Goal: Task Accomplishment & Management: Complete application form

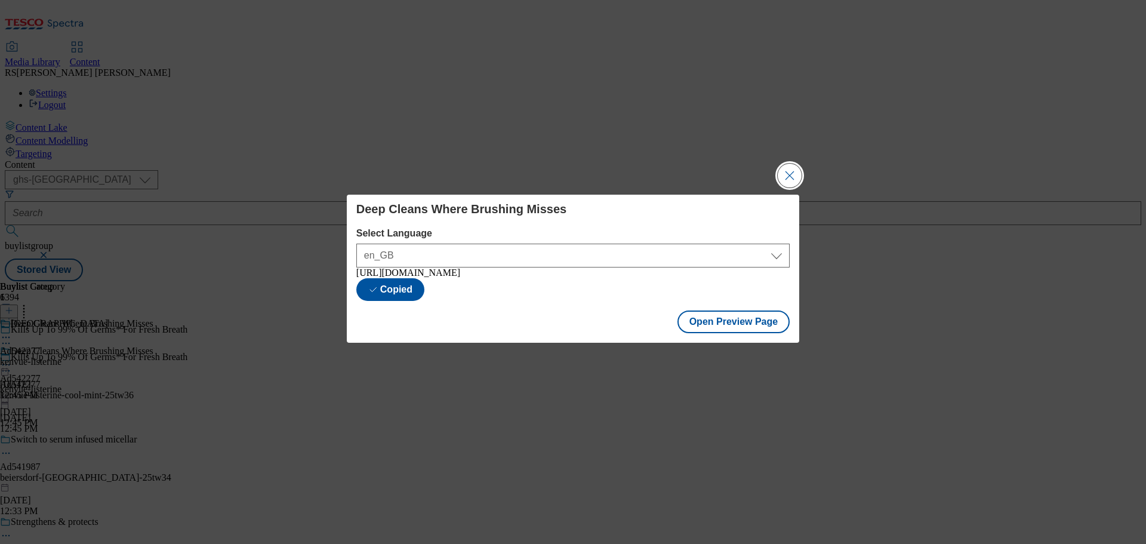
click at [784, 170] on button "Close Modal" at bounding box center [790, 176] width 24 height 24
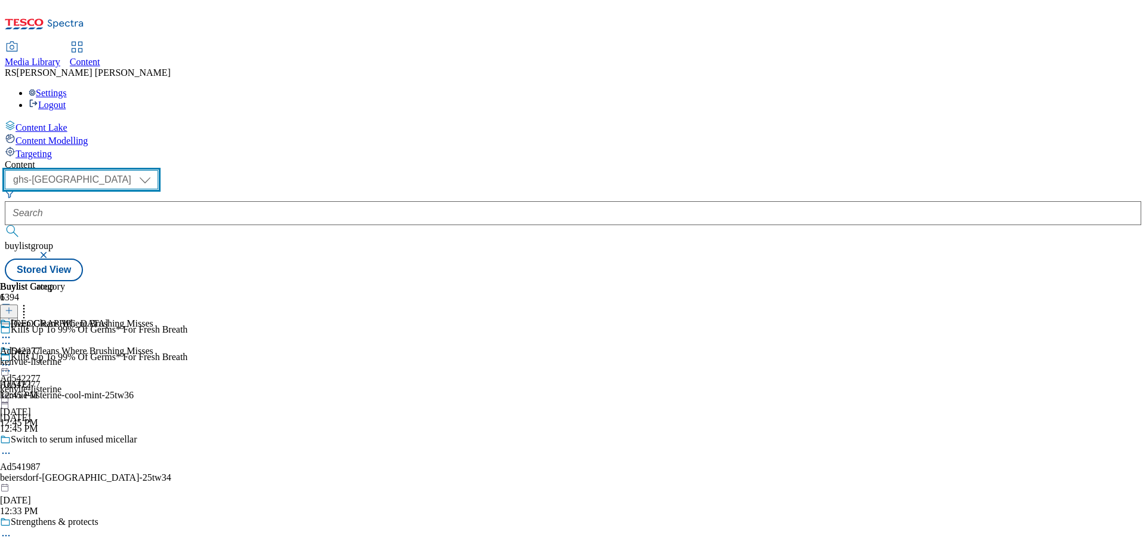
click at [158, 170] on select "ghs-roi ghs-uk" at bounding box center [81, 179] width 153 height 19
select select "ghs-roi"
click at [155, 170] on select "ghs-roi ghs-[GEOGRAPHIC_DATA]" at bounding box center [81, 179] width 153 height 19
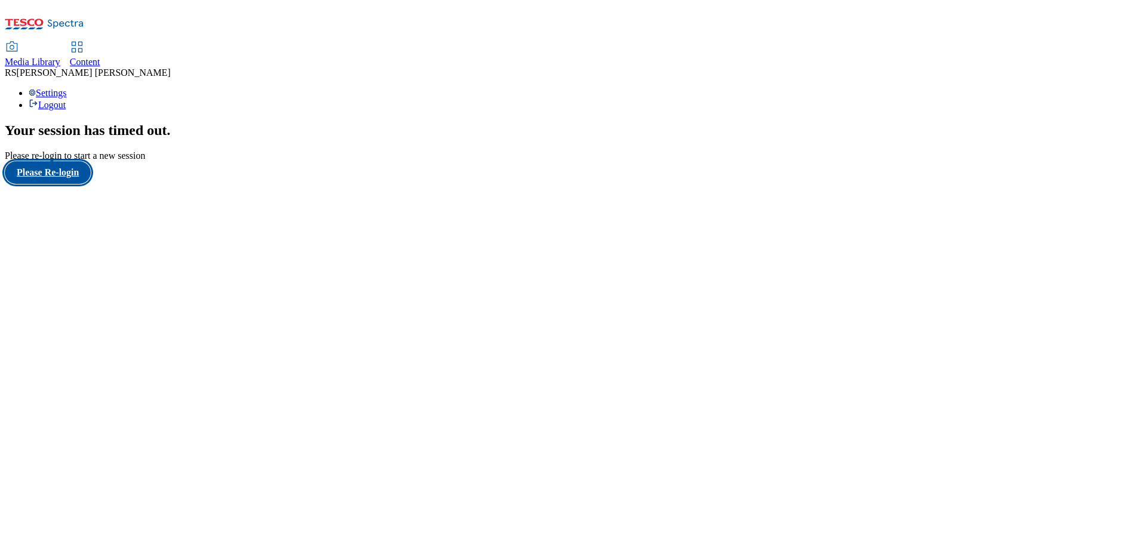
drag, startPoint x: 80, startPoint y: 334, endPoint x: 91, endPoint y: 326, distance: 13.3
click at [80, 184] on button "Please Re-login" at bounding box center [48, 172] width 86 height 23
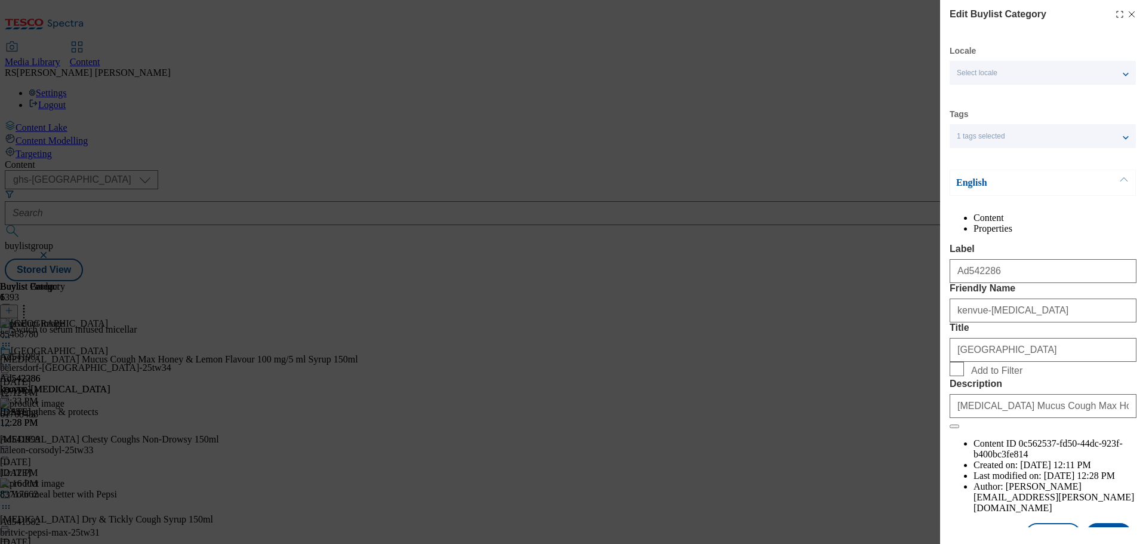
select select "ghs-[GEOGRAPHIC_DATA]"
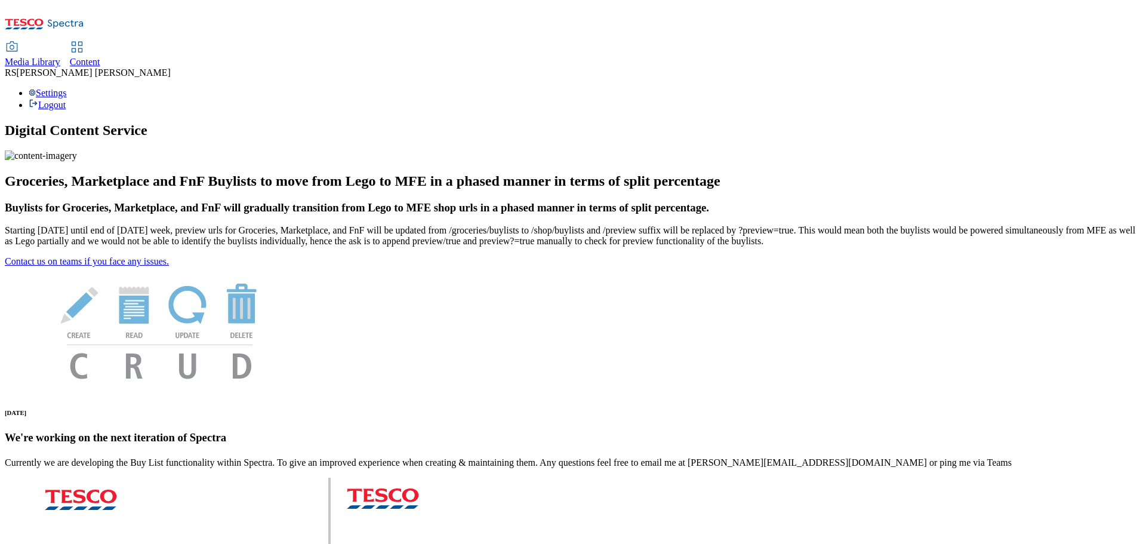
click at [84, 18] on icon at bounding box center [44, 27] width 79 height 25
click at [100, 42] on link "Content" at bounding box center [85, 54] width 30 height 25
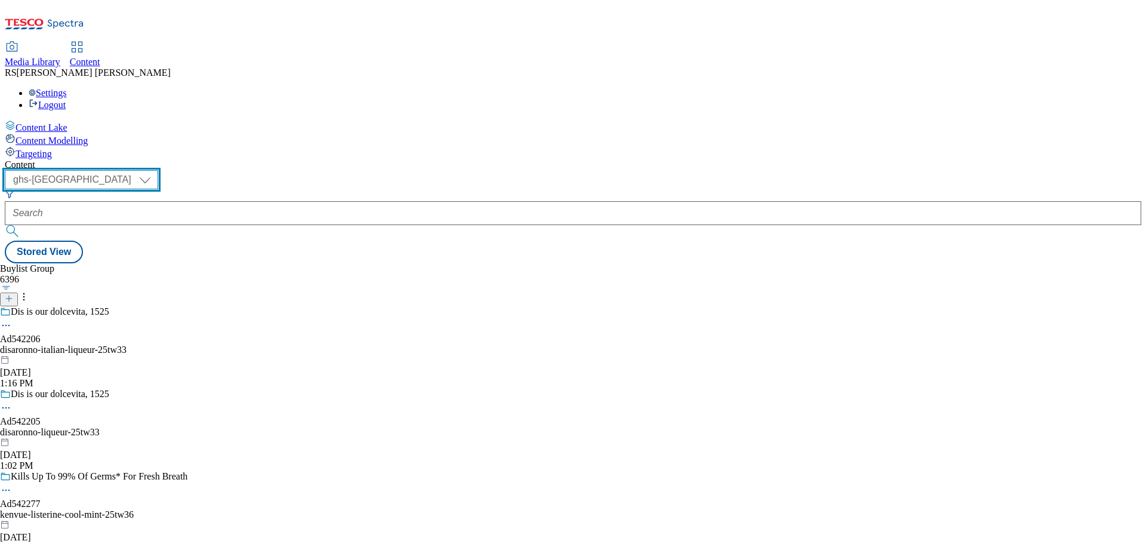
click at [158, 170] on select "ghs-roi ghs-[GEOGRAPHIC_DATA]" at bounding box center [81, 179] width 153 height 19
select select "ghs-roi"
click at [155, 170] on select "ghs-roi ghs-[GEOGRAPHIC_DATA]" at bounding box center [81, 179] width 153 height 19
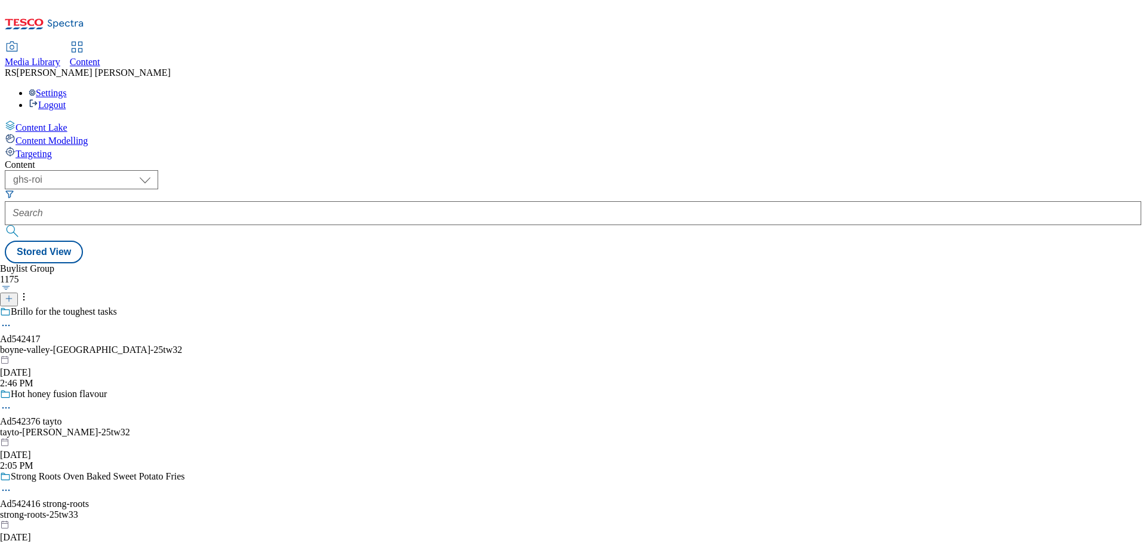
click at [725, 263] on div "Buylist Group 1175 Brillo for the toughest tasks Ad542417 boyne-valley-brillo-2…" at bounding box center [573, 263] width 1136 height 0
click at [815, 263] on div "Buylist Group 1175 Brillo for the toughest tasks Ad542417 boyne-valley-brillo-2…" at bounding box center [573, 263] width 1136 height 0
click at [13, 294] on icon at bounding box center [9, 298] width 8 height 8
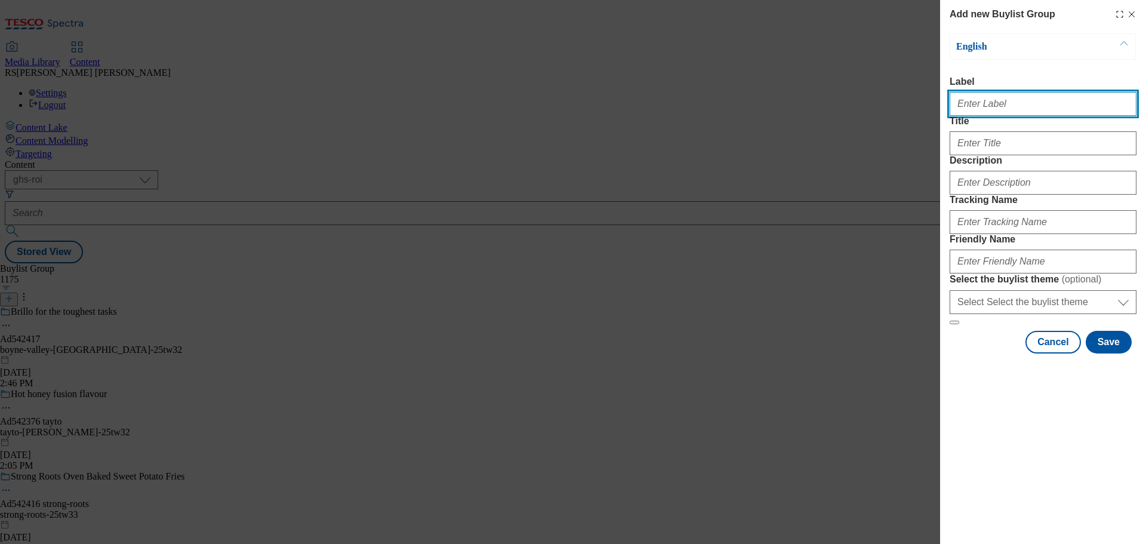
click at [986, 103] on input "Label" at bounding box center [1043, 104] width 187 height 24
paste input "Ad541784"
type input "Ad541784"
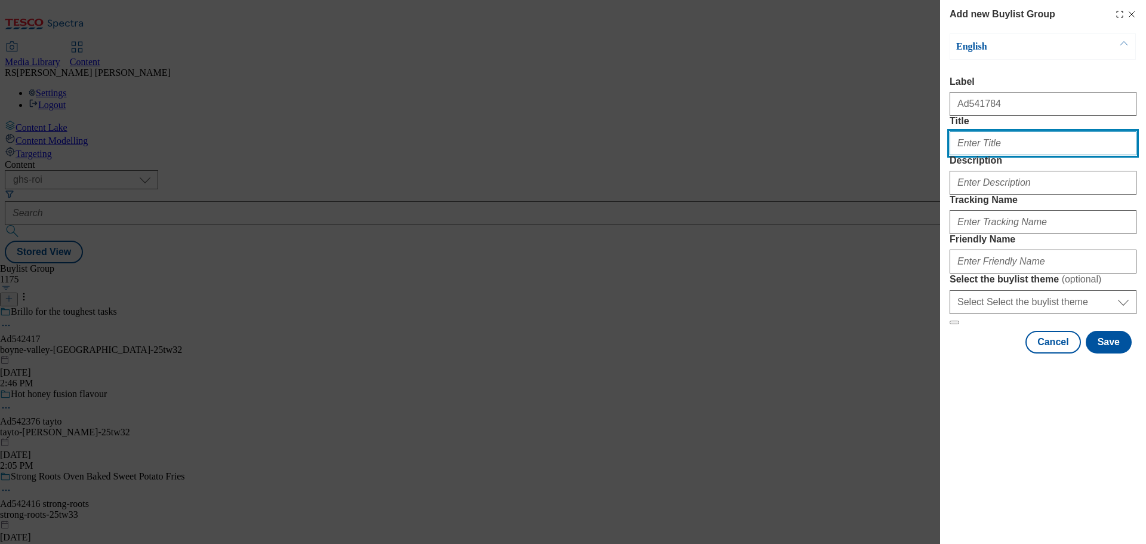
click at [975, 155] on input "Title" at bounding box center [1043, 143] width 187 height 24
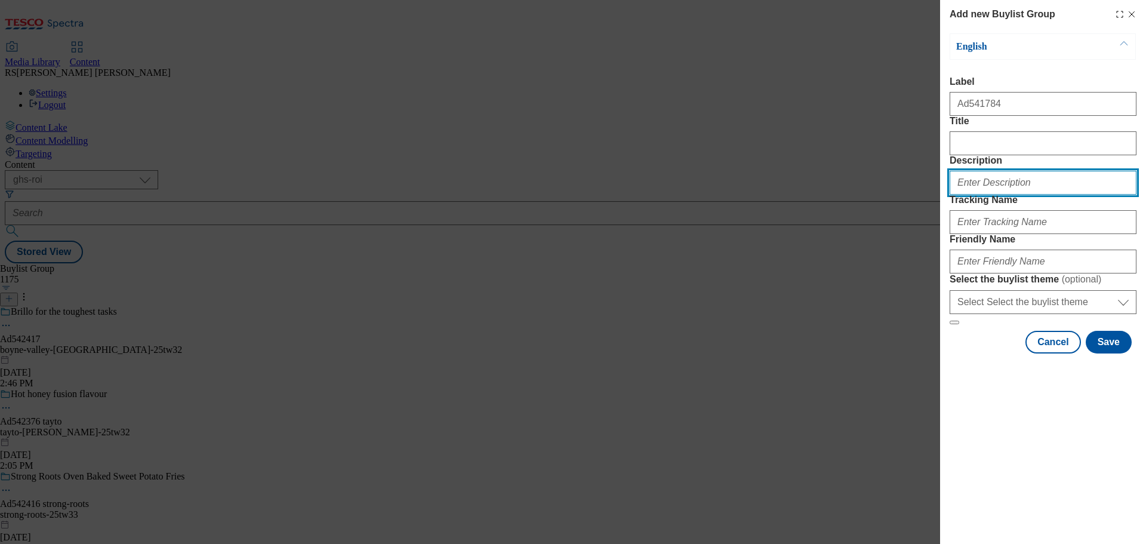
click at [975, 195] on input "Description" at bounding box center [1043, 183] width 187 height 24
click at [978, 234] on div "Modal" at bounding box center [1043, 219] width 187 height 29
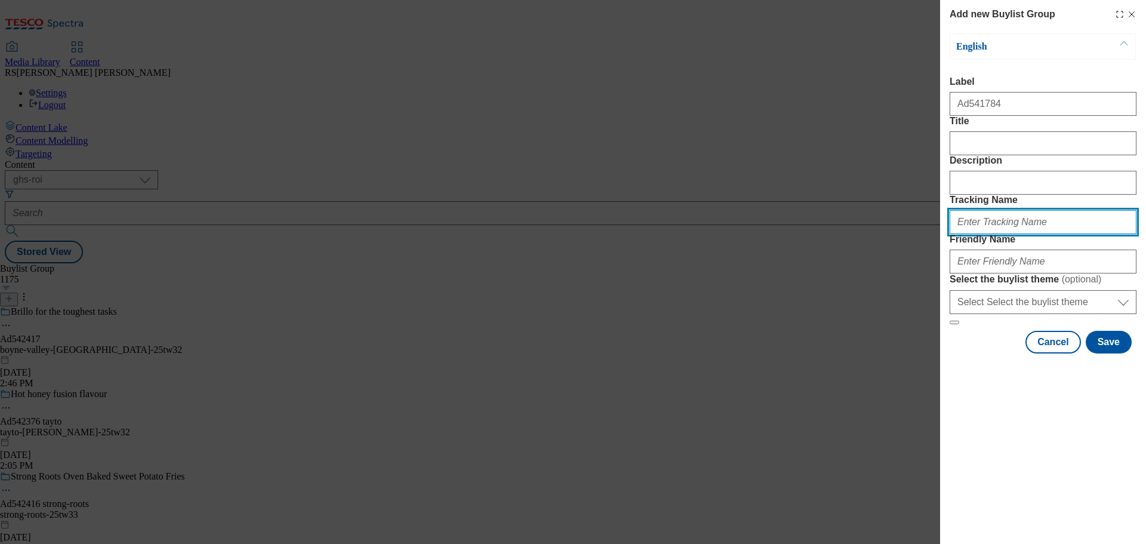
click at [978, 234] on input "Tracking Name" at bounding box center [1043, 222] width 187 height 24
paste input "DH_AD541784"
type input "DH_AD541784"
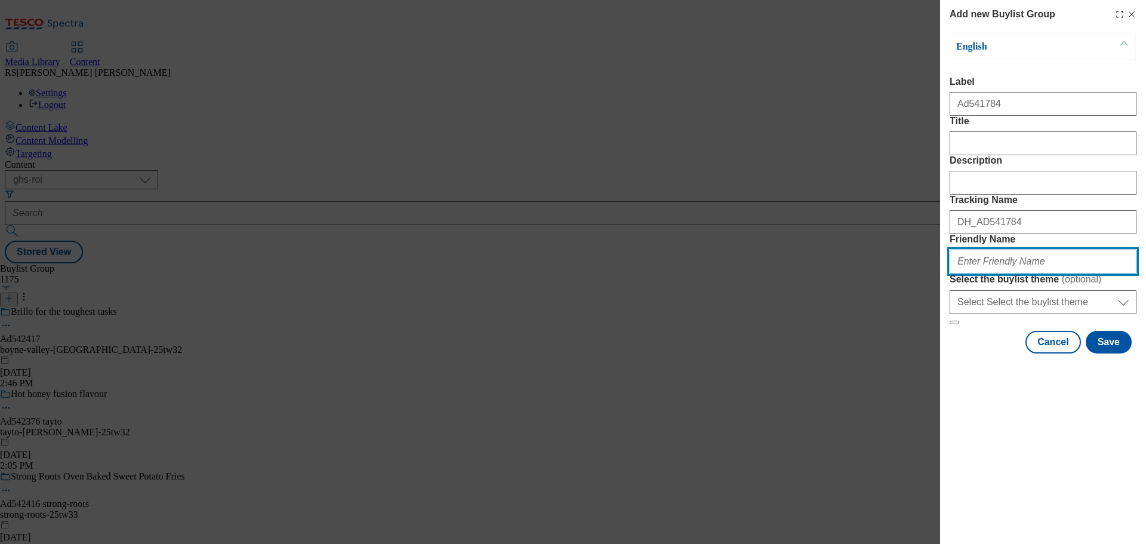
click at [992, 273] on input "Friendly Name" at bounding box center [1043, 261] width 187 height 24
paste input "diageo-rockshore-25tw28"
type input "diageo-rockshore-25tw28"
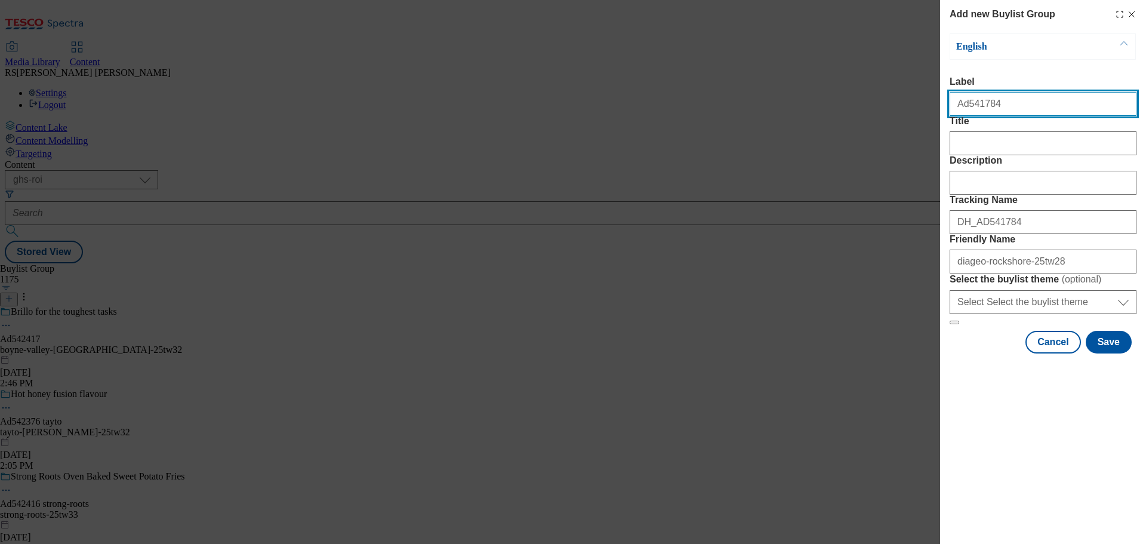
drag, startPoint x: 1007, startPoint y: 106, endPoint x: 964, endPoint y: 115, distance: 43.9
click at [964, 115] on input "Ad541784" at bounding box center [1043, 104] width 187 height 24
paste input "234"
type input "Ad542344"
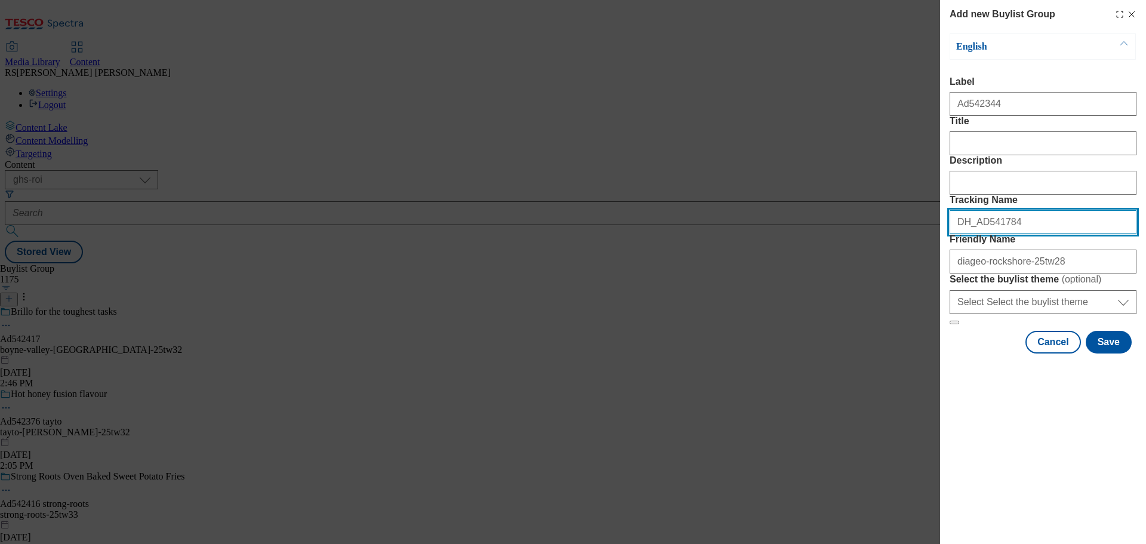
drag, startPoint x: 1010, startPoint y: 288, endPoint x: 978, endPoint y: 297, distance: 33.5
click at [978, 234] on input "DH_AD541784" at bounding box center [1043, 222] width 187 height 24
paste input "234"
type input "DH_AD542344"
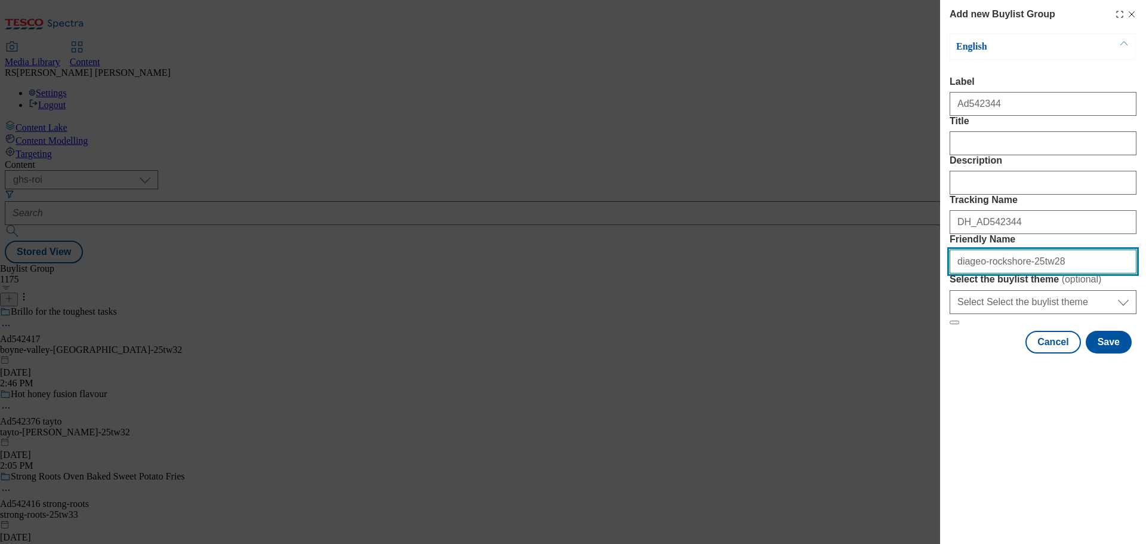
drag, startPoint x: 977, startPoint y: 346, endPoint x: 922, endPoint y: 346, distance: 55.5
click at [922, 346] on div "Add new Buylist Group English Label Ad542344 Title Description Tracking Name DH…" at bounding box center [573, 272] width 1146 height 544
paste input "PepsiC"
drag, startPoint x: 954, startPoint y: 349, endPoint x: 947, endPoint y: 349, distance: 7.2
click at [947, 349] on div "Add new Buylist Group English Label Ad542344 Title Description Tracking Name DH…" at bounding box center [1043, 178] width 206 height 356
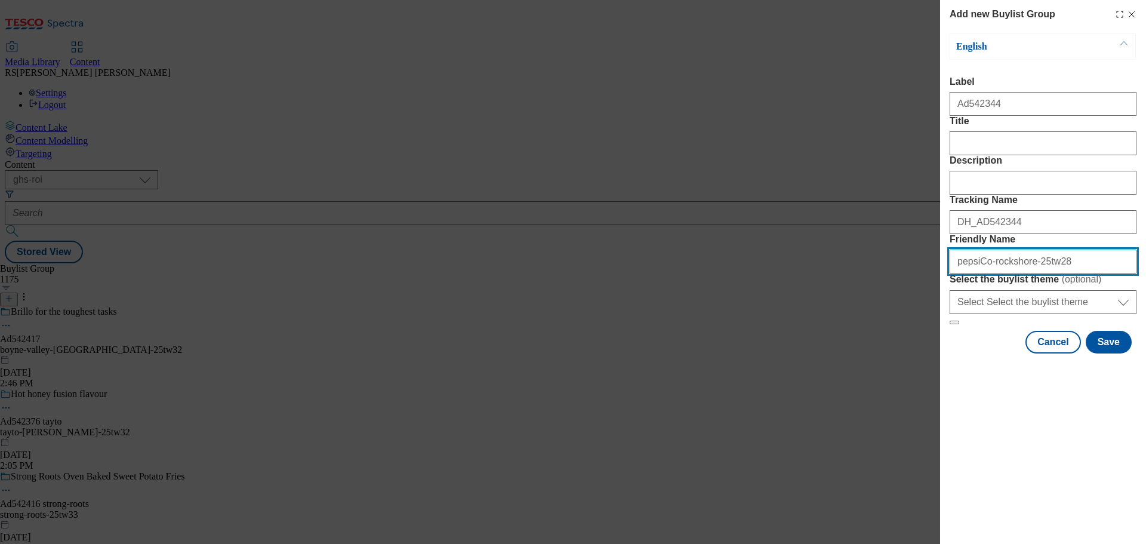
click at [980, 273] on input "pepsiCo-rockshore-25tw28" at bounding box center [1043, 261] width 187 height 24
drag, startPoint x: 987, startPoint y: 345, endPoint x: 1019, endPoint y: 350, distance: 32.0
click at [1019, 273] on input "pepsico-rockshore-25tw28" at bounding box center [1043, 261] width 187 height 24
click at [1044, 273] on input "pepsico-walkers-25tw28" at bounding box center [1043, 261] width 187 height 24
drag, startPoint x: 1065, startPoint y: 347, endPoint x: 898, endPoint y: 337, distance: 166.8
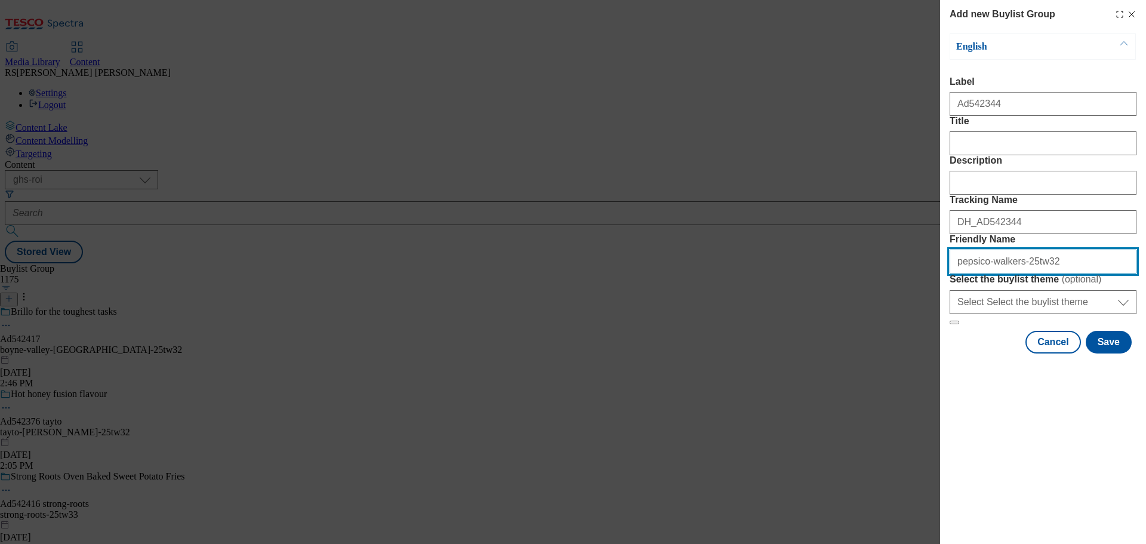
click at [898, 337] on div "Add new Buylist Group English Label Ad542344 Title Description Tracking Name DH…" at bounding box center [573, 272] width 1146 height 544
type input "pepsico-walkers-25tw32"
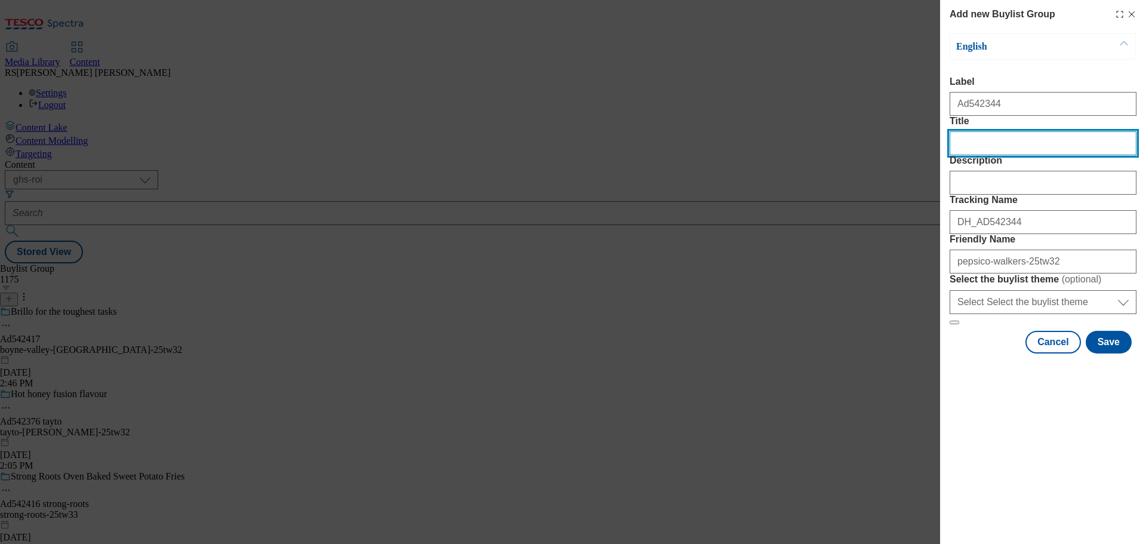
click at [990, 155] on input "Title" at bounding box center [1043, 143] width 187 height 24
paste input "Stranger Snacks"
type input "Stranger Snacks"
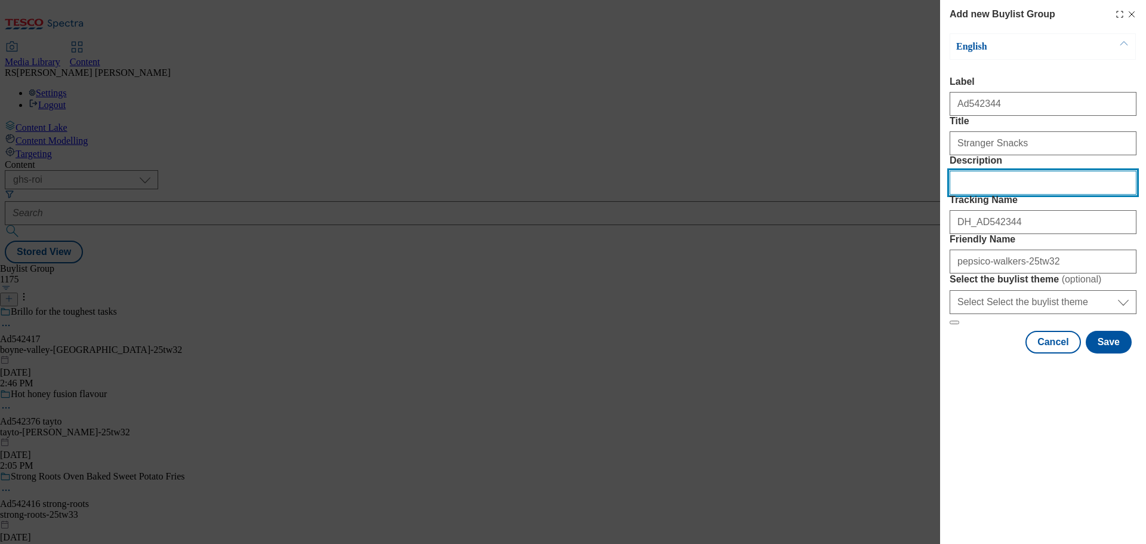
click at [996, 195] on input "Description" at bounding box center [1043, 183] width 187 height 24
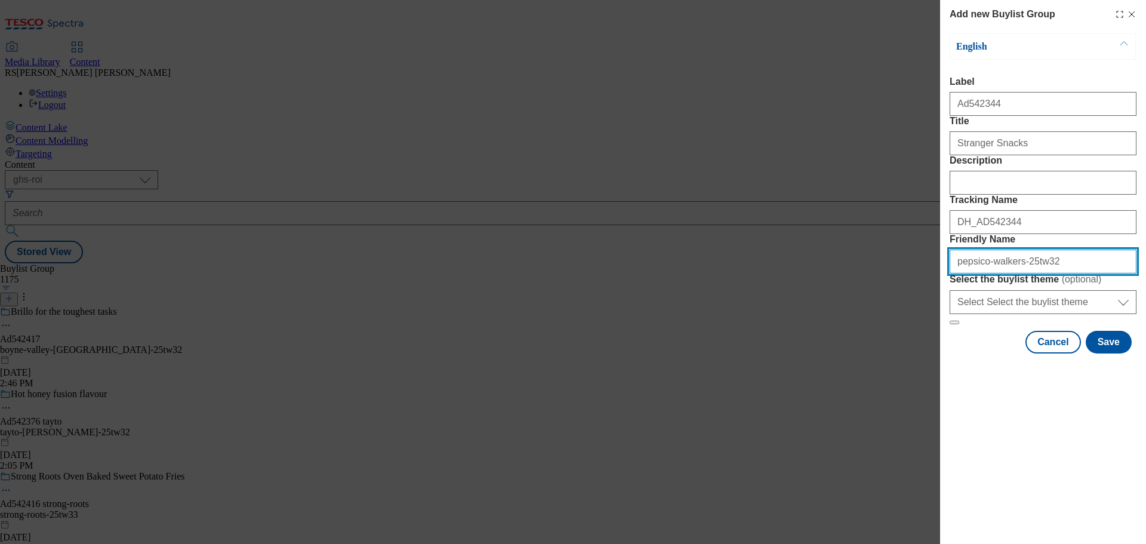
drag, startPoint x: 1055, startPoint y: 344, endPoint x: 955, endPoint y: 348, distance: 100.3
click at [955, 273] on input "pepsico-walkers-25tw32" at bounding box center [1043, 261] width 187 height 24
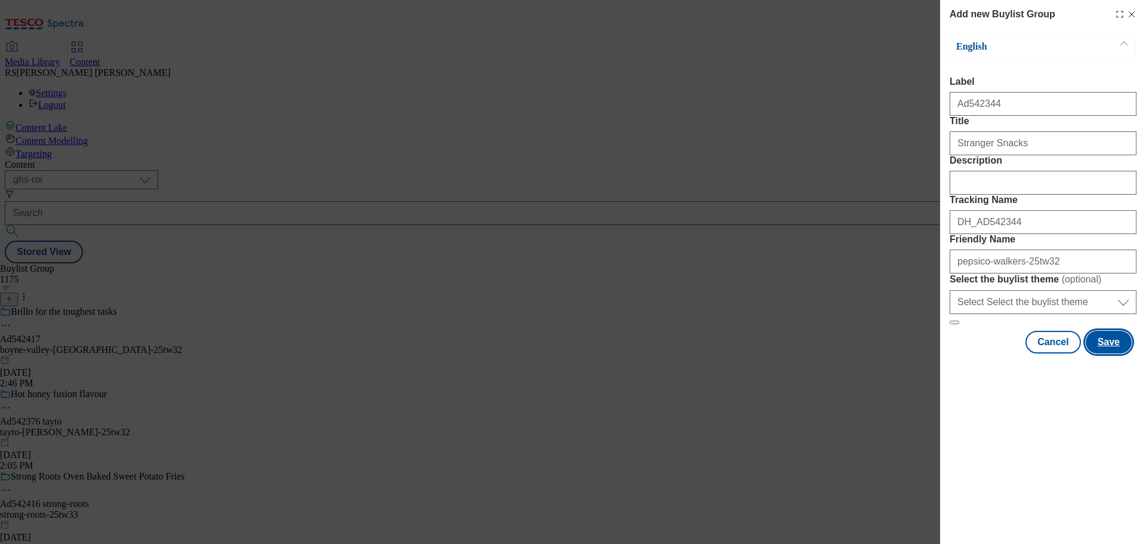
click at [1111, 353] on button "Save" at bounding box center [1109, 342] width 46 height 23
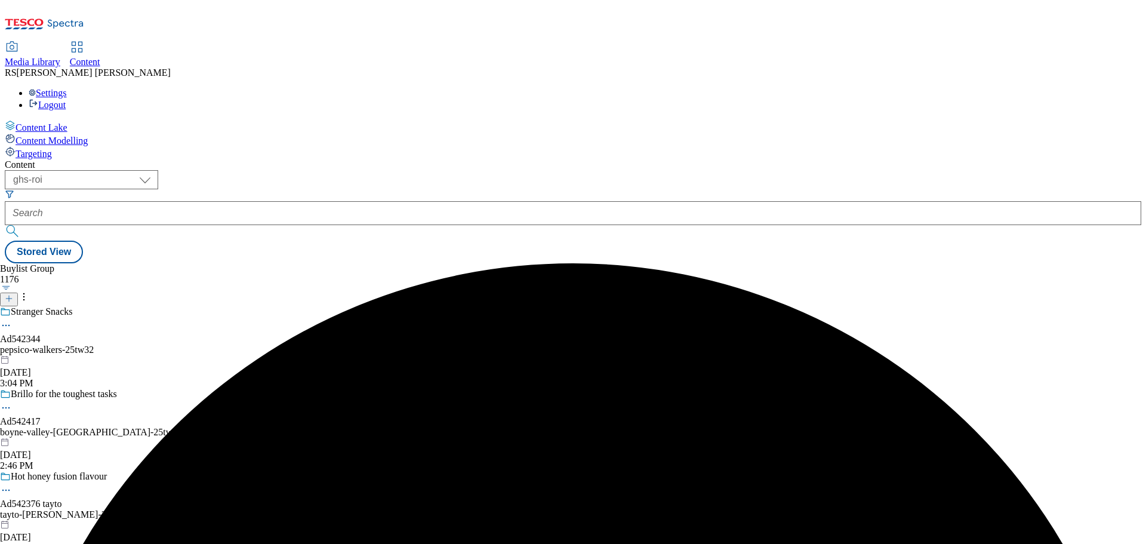
click at [234, 344] on div "pepsico-walkers-25tw32" at bounding box center [117, 349] width 234 height 11
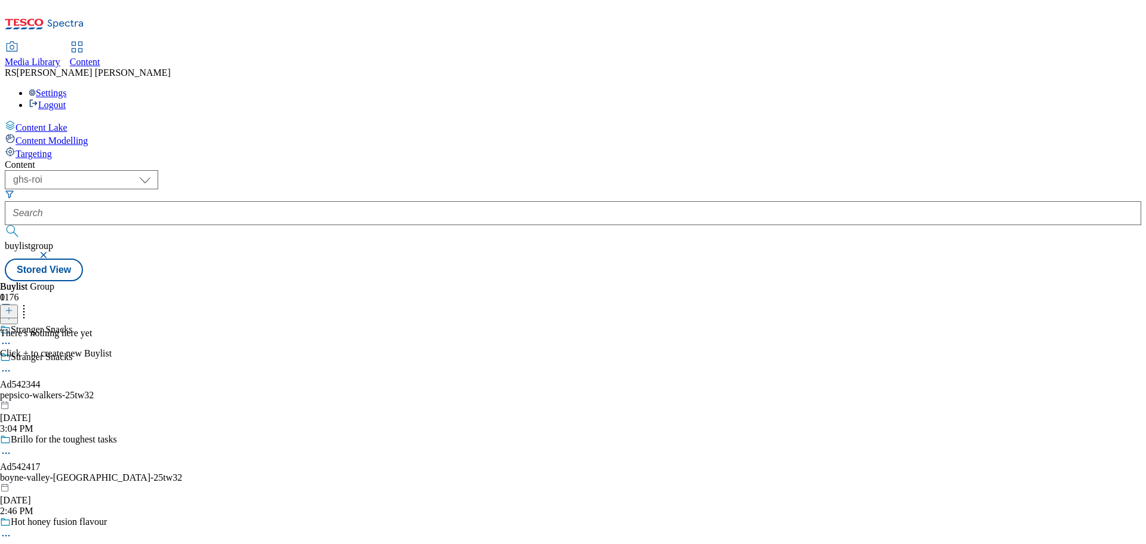
click at [234, 352] on div "Stranger Snacks Ad542344 pepsico-walkers-25tw32 Sep 30, 2025 3:04 PM" at bounding box center [117, 393] width 234 height 82
click at [13, 306] on icon at bounding box center [9, 310] width 8 height 8
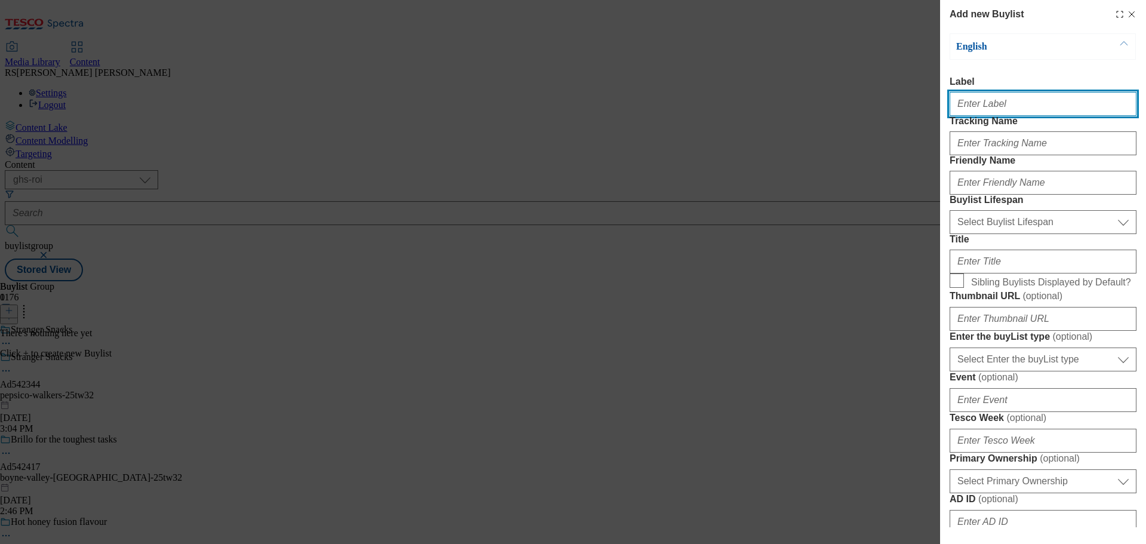
click at [972, 98] on input "Label" at bounding box center [1043, 104] width 187 height 24
paste input "Ad541784"
type input "Ad541784"
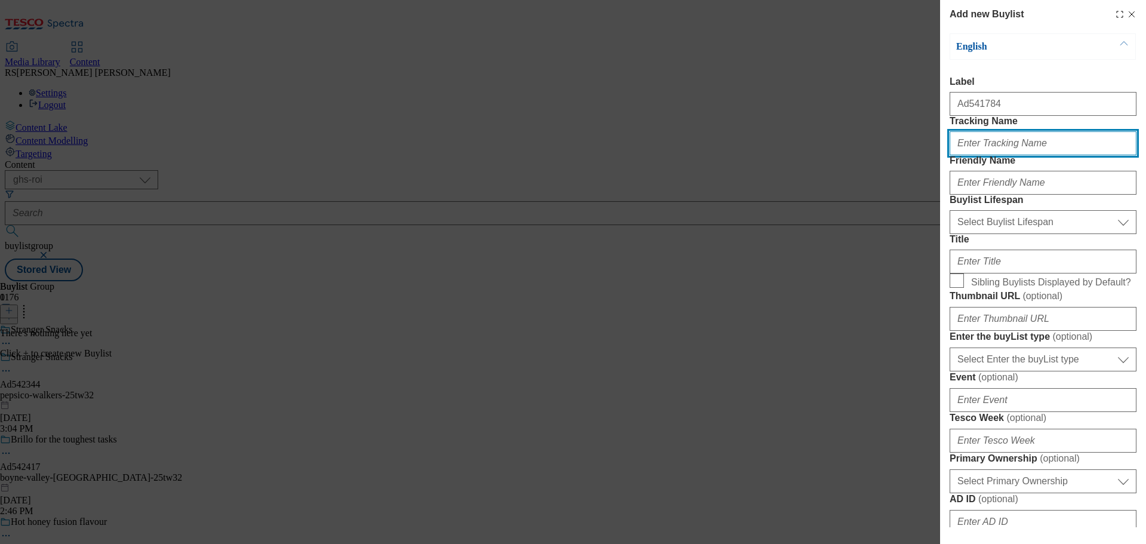
click at [963, 155] on input "Tracking Name" at bounding box center [1043, 143] width 187 height 24
paste input "DH_AD541784"
type input "DH_AD541784"
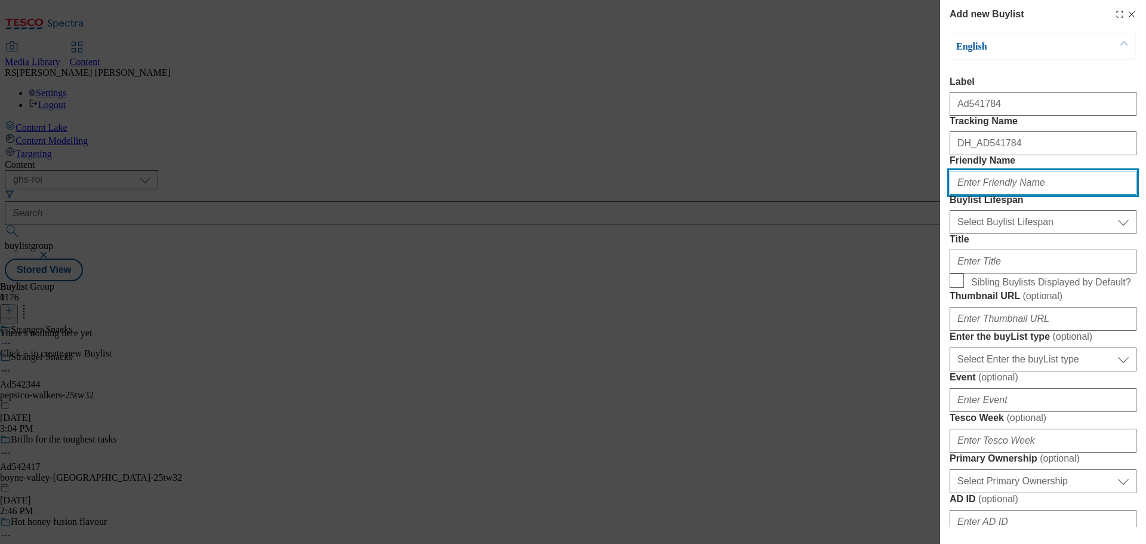
click at [988, 195] on input "Friendly Name" at bounding box center [1043, 183] width 187 height 24
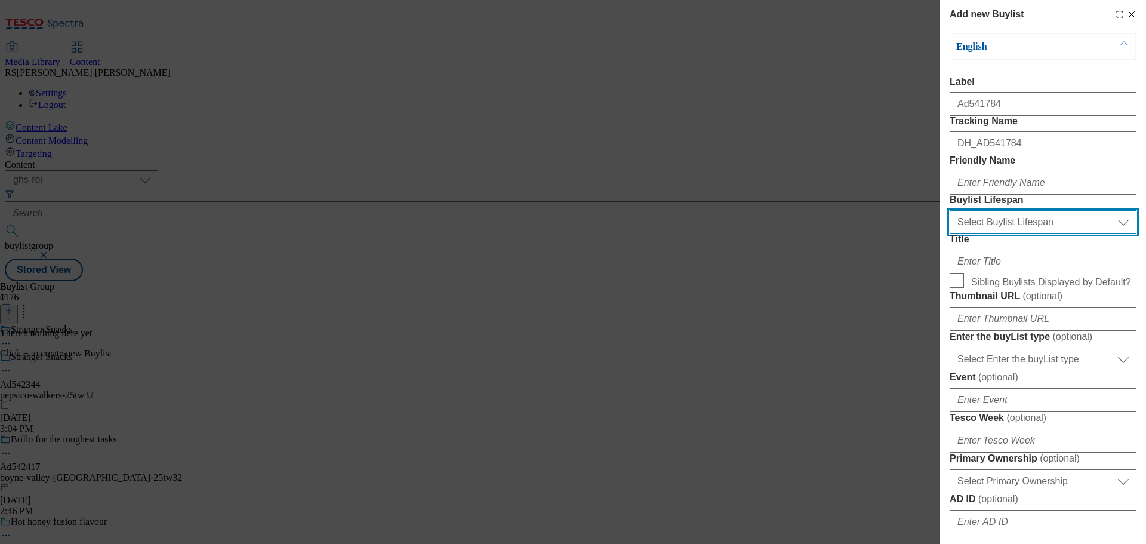
click at [998, 234] on select "Select Buylist Lifespan evergreen seasonal tactical" at bounding box center [1043, 222] width 187 height 24
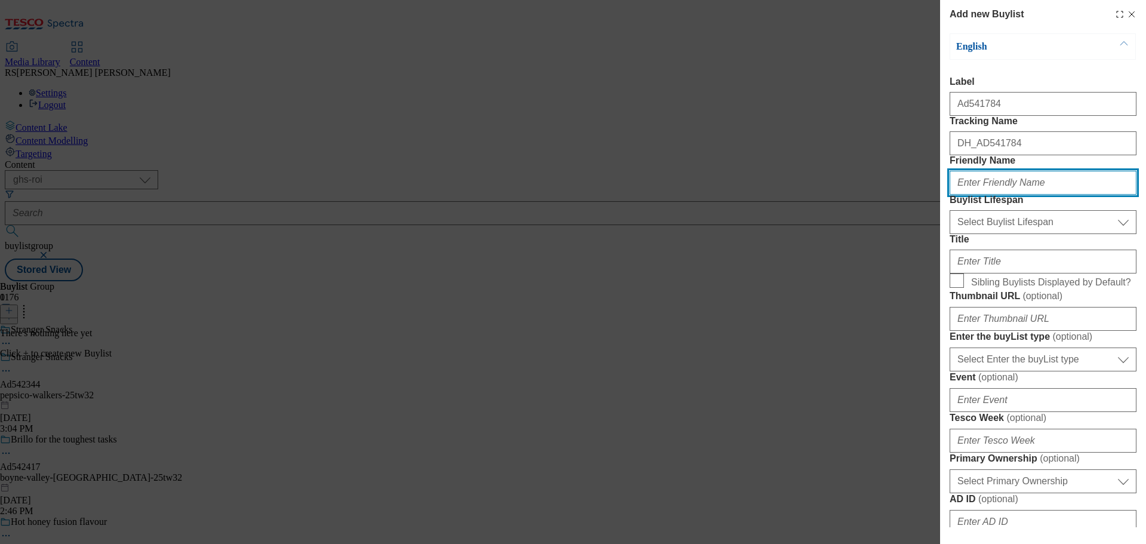
click at [982, 195] on input "Friendly Name" at bounding box center [1043, 183] width 187 height 24
paste input "diageo-rockshore"
type input "diageo-rockshore"
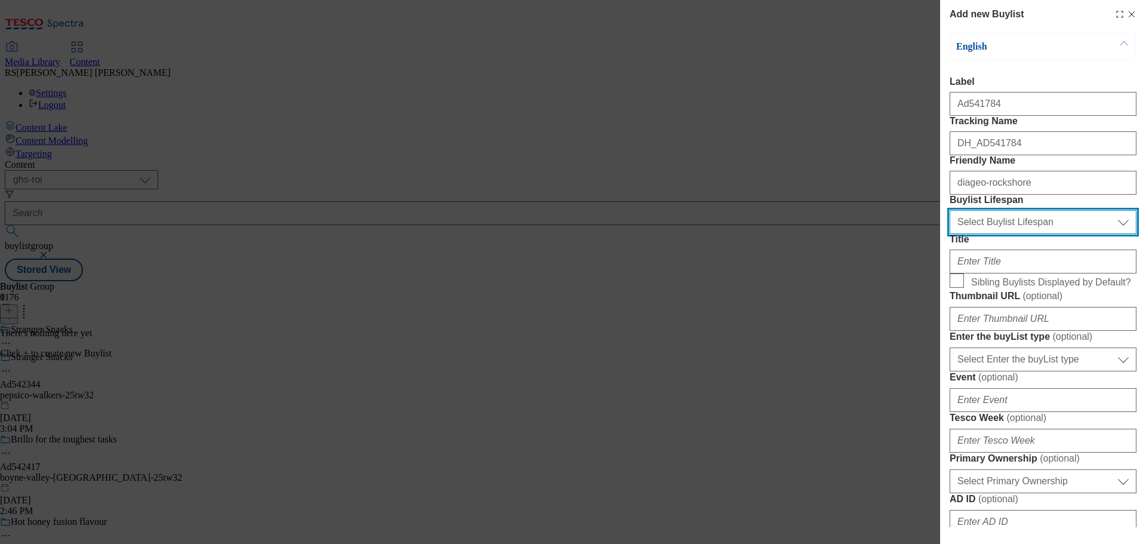
click at [1003, 234] on select "Select Buylist Lifespan evergreen seasonal tactical" at bounding box center [1043, 222] width 187 height 24
select select "tactical"
click at [950, 234] on select "Select Buylist Lifespan evergreen seasonal tactical" at bounding box center [1043, 222] width 187 height 24
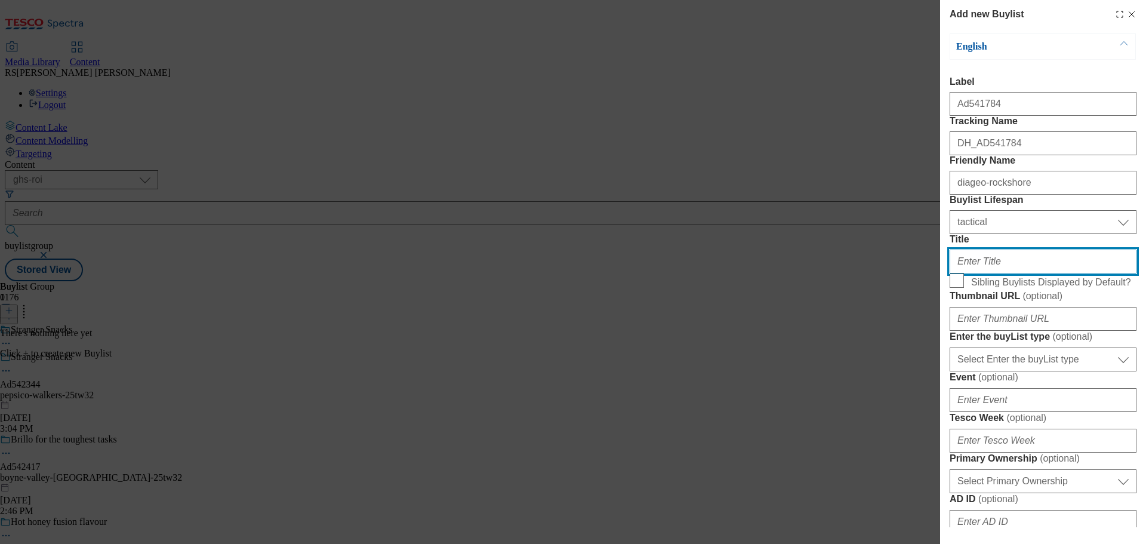
click at [988, 273] on input "Title" at bounding box center [1043, 261] width 187 height 24
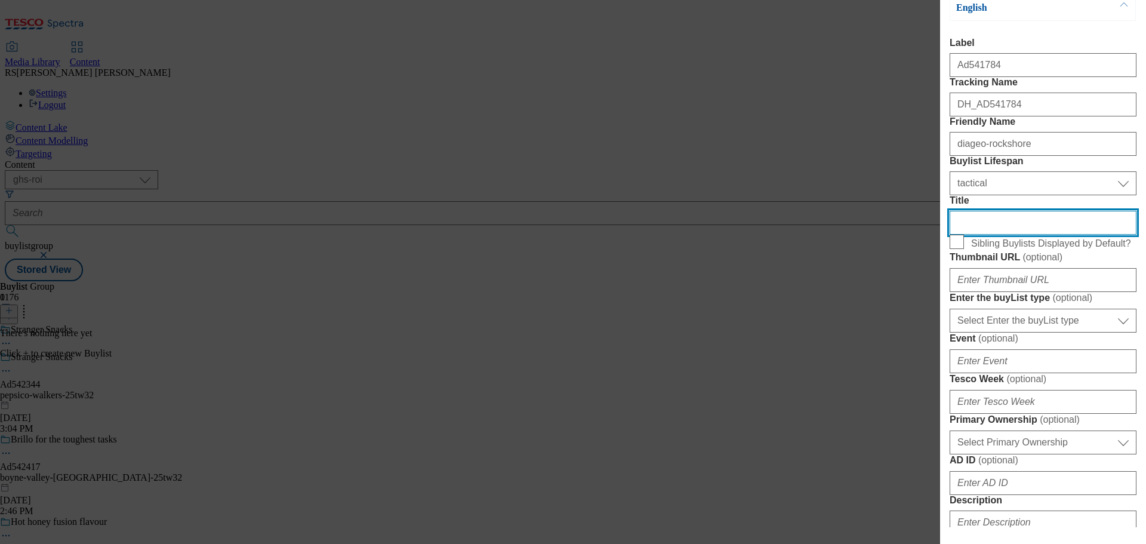
scroll to position [60, 0]
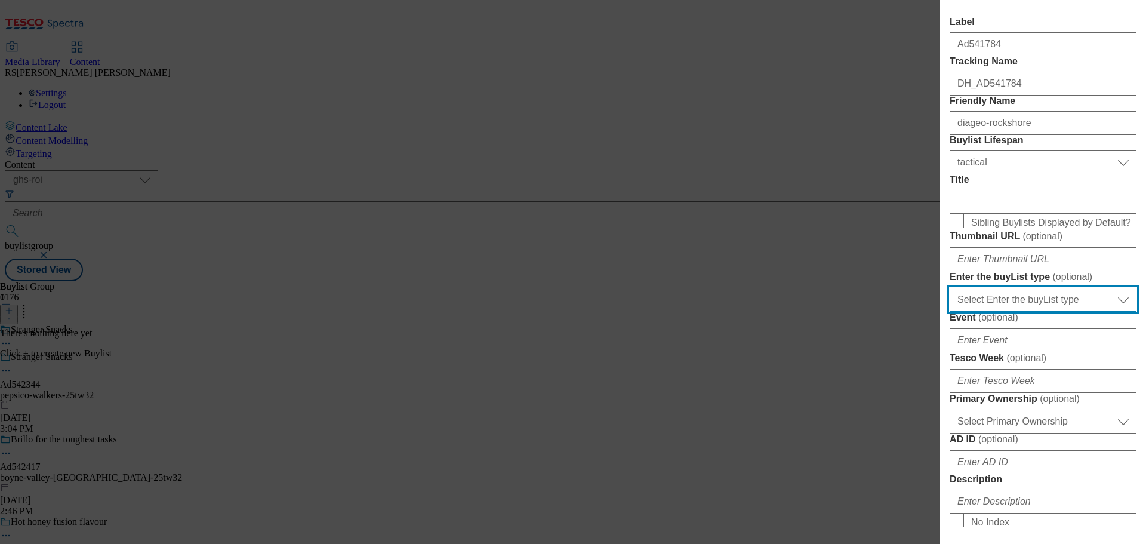
click at [1022, 312] on select "Select Enter the buyList type event supplier funded long term >4 weeks supplier…" at bounding box center [1043, 300] width 187 height 24
select select "supplier funded short term 1-3 weeks"
click at [950, 312] on select "Select Enter the buyList type event supplier funded long term >4 weeks supplier…" at bounding box center [1043, 300] width 187 height 24
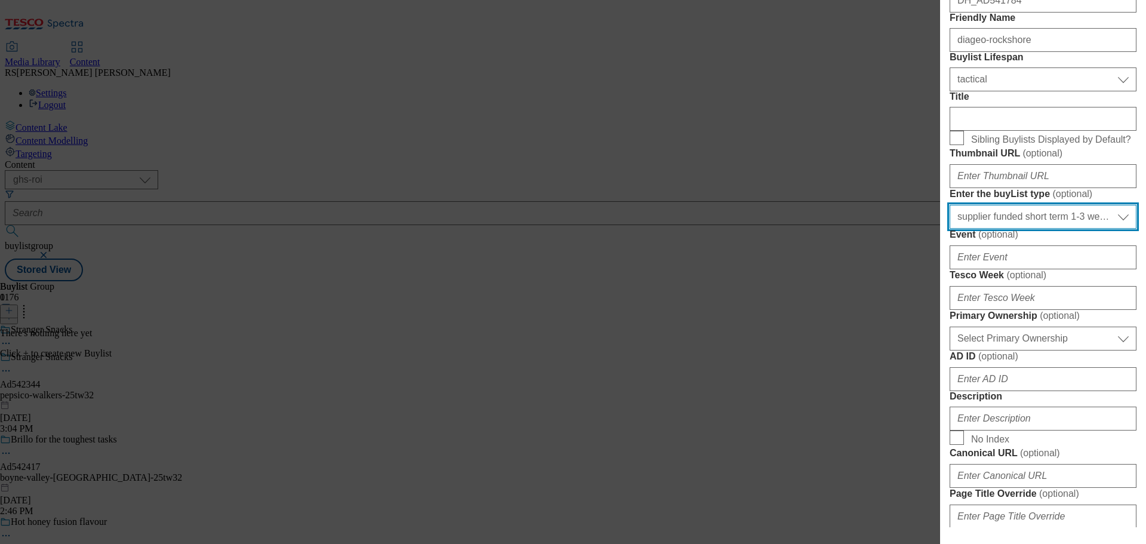
scroll to position [179, 0]
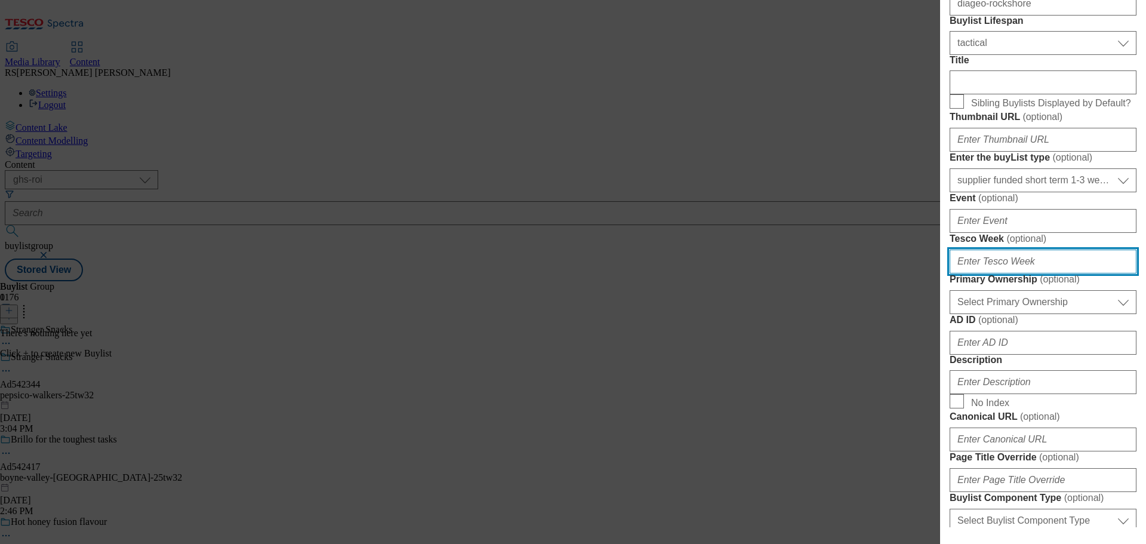
click at [995, 273] on input "Tesco Week ( optional )" at bounding box center [1043, 261] width 187 height 24
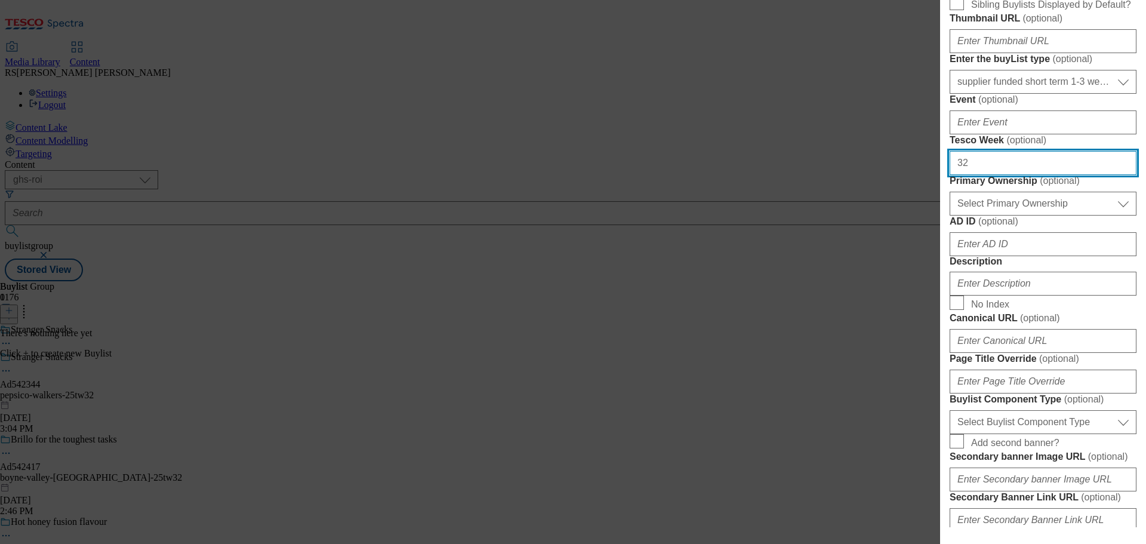
scroll to position [298, 0]
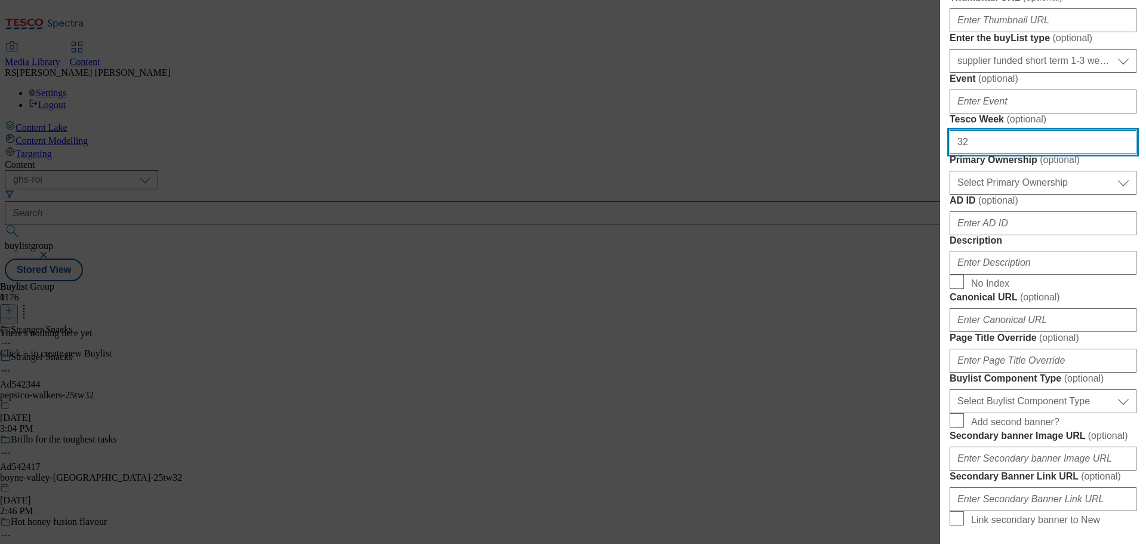
type input "32"
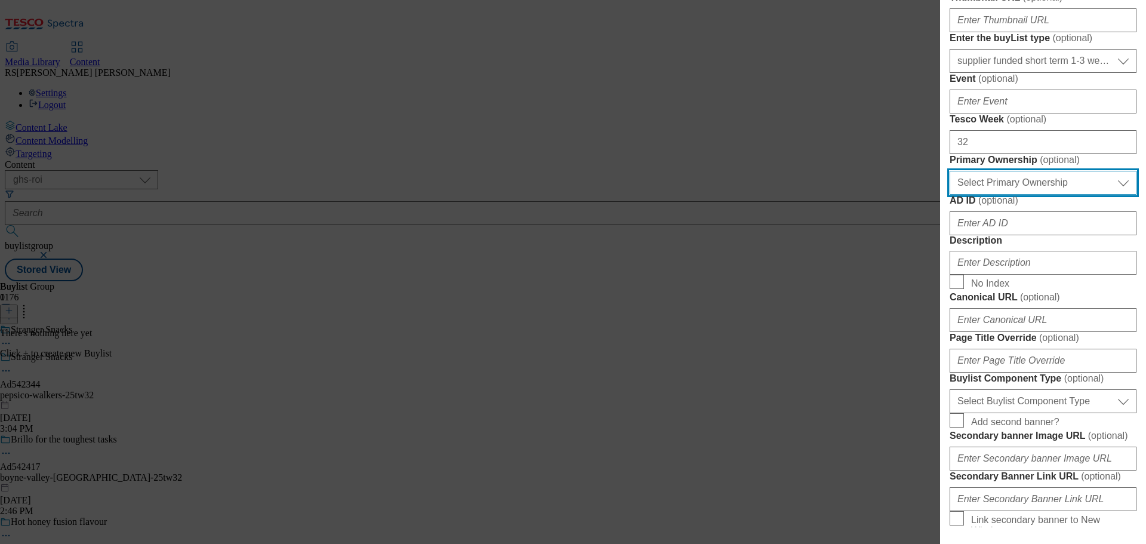
click at [1000, 195] on select "Select Primary Ownership tesco dunnhumby" at bounding box center [1043, 183] width 187 height 24
select select "dunnhumby"
click at [950, 195] on select "Select Primary Ownership tesco dunnhumby" at bounding box center [1043, 183] width 187 height 24
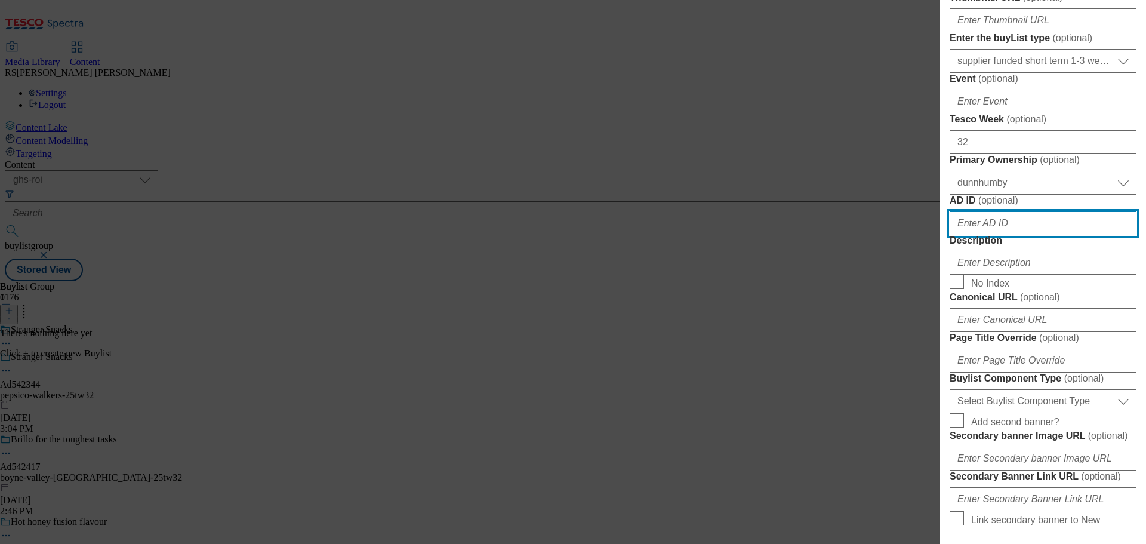
click at [991, 235] on input "AD ID ( optional )" at bounding box center [1043, 223] width 187 height 24
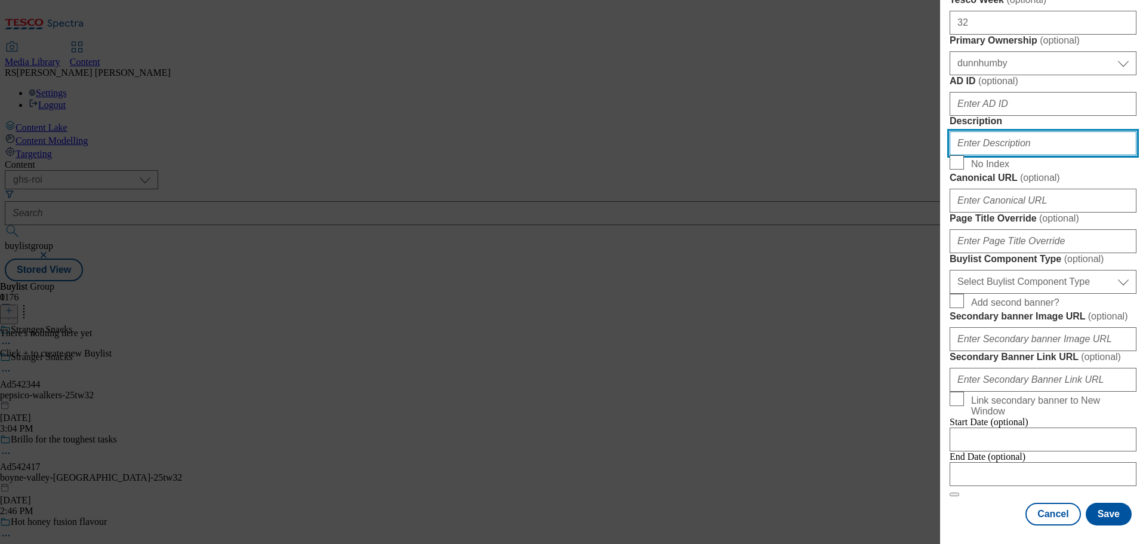
click at [986, 155] on input "Description" at bounding box center [1043, 143] width 187 height 24
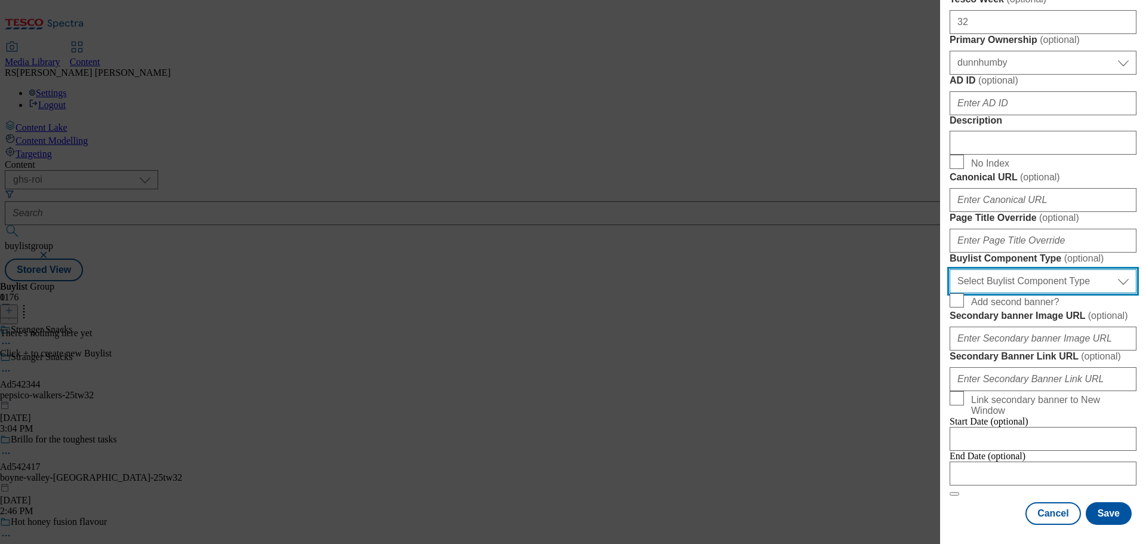
click at [1003, 293] on select "Select Buylist Component Type Banner Competition Header Meal" at bounding box center [1043, 281] width 187 height 24
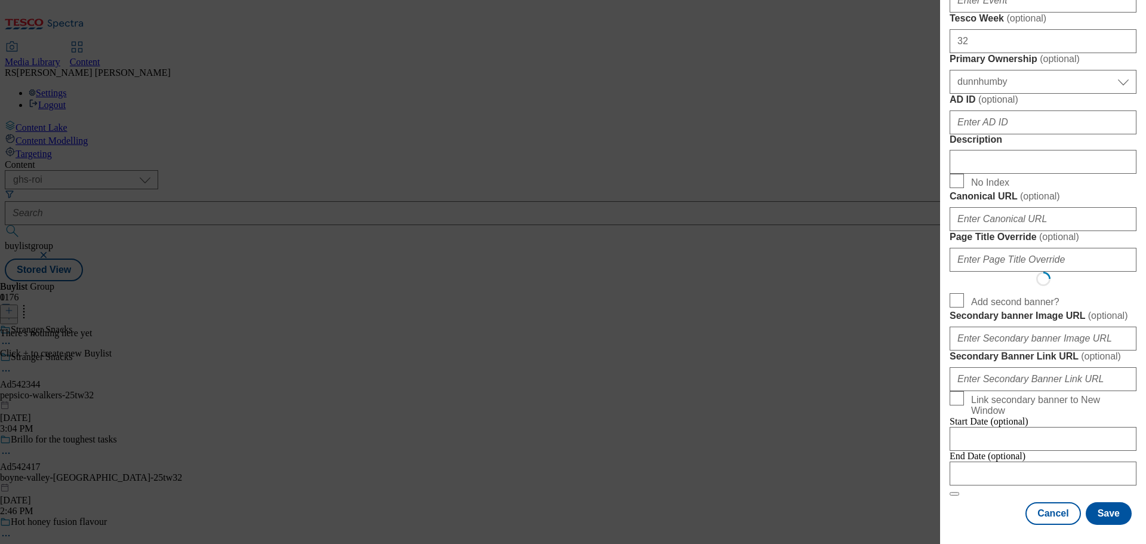
scroll to position [0, 0]
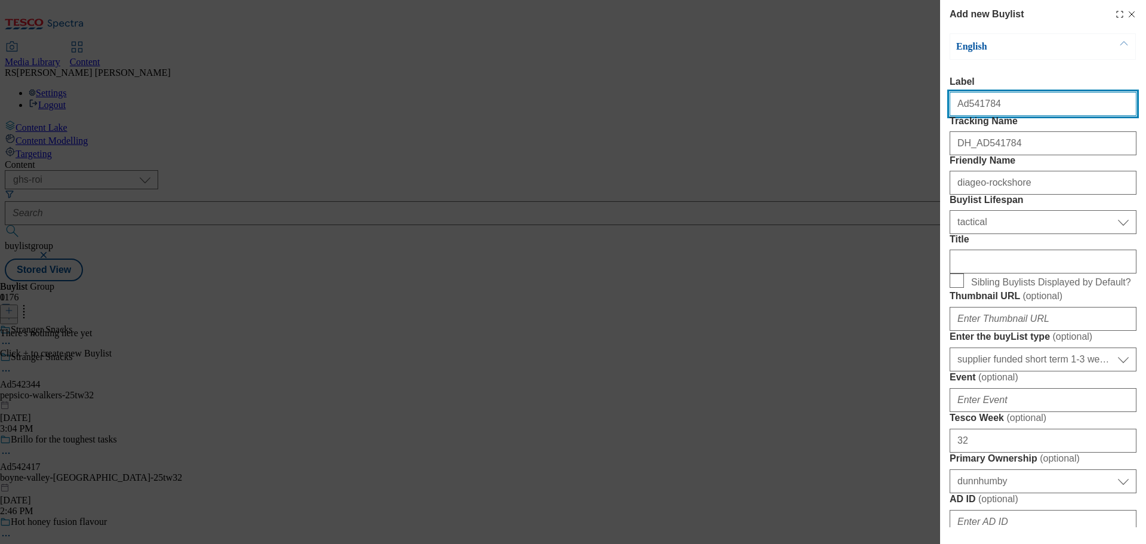
select select "Banner"
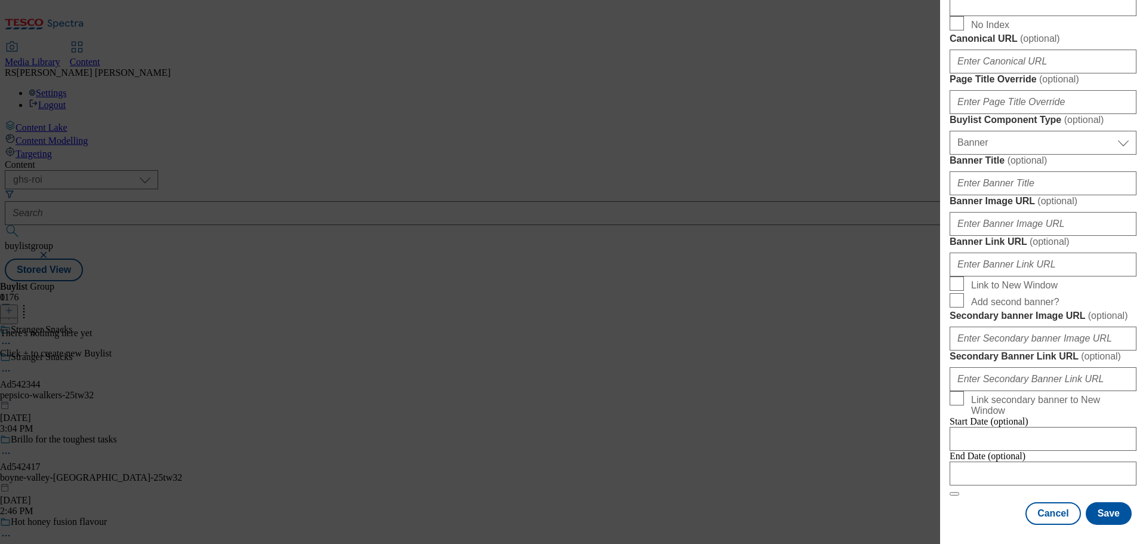
scroll to position [1067, 0]
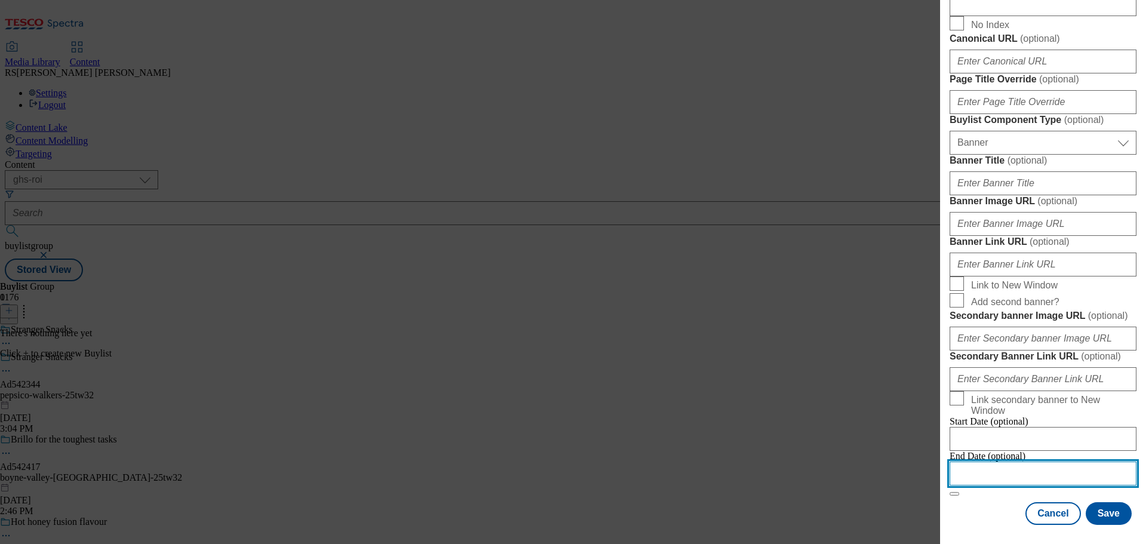
click at [991, 470] on input "Modal" at bounding box center [1043, 473] width 187 height 24
select select "2025"
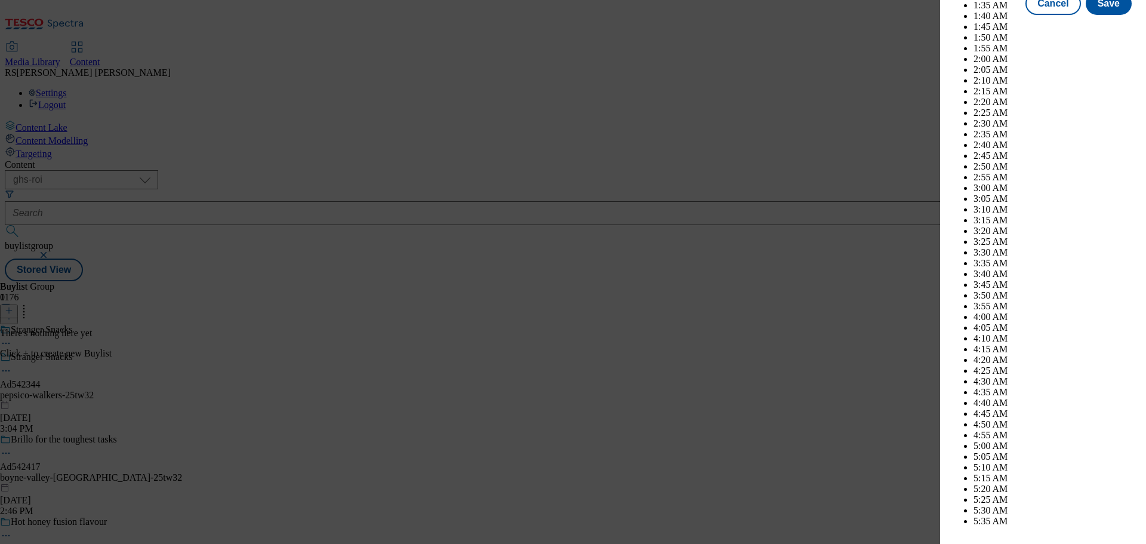
scroll to position [3988, 0]
select select "December"
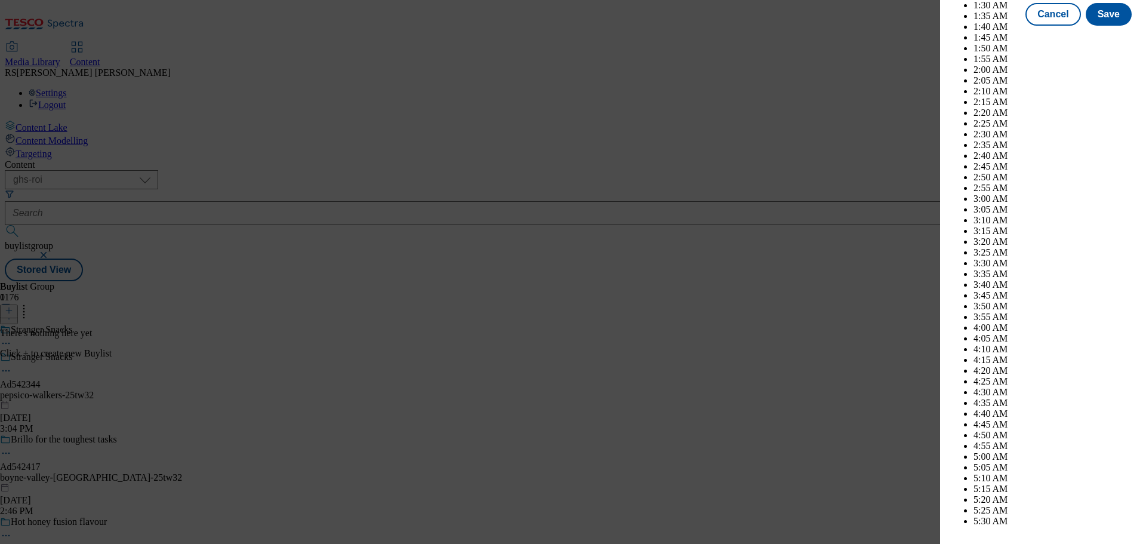
click at [1130, 292] on div "Add new Buylist English Label Ad541784 Tracking Name DH_AD541784 Friendly Name …" at bounding box center [1043, 263] width 206 height 527
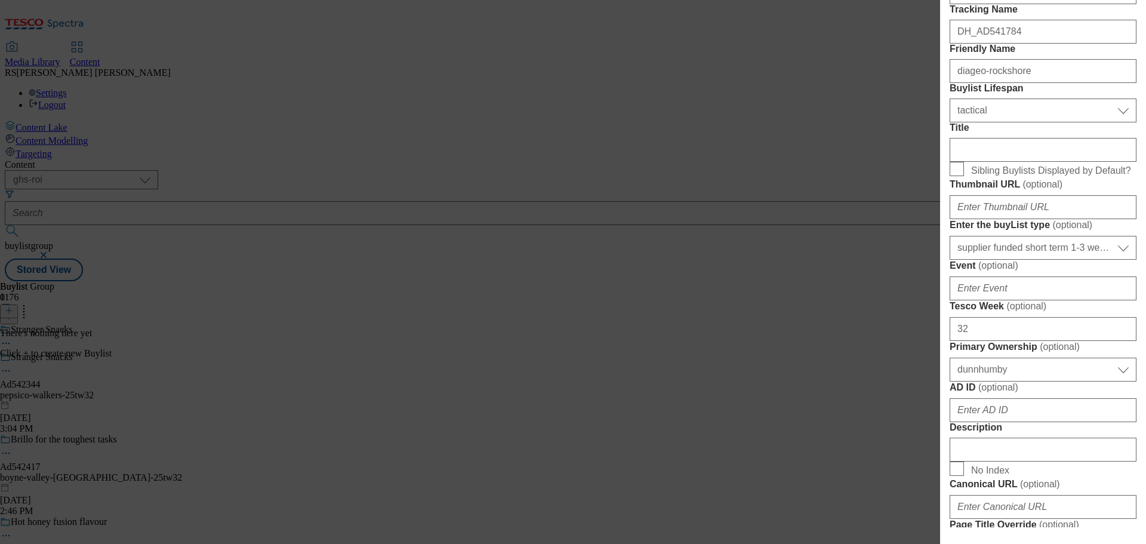
scroll to position [0, 0]
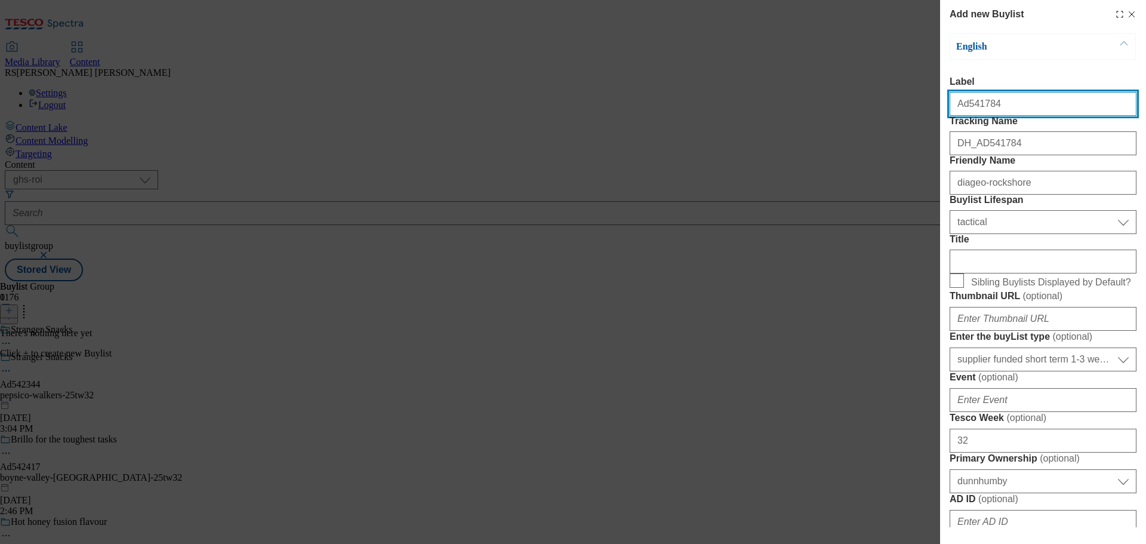
drag, startPoint x: 1005, startPoint y: 110, endPoint x: 965, endPoint y: 113, distance: 40.7
click at [965, 113] on input "Ad541784" at bounding box center [1043, 104] width 187 height 24
paste input "234"
type input "Ad542344"
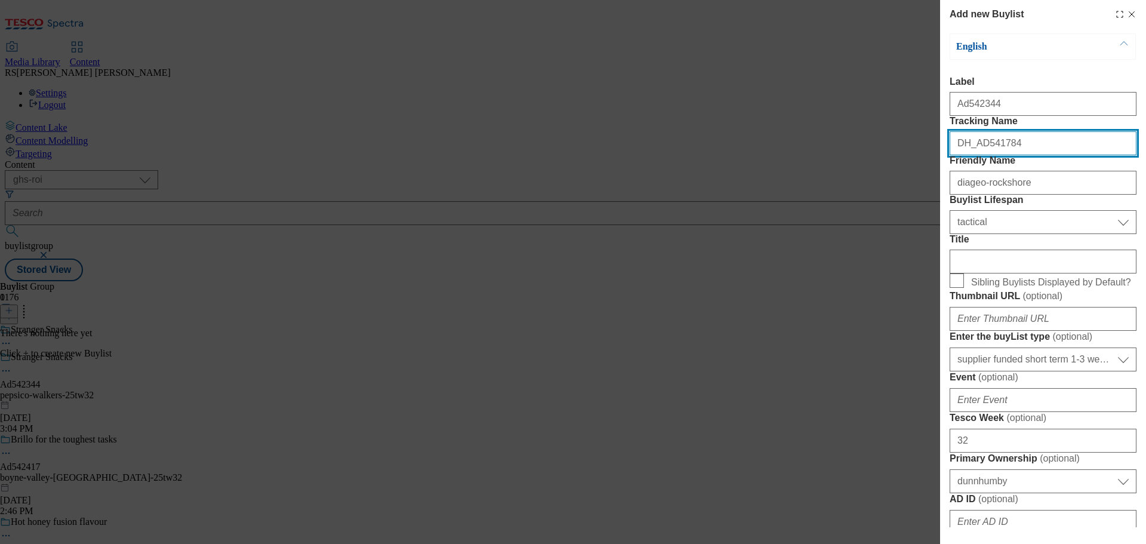
drag, startPoint x: 1046, startPoint y: 165, endPoint x: 979, endPoint y: 182, distance: 69.5
paste input "234"
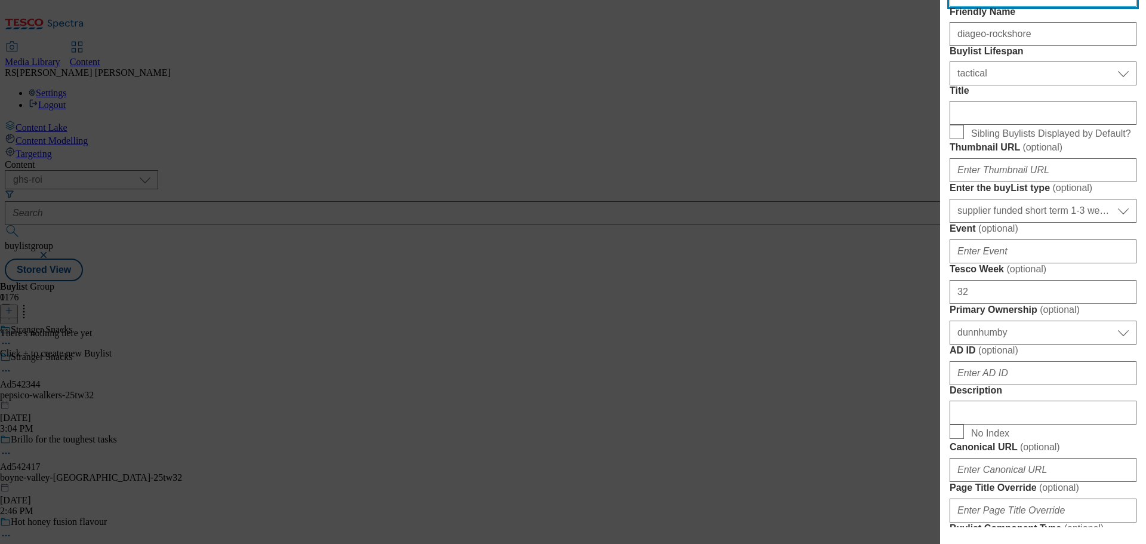
scroll to position [418, 0]
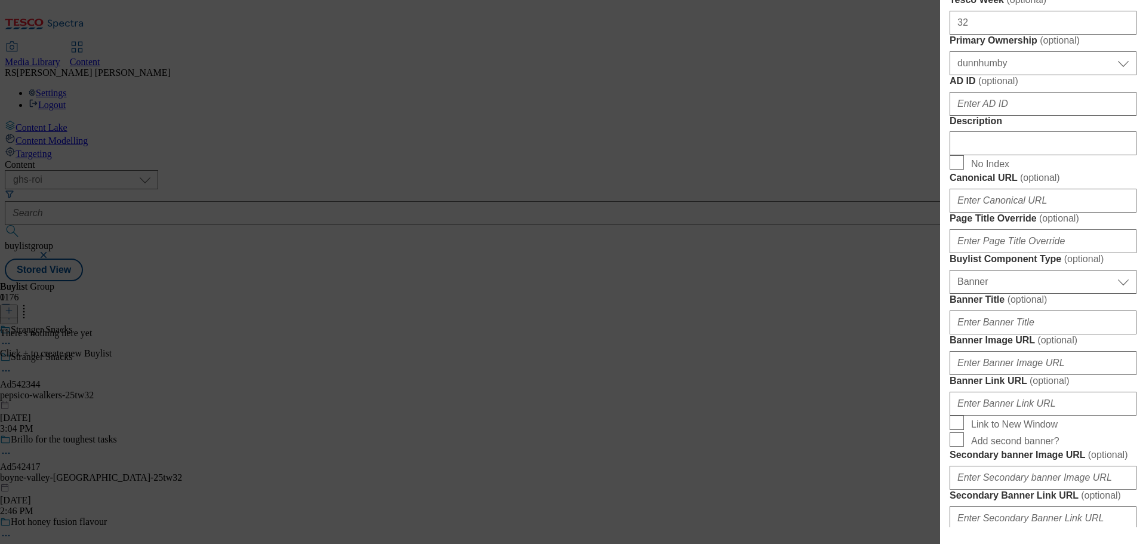
type input "DH_AD542344"
click at [984, 116] on input "AD ID ( optional )" at bounding box center [1043, 104] width 187 height 24
paste input "542344"
type input "542344"
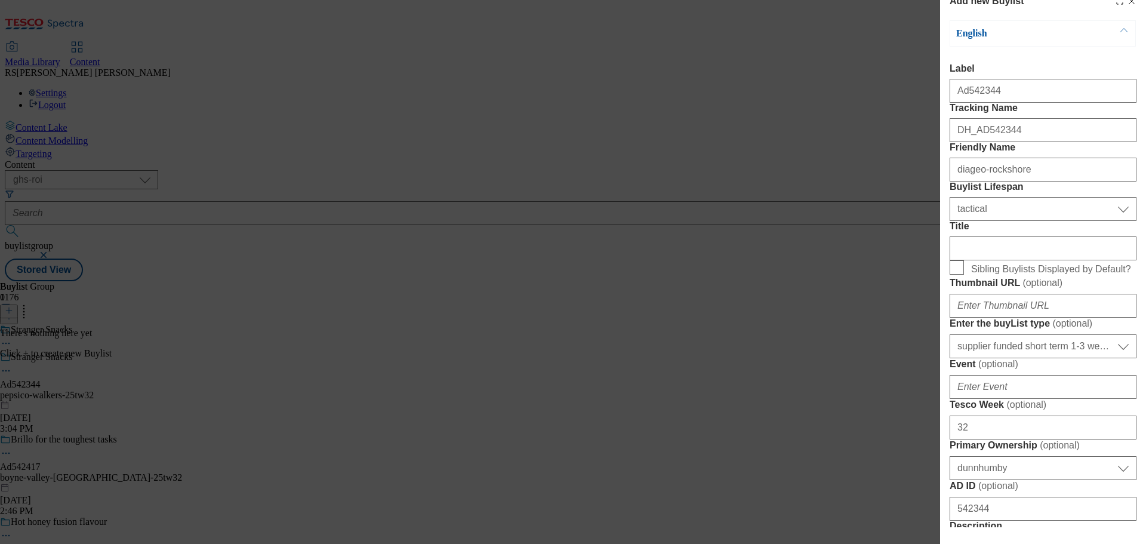
scroll to position [0, 0]
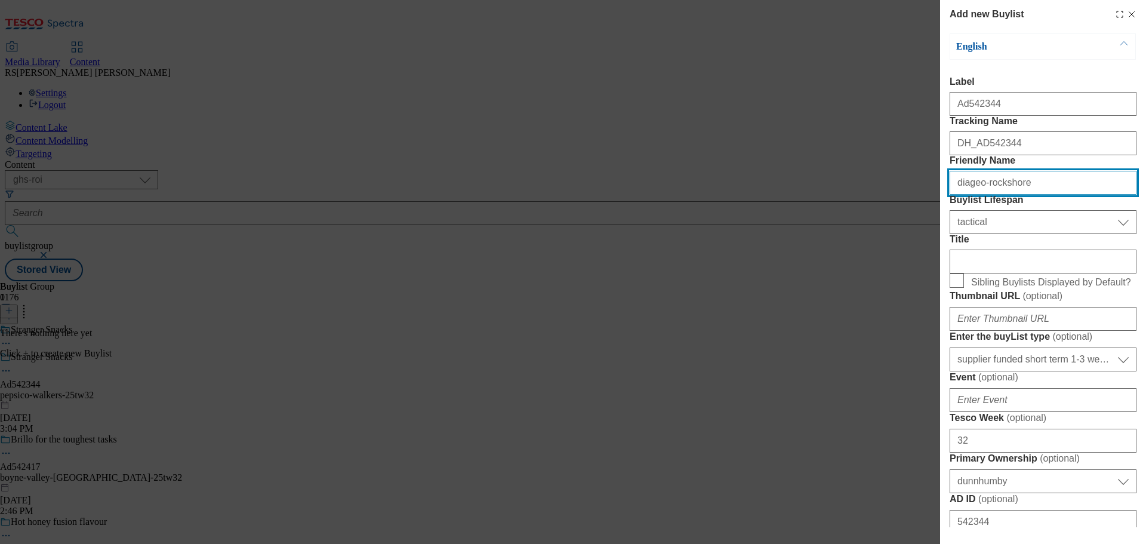
drag, startPoint x: 992, startPoint y: 229, endPoint x: 931, endPoint y: 226, distance: 60.9
click at [932, 226] on div "Add new Buylist English Label Ad542344 Tracking Name DH_AD542344 Friendly Name …" at bounding box center [573, 272] width 1146 height 544
paste input "pepsico-walkers"
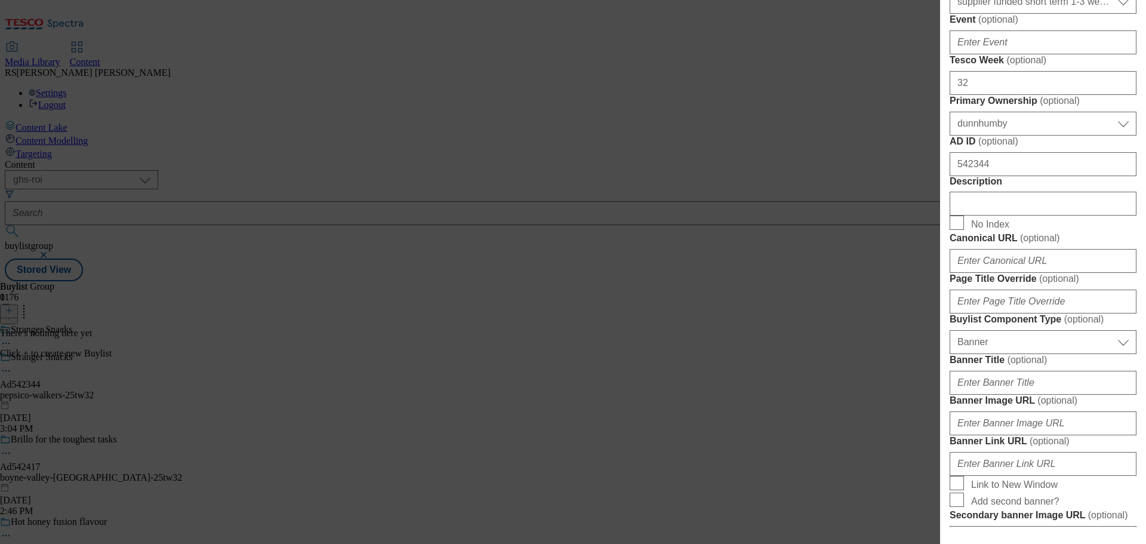
scroll to position [358, 0]
type input "pepsico-walkers"
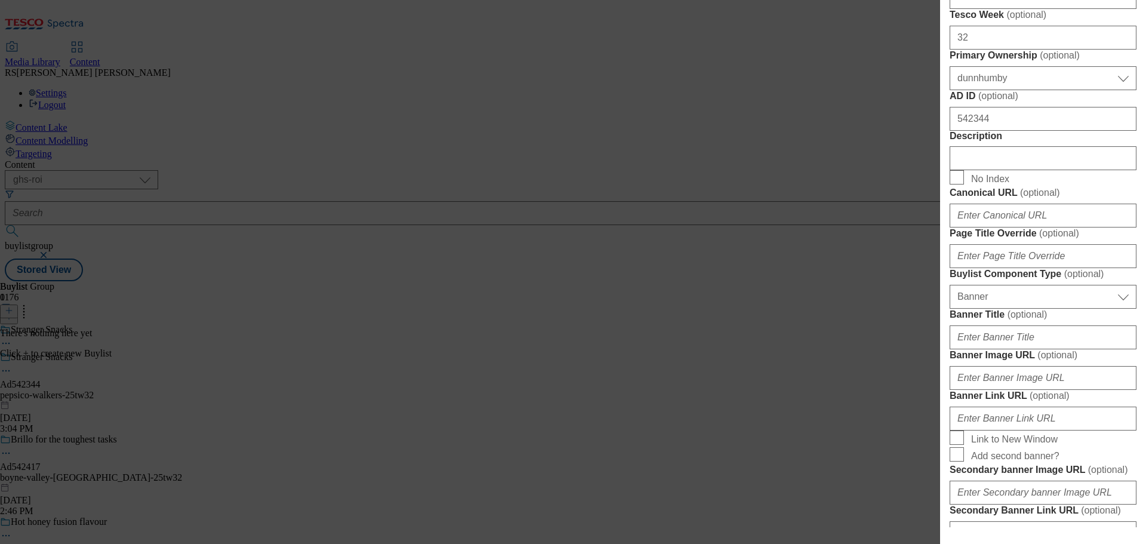
scroll to position [537, 0]
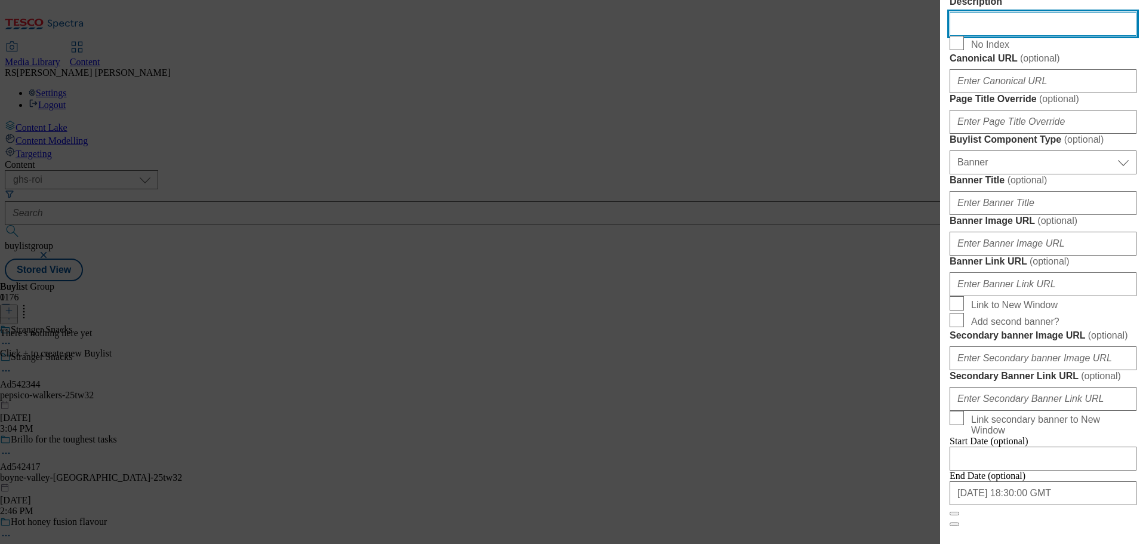
click at [997, 36] on input "Description" at bounding box center [1043, 24] width 187 height 24
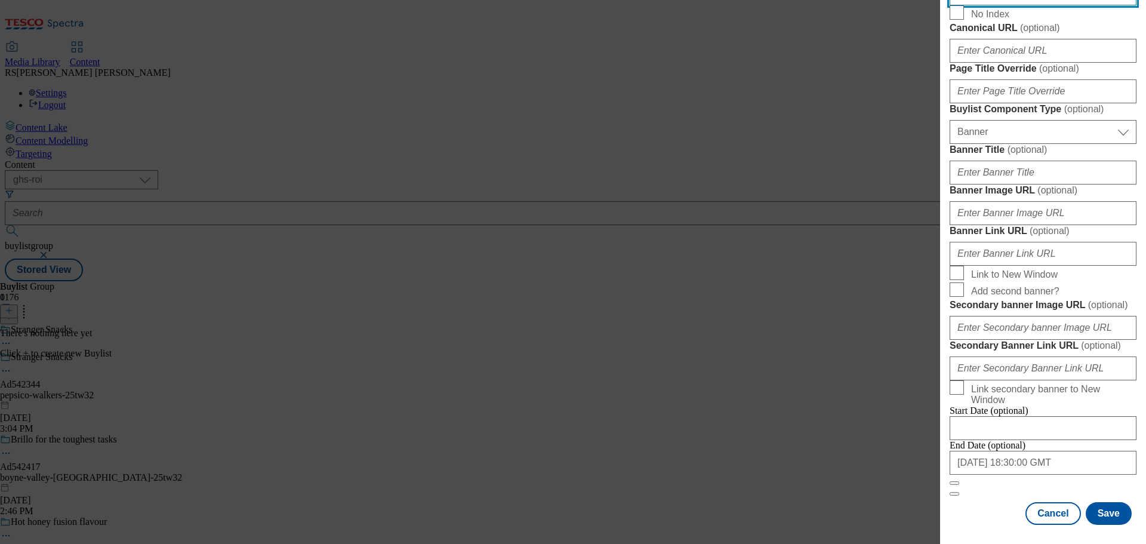
scroll to position [1067, 0]
click at [1101, 517] on button "Save" at bounding box center [1109, 513] width 46 height 23
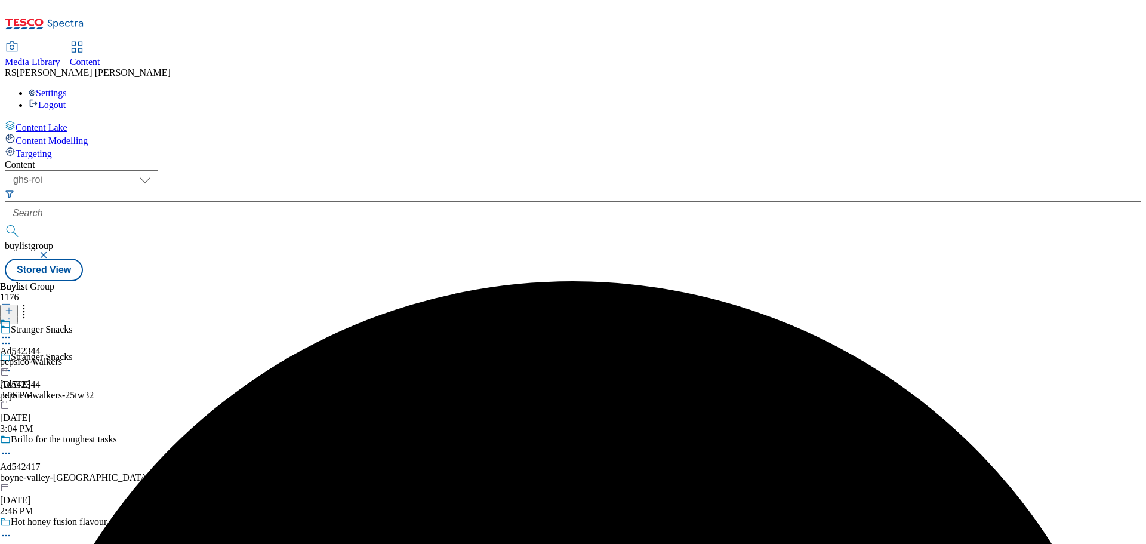
click at [62, 356] on div "pepsico-walkers" at bounding box center [31, 361] width 62 height 11
click at [13, 306] on icon at bounding box center [9, 310] width 8 height 8
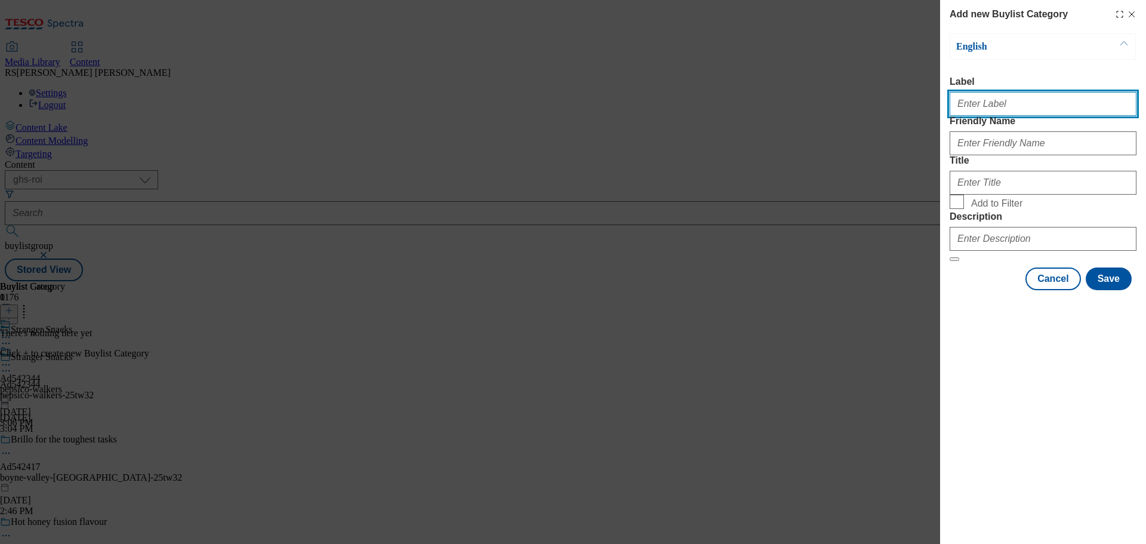
click at [978, 105] on input "Label" at bounding box center [1043, 104] width 187 height 24
paste input "Ad541784"
type input "Ad541784"
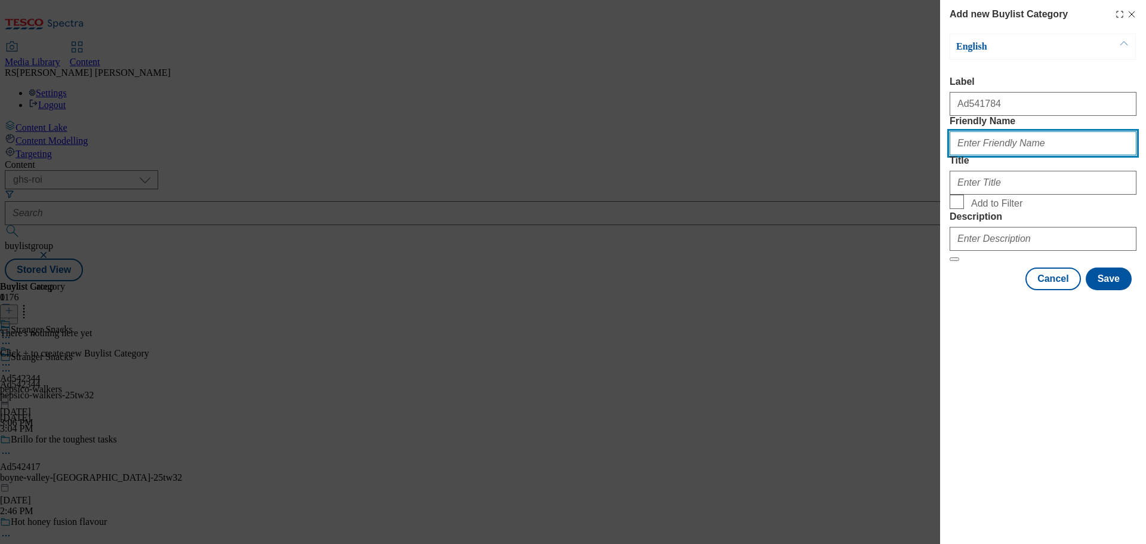
click at [975, 155] on input "Friendly Name" at bounding box center [1043, 143] width 187 height 24
paste input "diageo-rockshore"
type input "diageo-rockshore"
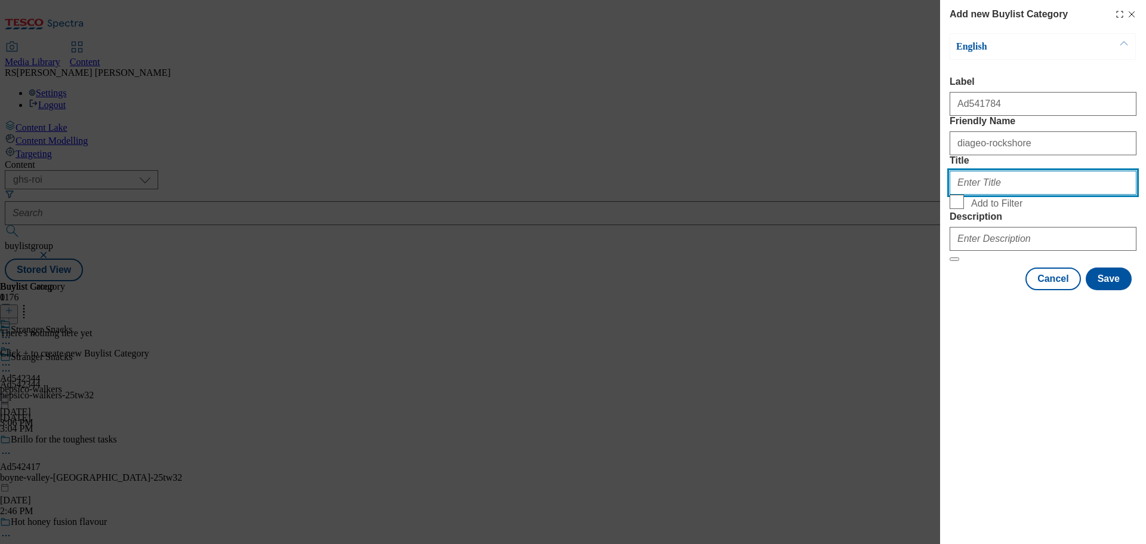
click at [985, 195] on input "Title" at bounding box center [1043, 183] width 187 height 24
paste input "PepsiCo ROI"
type input "PepsiCo ROI"
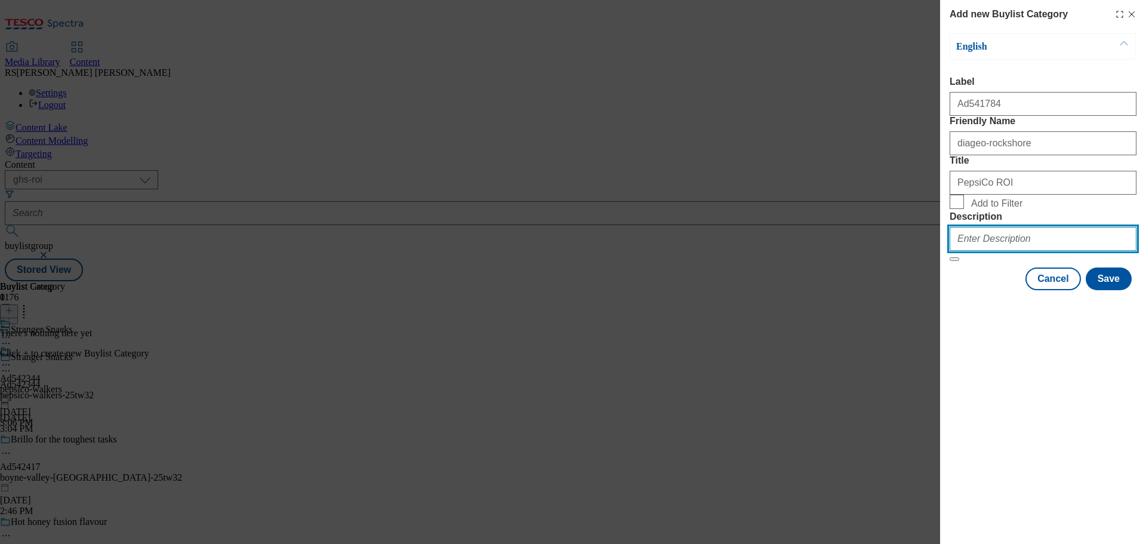
click at [986, 251] on input "Description" at bounding box center [1043, 239] width 187 height 24
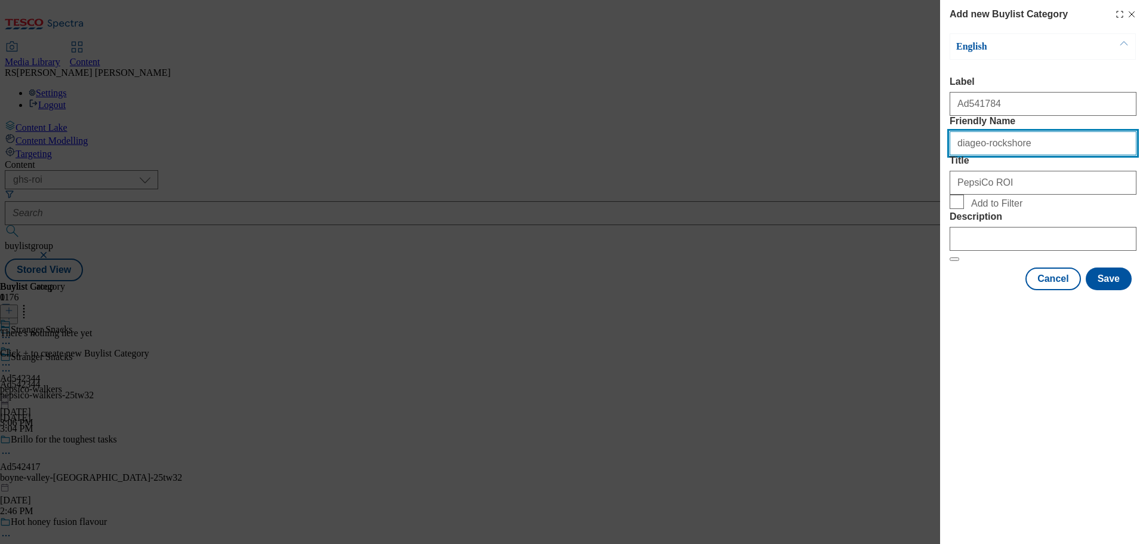
drag, startPoint x: 1047, startPoint y: 159, endPoint x: 913, endPoint y: 165, distance: 133.9
click at [913, 165] on div "Add new Buylist Category English Label Ad541784 Friendly Name diageo-rockshore …" at bounding box center [573, 272] width 1146 height 544
drag, startPoint x: 1034, startPoint y: 159, endPoint x: 1039, endPoint y: 165, distance: 7.2
click at [1034, 155] on input "diageo-rockshore" at bounding box center [1043, 143] width 187 height 24
drag, startPoint x: 1043, startPoint y: 167, endPoint x: 912, endPoint y: 167, distance: 131.3
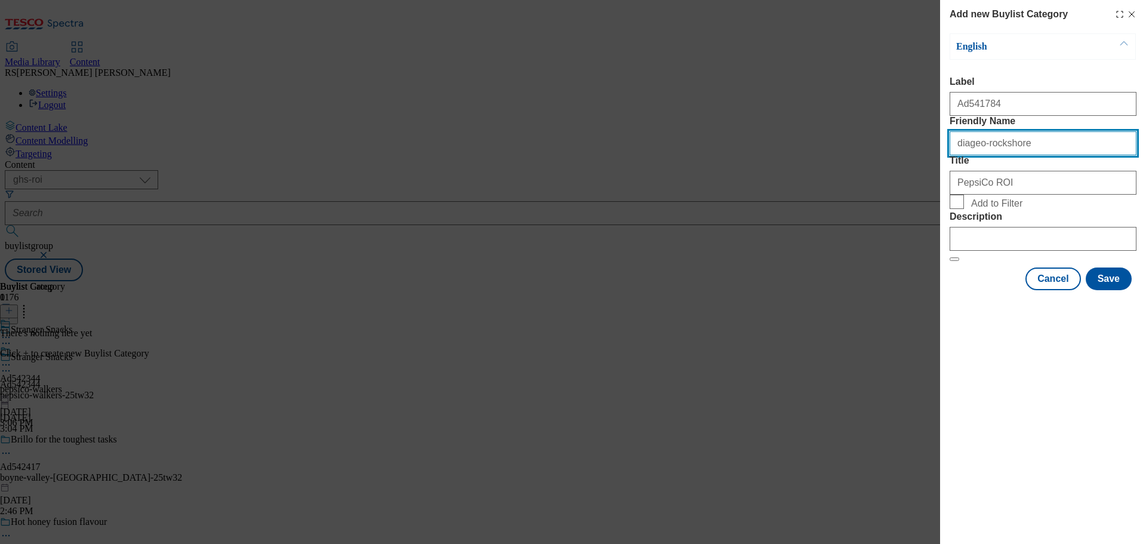
click at [912, 167] on div "Add new Buylist Category English Label Ad541784 Friendly Name diageo-rockshore …" at bounding box center [573, 272] width 1146 height 544
paste input "pepsico-walkers"
type input "pepsico-walkers"
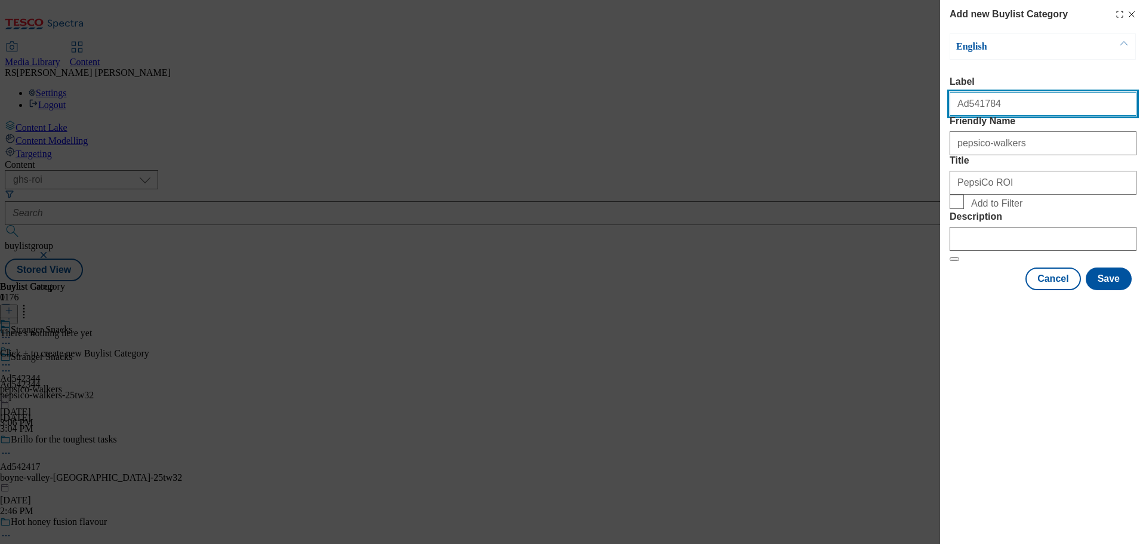
click at [914, 96] on div "Add new Buylist Category English Label Ad541784 Friendly Name pepsico-walkers T…" at bounding box center [573, 272] width 1146 height 544
click at [1016, 101] on input "Ad541784" at bounding box center [1043, 104] width 187 height 24
click at [1021, 106] on input "Ad541784" at bounding box center [1043, 104] width 187 height 24
click at [1020, 106] on input "Ad541784" at bounding box center [1043, 104] width 187 height 24
drag, startPoint x: 1007, startPoint y: 109, endPoint x: 969, endPoint y: 117, distance: 39.1
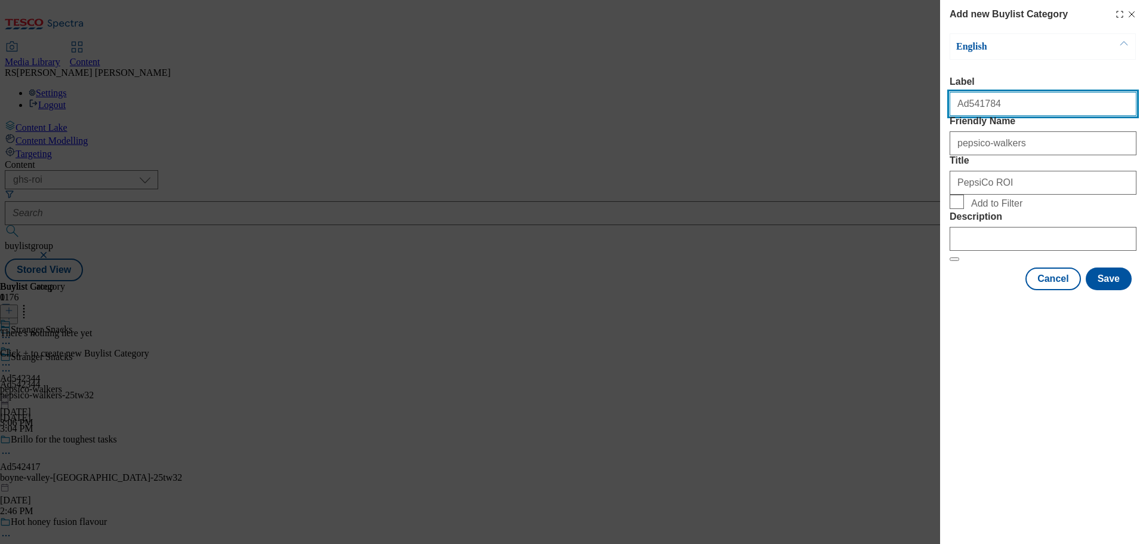
click at [968, 116] on input "Ad541784" at bounding box center [1043, 104] width 187 height 24
paste input "54234"
type input "Ad5542344"
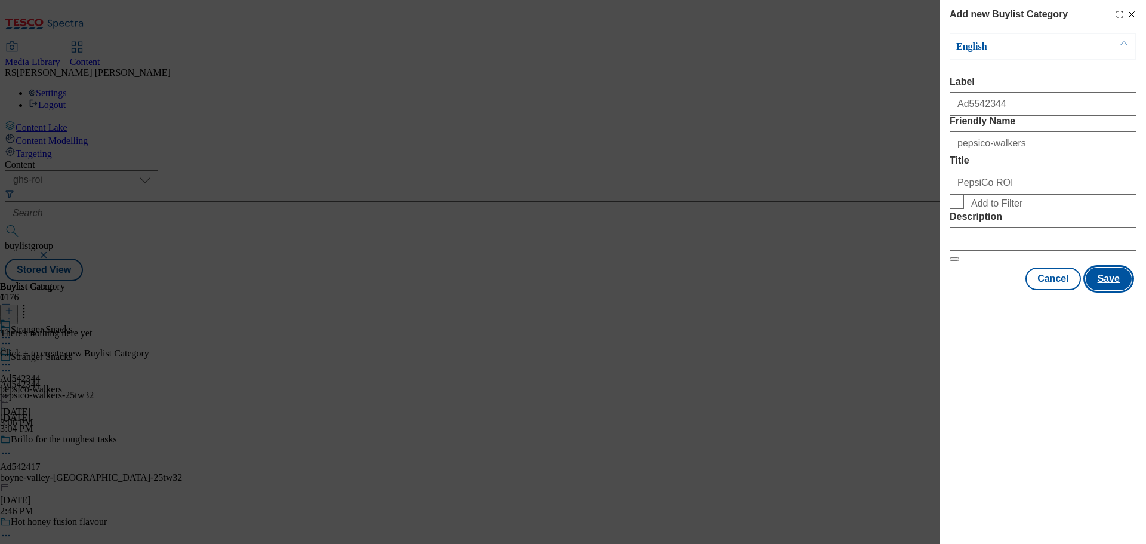
click at [1099, 290] on button "Save" at bounding box center [1109, 278] width 46 height 23
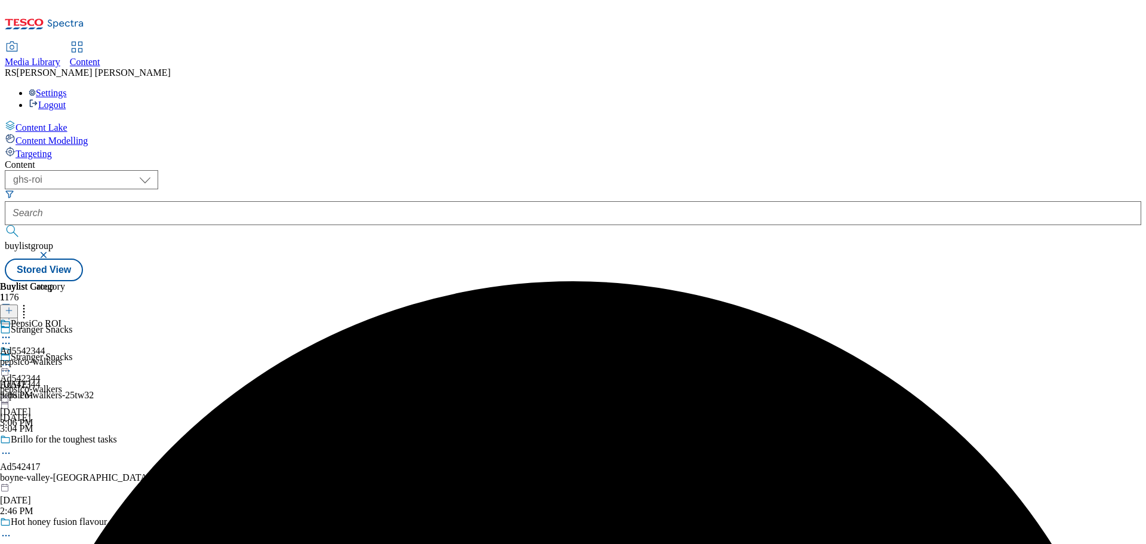
click at [65, 318] on div "PepsiCo ROI Ad5542344 pepsico-walkers Sep 30, 2025 3:06 PM" at bounding box center [32, 359] width 65 height 82
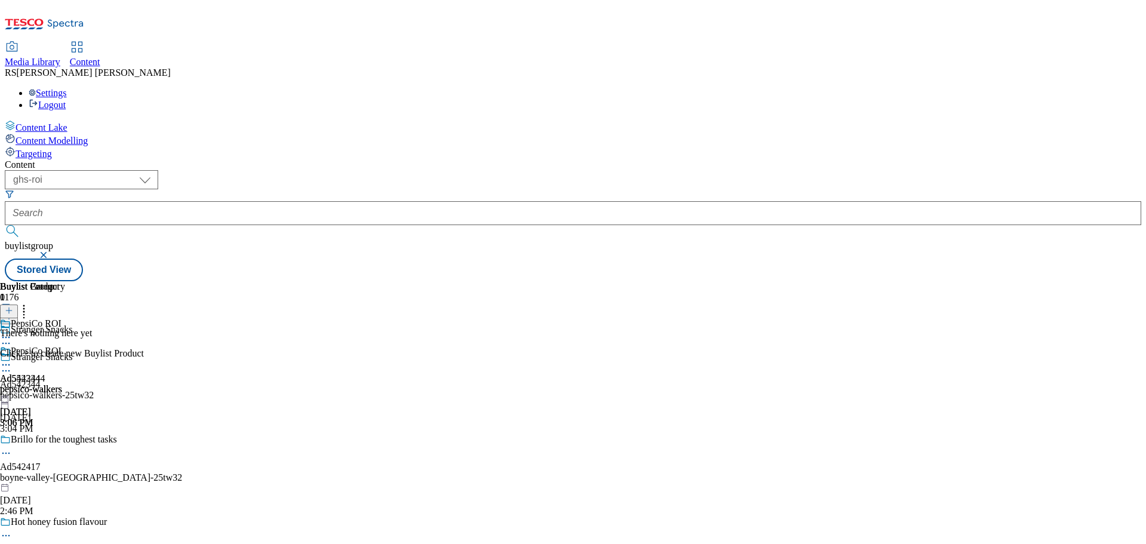
click at [9, 307] on line at bounding box center [9, 310] width 0 height 6
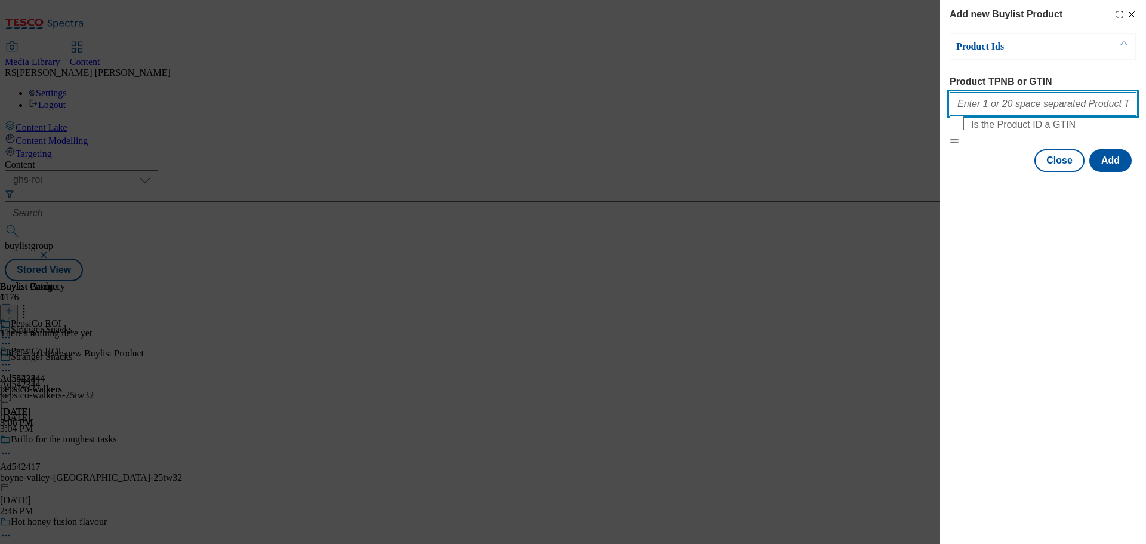
click at [1001, 106] on input "Product TPNB or GTIN" at bounding box center [1043, 104] width 187 height 24
paste input "94038187 93942575 93768234 93881583 93890612"
type input "94038187 93942575 93768234 93881583 93890612"
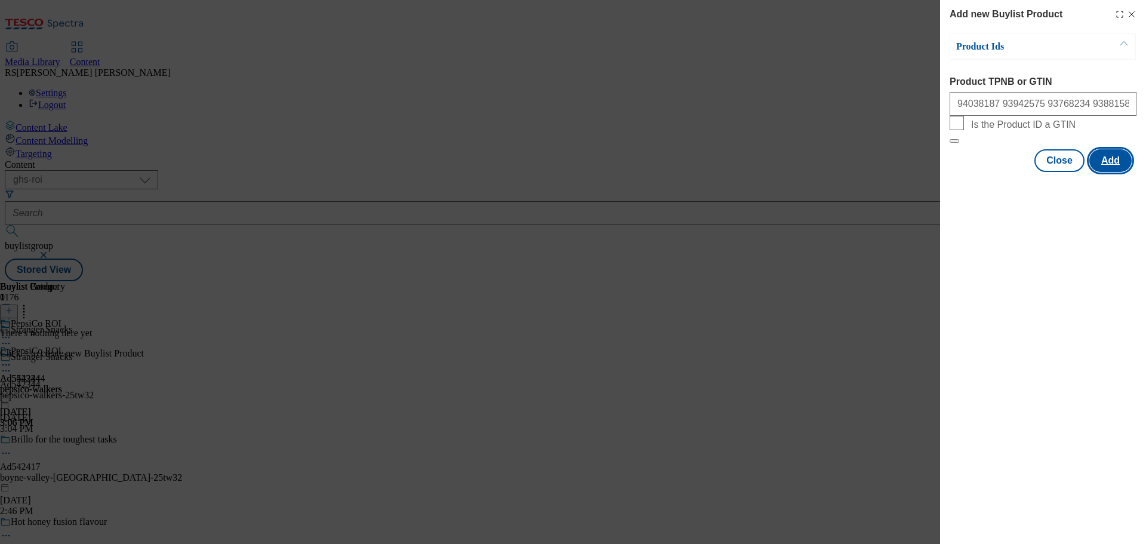
click at [1107, 172] on button "Add" at bounding box center [1110, 160] width 42 height 23
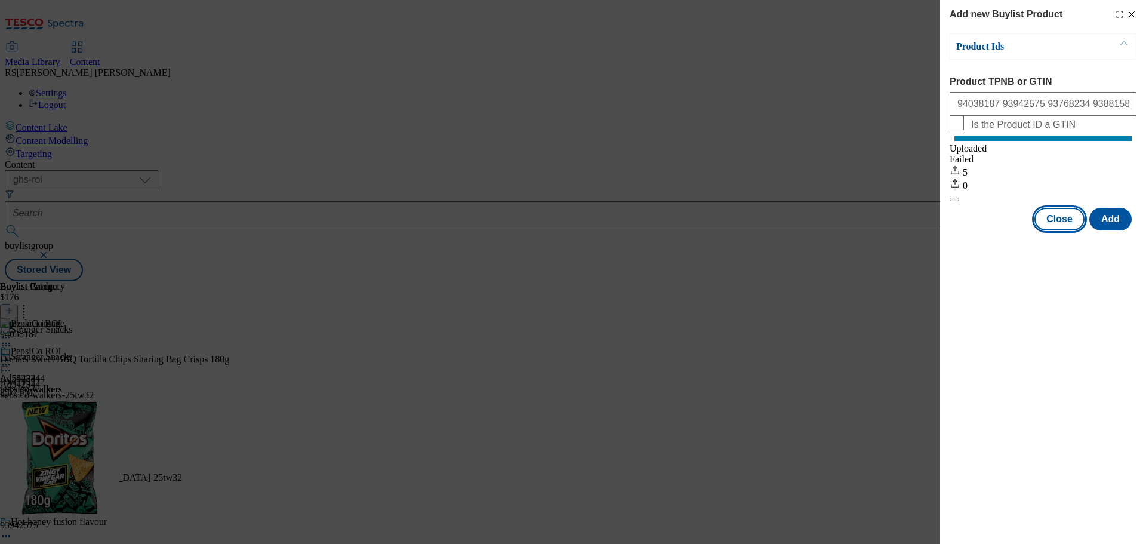
click at [1053, 230] on button "Close" at bounding box center [1059, 219] width 50 height 23
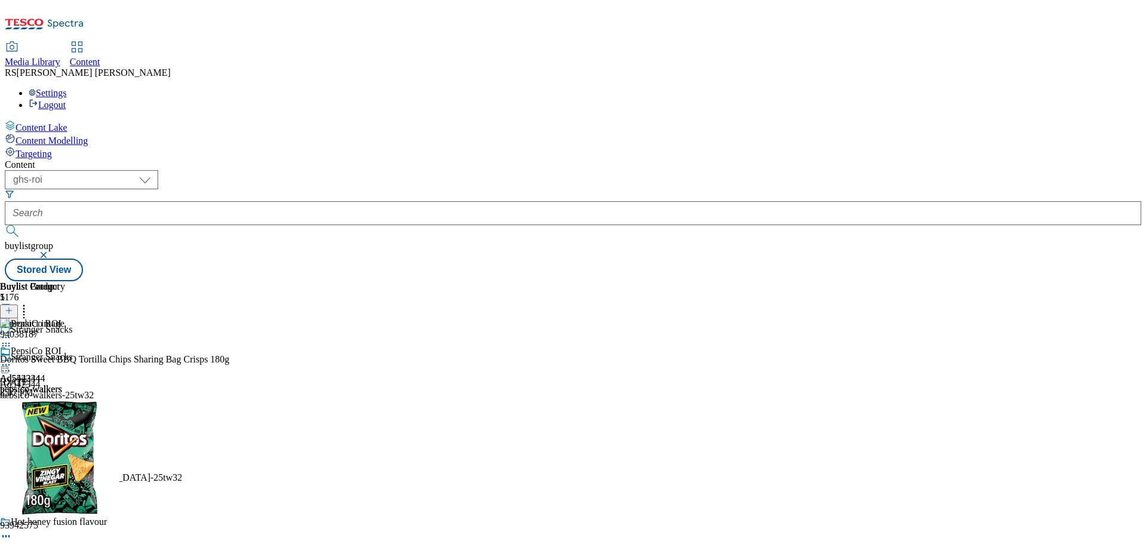
click at [12, 365] on icon at bounding box center [6, 371] width 12 height 12
click at [51, 392] on span "Edit" at bounding box center [44, 396] width 14 height 9
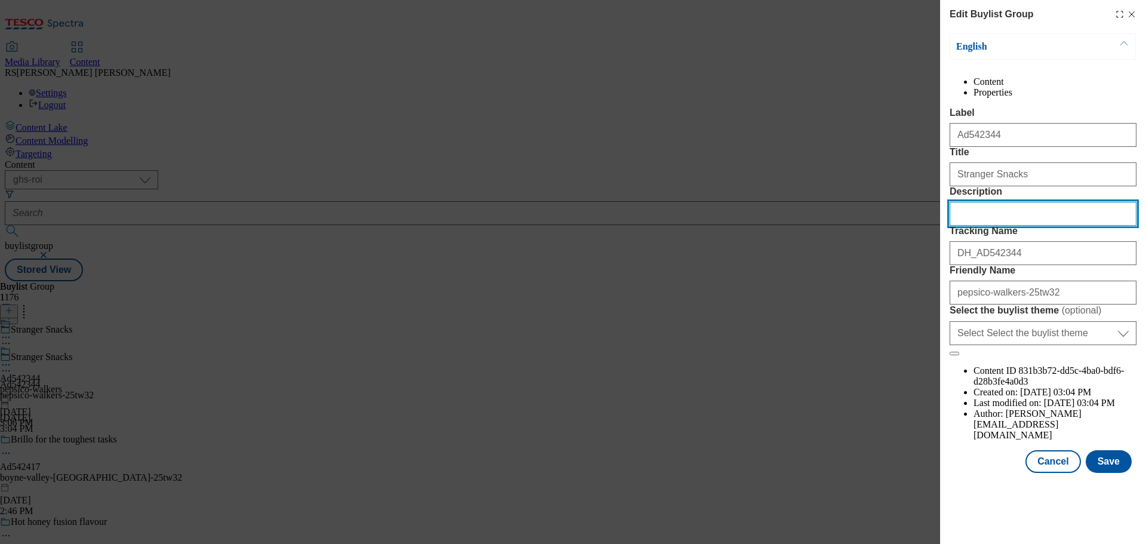
click at [993, 226] on input "Description" at bounding box center [1043, 214] width 187 height 24
paste input "Doritos Sweet BBQ Tortilla Chips Sharing Bag Crisps 180g"
type input "Doritos Sweet BBQ Tortilla Chips Sharing Bag Crisps 180g"
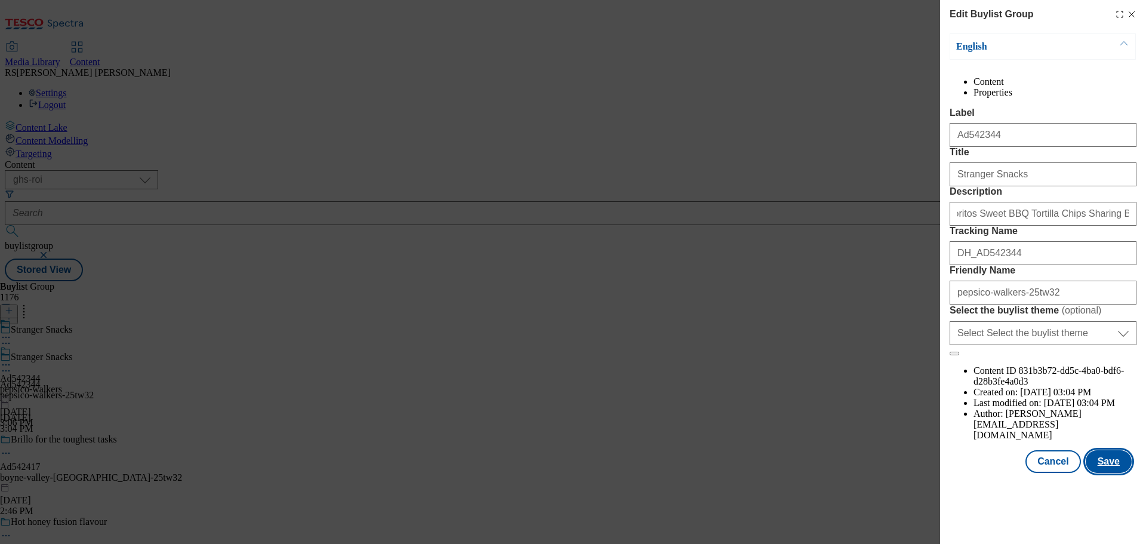
click at [1121, 473] on button "Save" at bounding box center [1109, 461] width 46 height 23
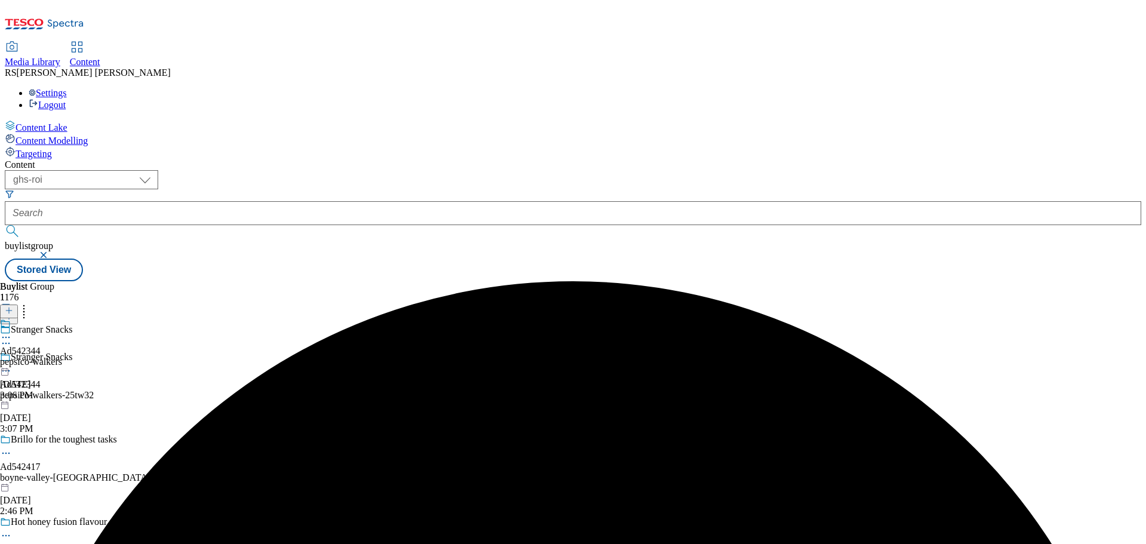
click at [12, 331] on icon at bounding box center [6, 337] width 12 height 12
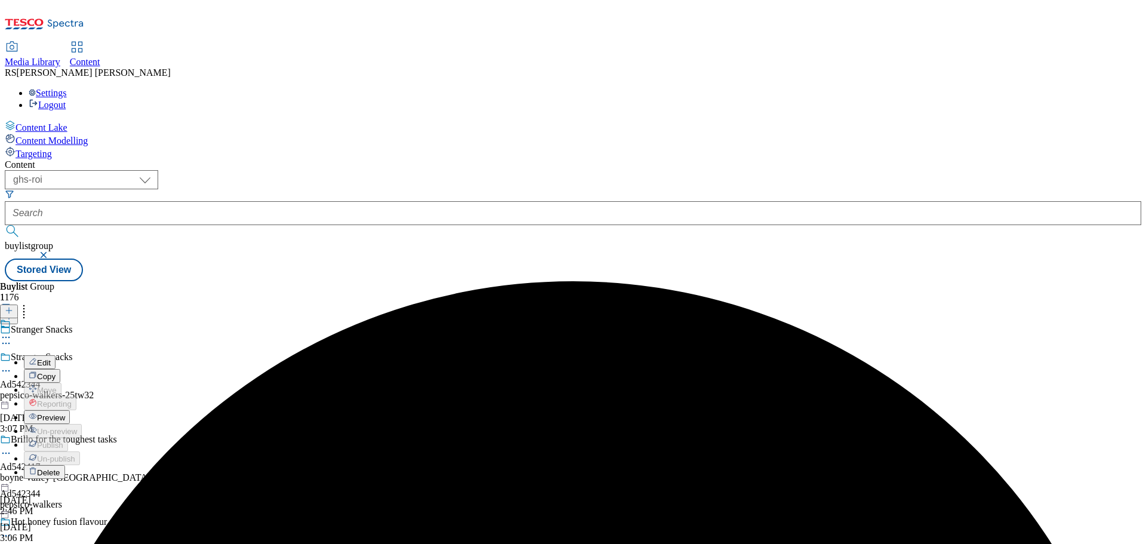
click at [56, 355] on button "Edit" at bounding box center [40, 362] width 32 height 14
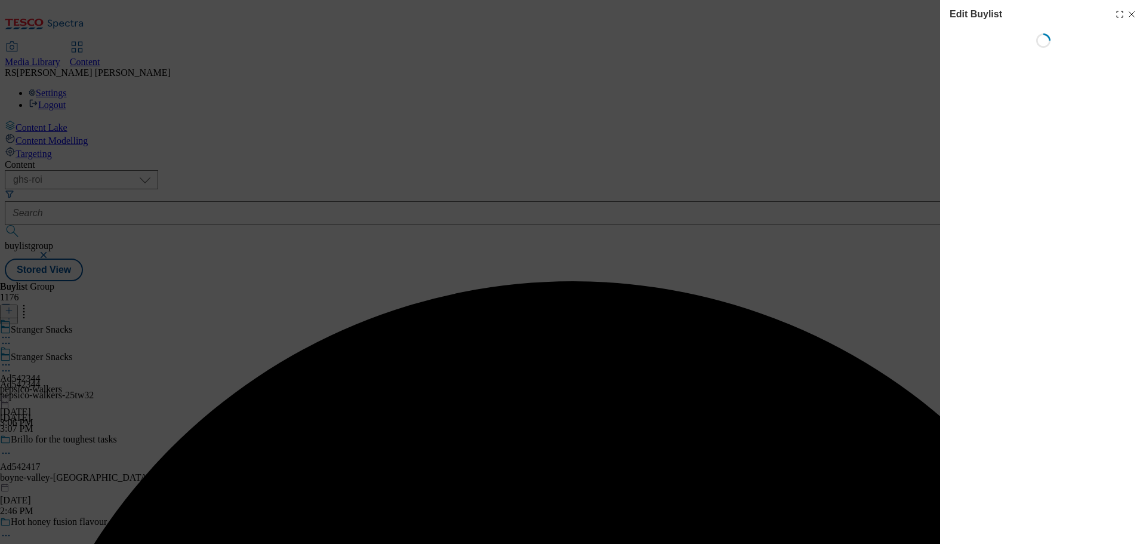
select select "tactical"
select select "supplier funded short term 1-3 weeks"
select select "dunnhumby"
select select "Banner"
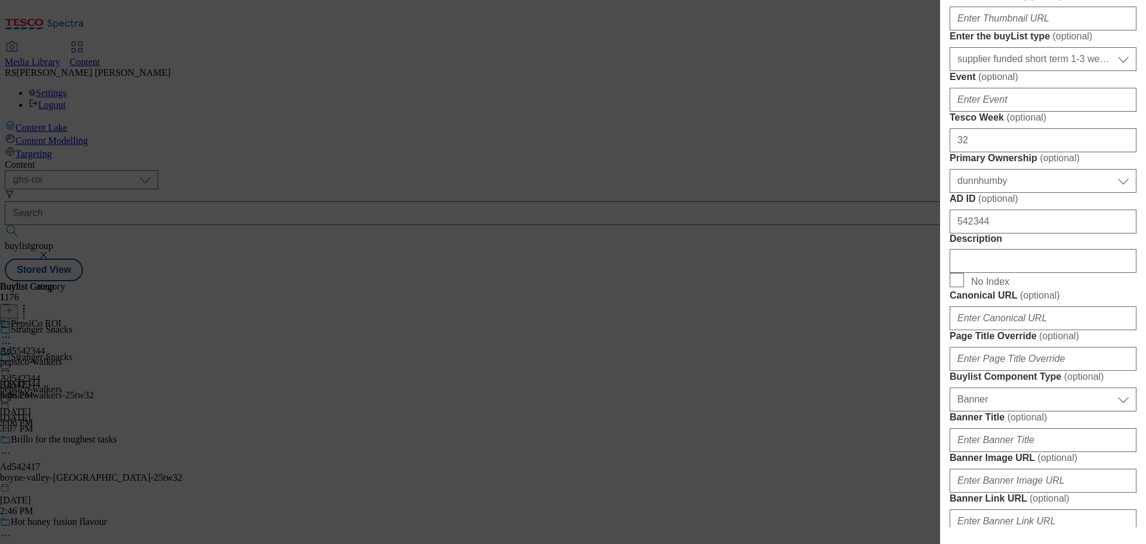
scroll to position [418, 0]
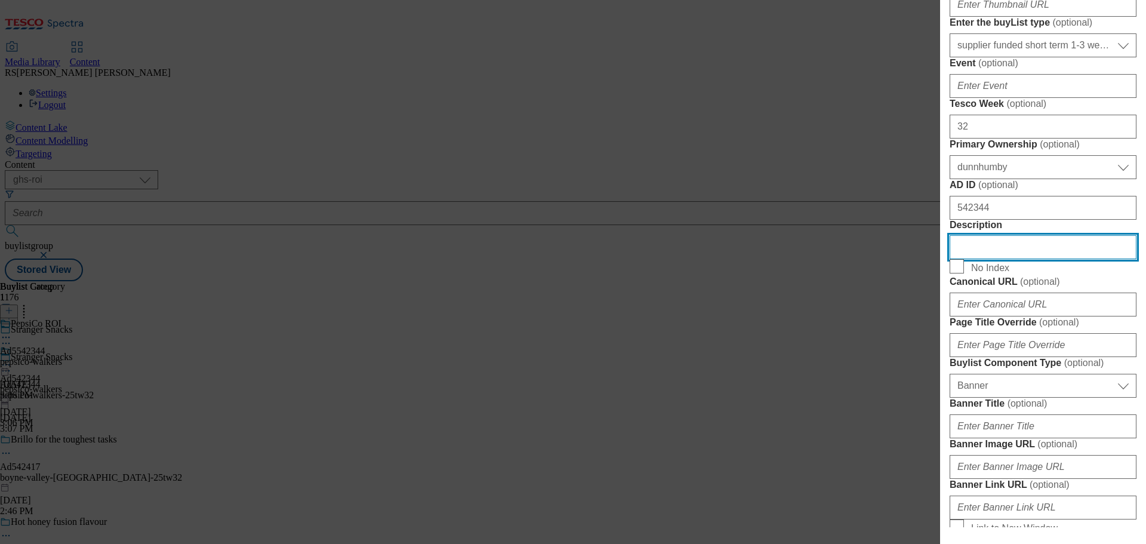
click at [980, 259] on input "Description" at bounding box center [1043, 247] width 187 height 24
paste input "Doritos Sweet BBQ Tortilla Chips Sharing Bag Crisps 180g"
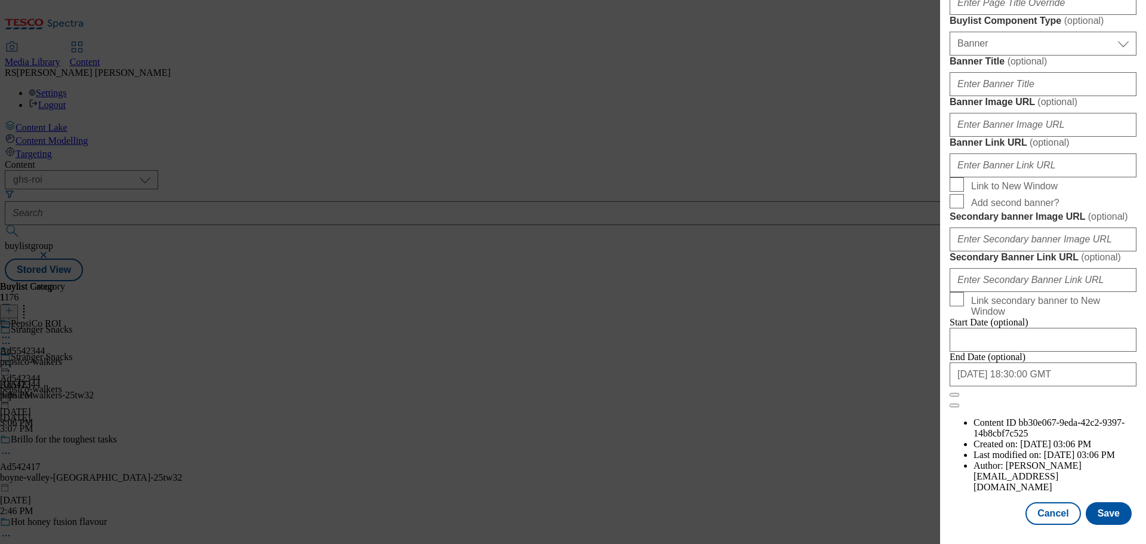
scroll to position [1193, 0]
type input "Doritos Sweet BBQ Tortilla Chips Sharing Bag Crisps 180g"
click at [1095, 517] on button "Save" at bounding box center [1109, 513] width 46 height 23
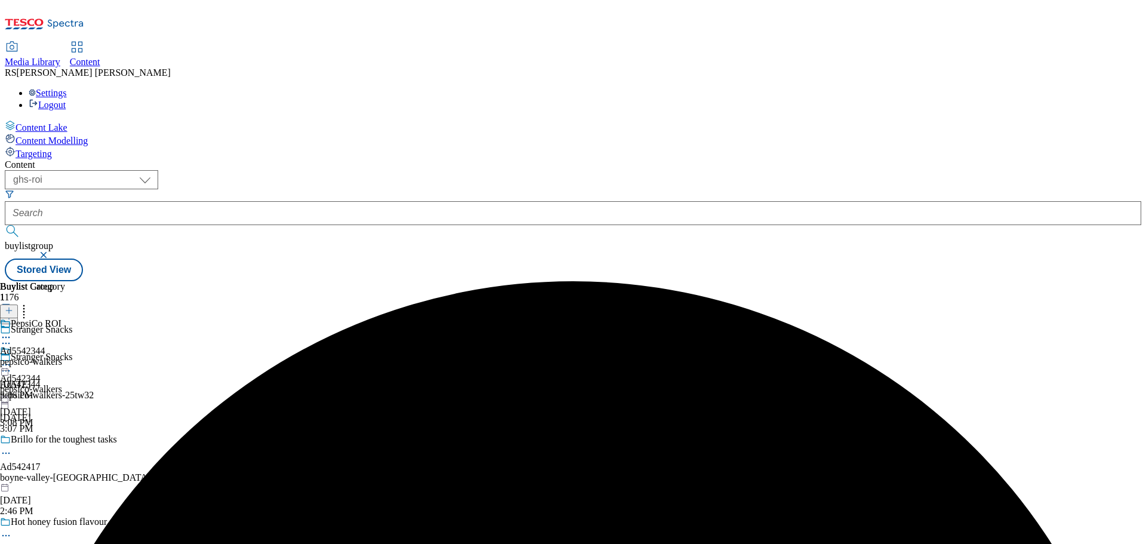
click at [12, 331] on icon at bounding box center [6, 337] width 12 height 12
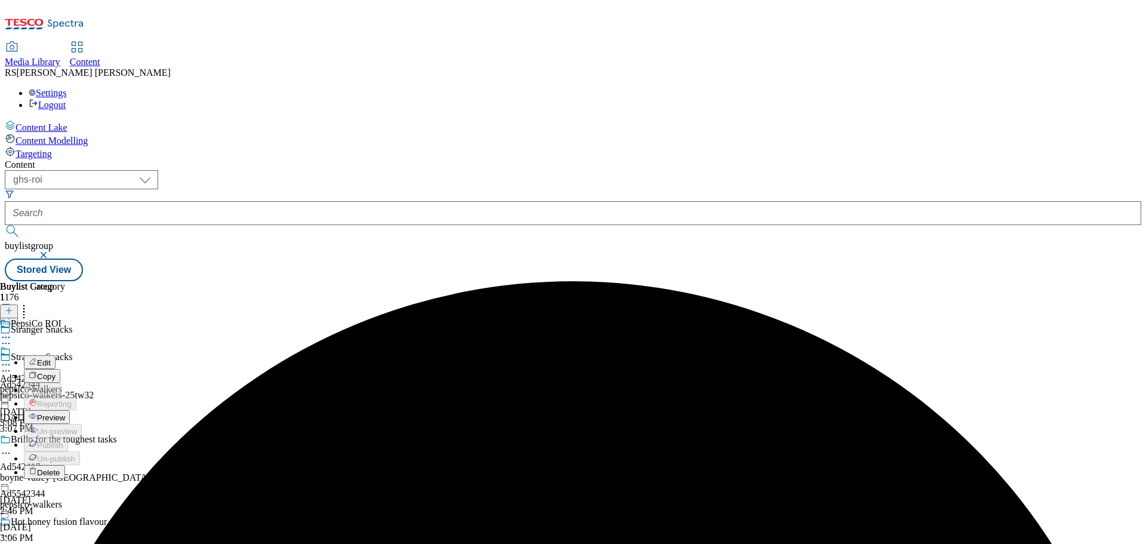
click at [56, 355] on button "Edit" at bounding box center [40, 362] width 32 height 14
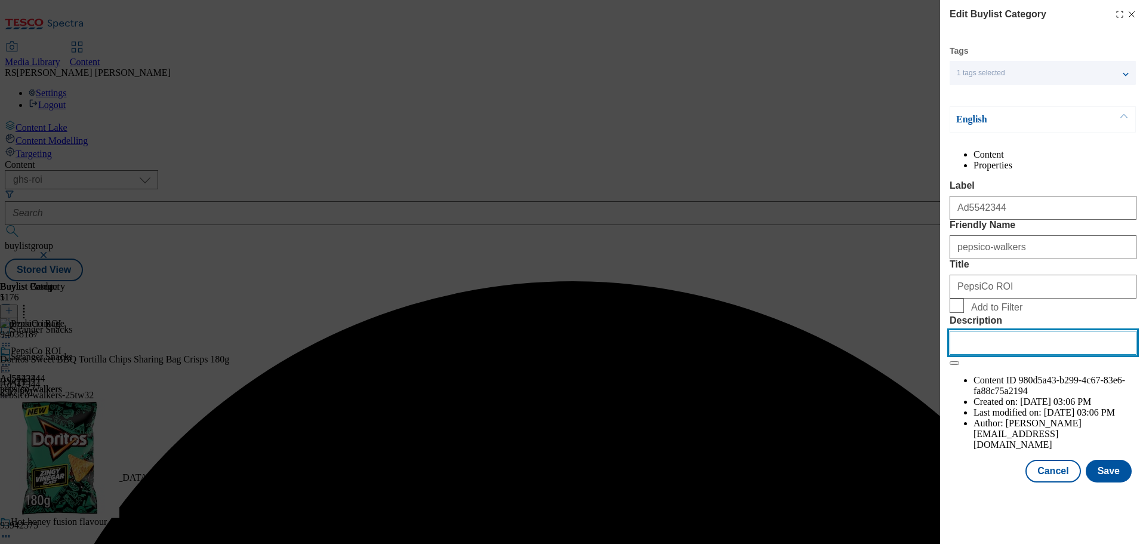
click at [1004, 355] on input "Description" at bounding box center [1043, 343] width 187 height 24
paste input "Doritos Sweet BBQ Tortilla Chips Sharing Bag Crisps 180g"
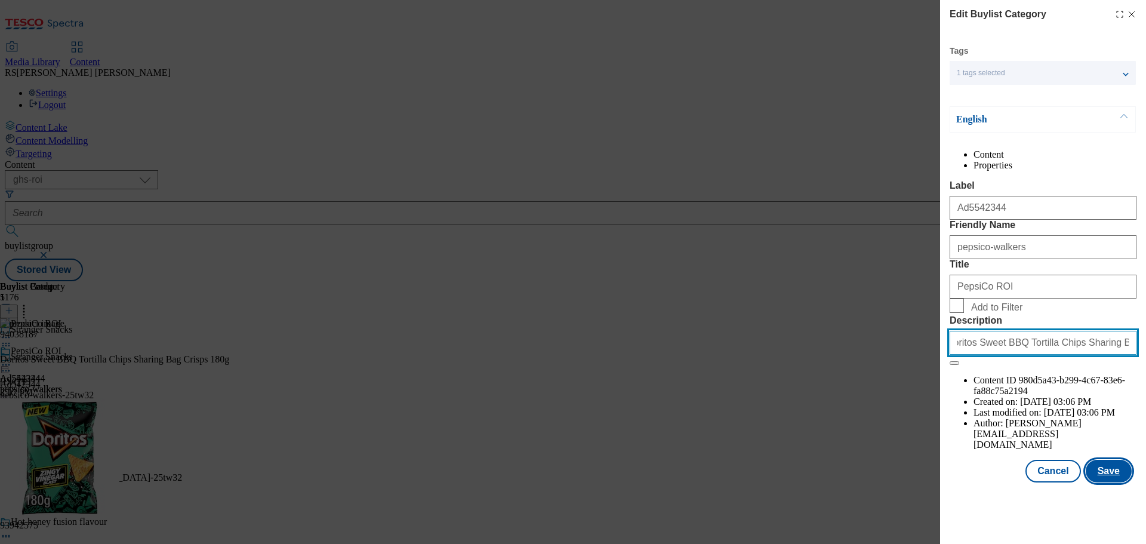
type input "Doritos Sweet BBQ Tortilla Chips Sharing Bag Crisps 180g"
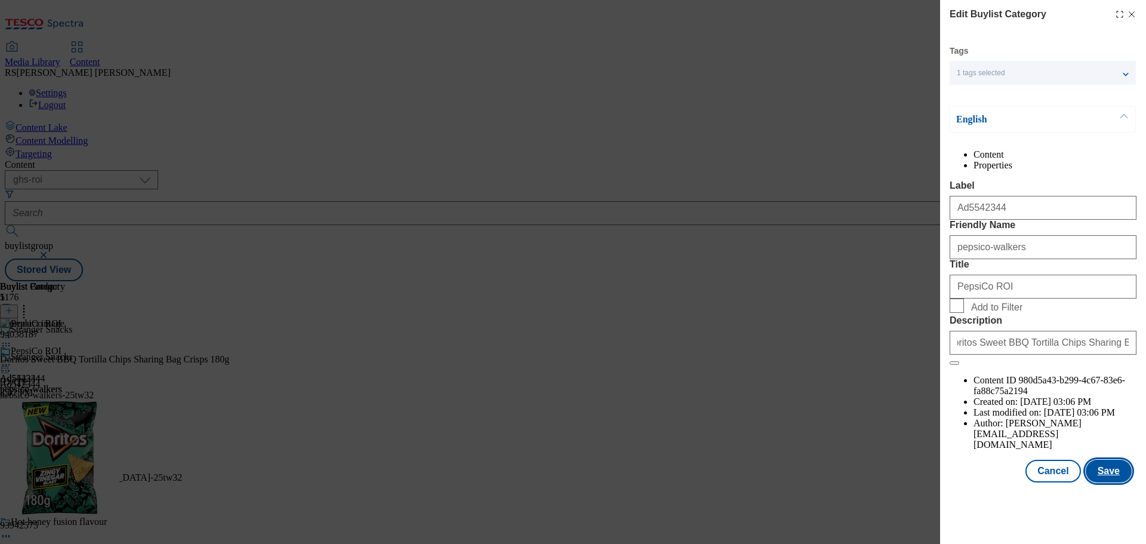
click at [1101, 482] on button "Save" at bounding box center [1109, 471] width 46 height 23
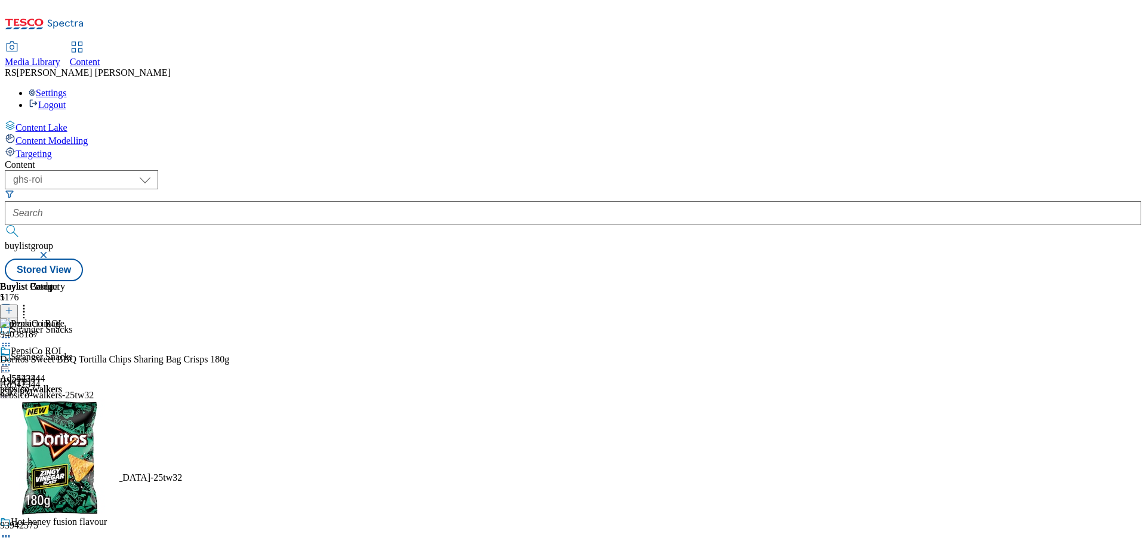
click at [12, 359] on icon at bounding box center [6, 365] width 12 height 12
click at [65, 440] on span "Preview" at bounding box center [51, 444] width 28 height 9
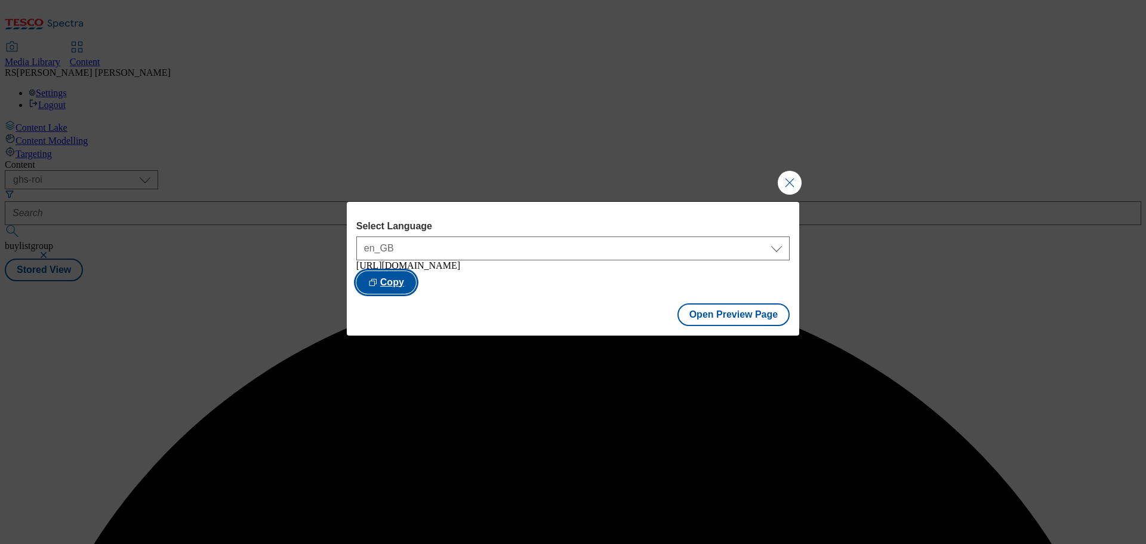
click at [416, 281] on button "Copy" at bounding box center [386, 282] width 60 height 23
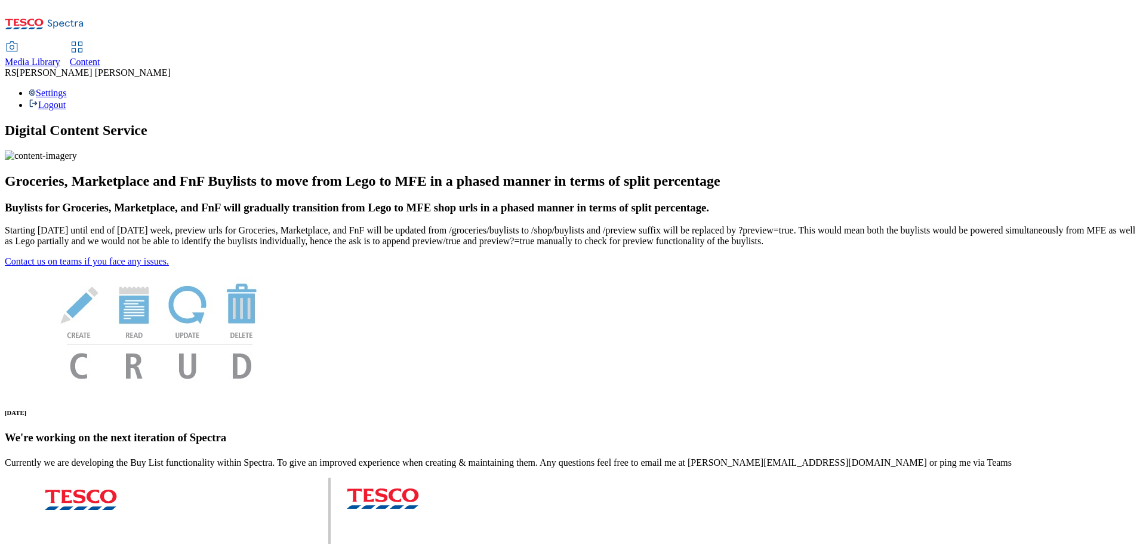
click at [84, 40] on icon at bounding box center [77, 47] width 14 height 14
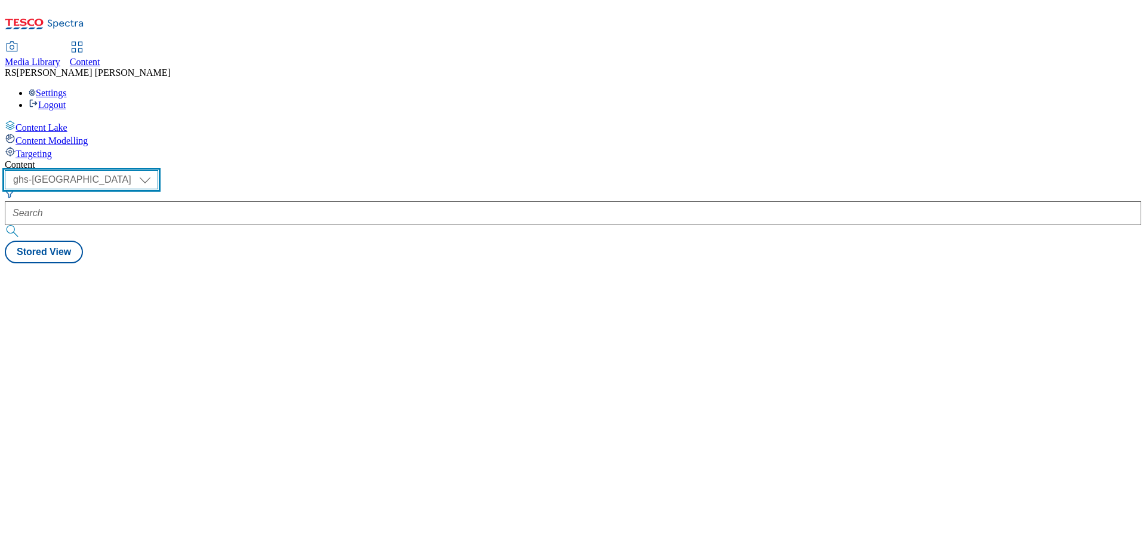
click at [158, 170] on select "ghs-roi ghs-[GEOGRAPHIC_DATA]" at bounding box center [81, 179] width 153 height 19
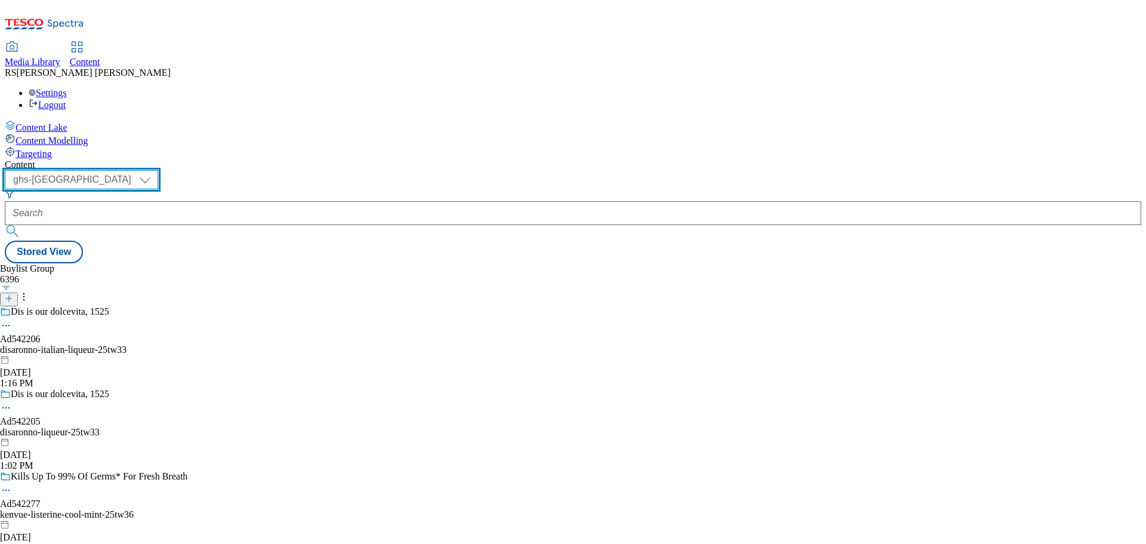
select select "ghs-roi"
click at [155, 170] on select "ghs-roi ghs-[GEOGRAPHIC_DATA]" at bounding box center [81, 179] width 153 height 19
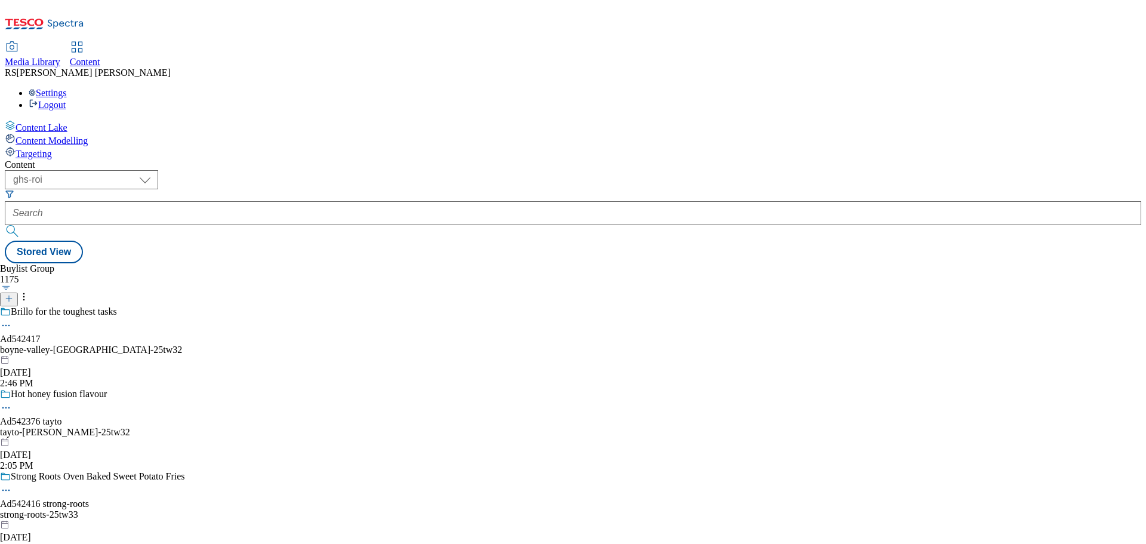
click at [800, 263] on div "Buylist Group 1175 Brillo for the toughest tasks Ad542417 boyne-valley-brillo-2…" at bounding box center [573, 263] width 1136 height 0
click at [744, 263] on div "Buylist Group 1175 Brillo for the toughest tasks Ad542417 boyne-valley-brillo-2…" at bounding box center [573, 263] width 1136 height 0
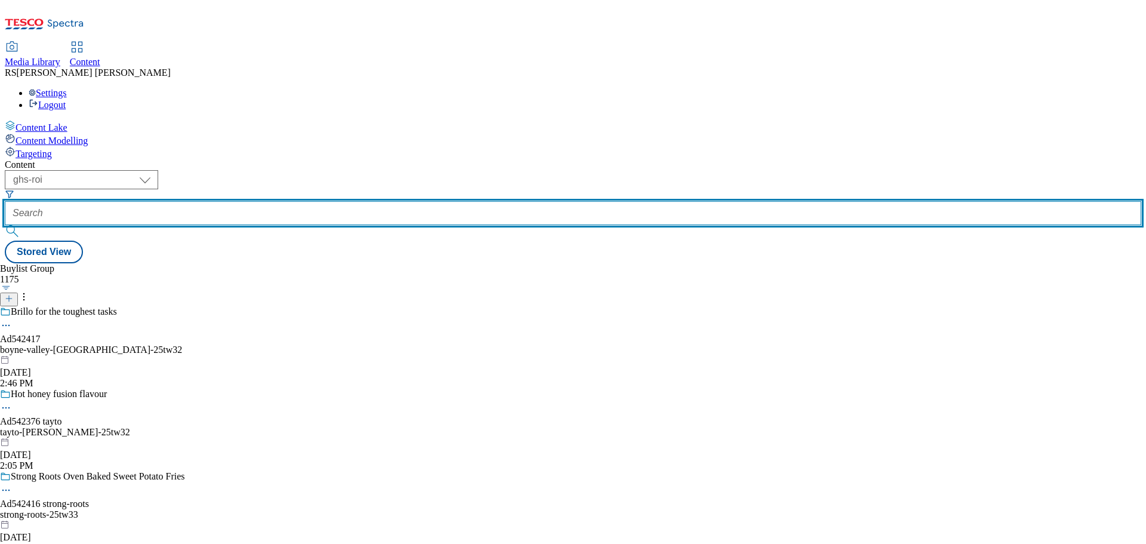
click at [294, 201] on input "text" at bounding box center [573, 213] width 1136 height 24
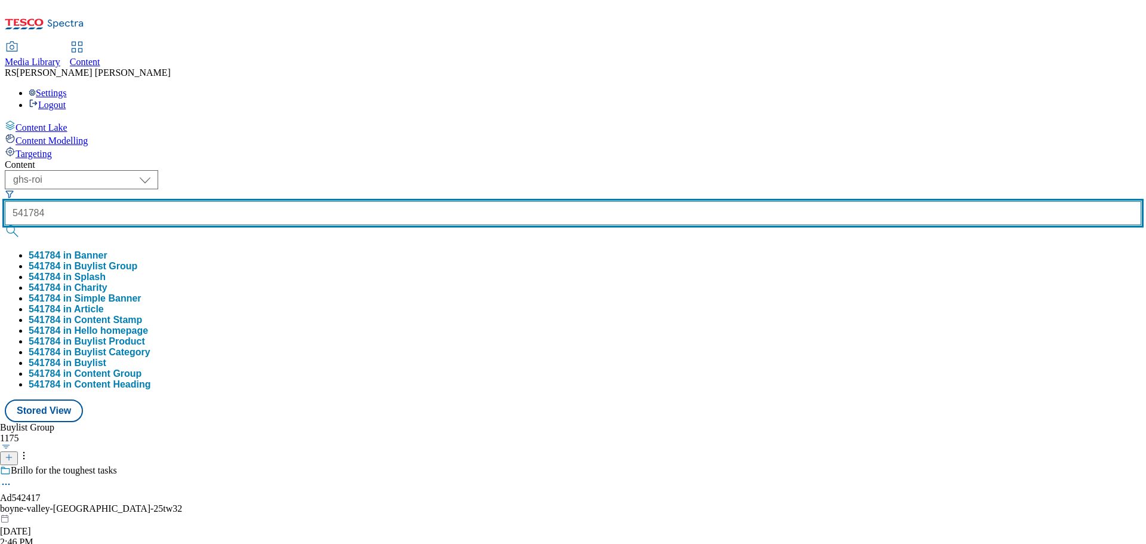
type input "541784"
click at [5, 225] on button "submit" at bounding box center [13, 231] width 17 height 12
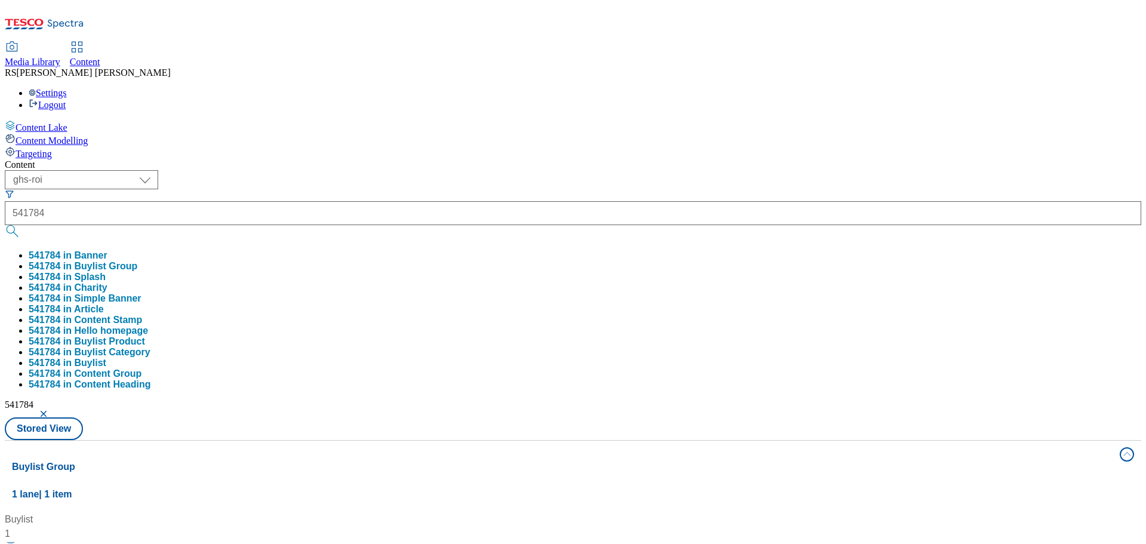
click at [557, 512] on div "Buylist 1 Ad541784 / diageo-rockshore-25tw28 / diageo-rockshore [DATE] 3:29 PM" at bounding box center [573, 512] width 1122 height 0
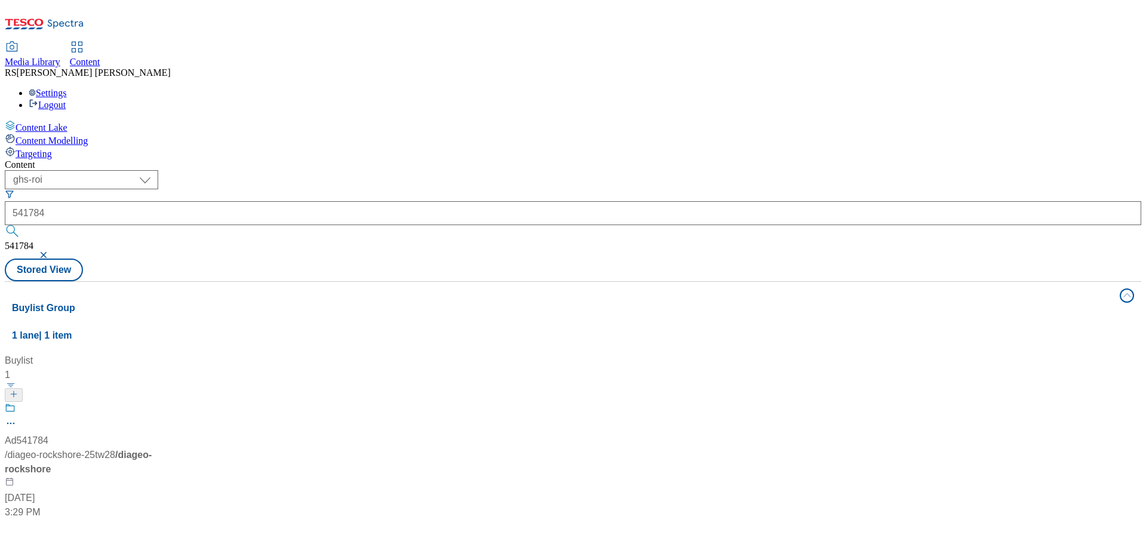
click at [154, 402] on div "Ad541784 / diageo-rockshore-25tw28 / diageo-rockshore [DATE] 3:29 PM" at bounding box center [79, 460] width 149 height 117
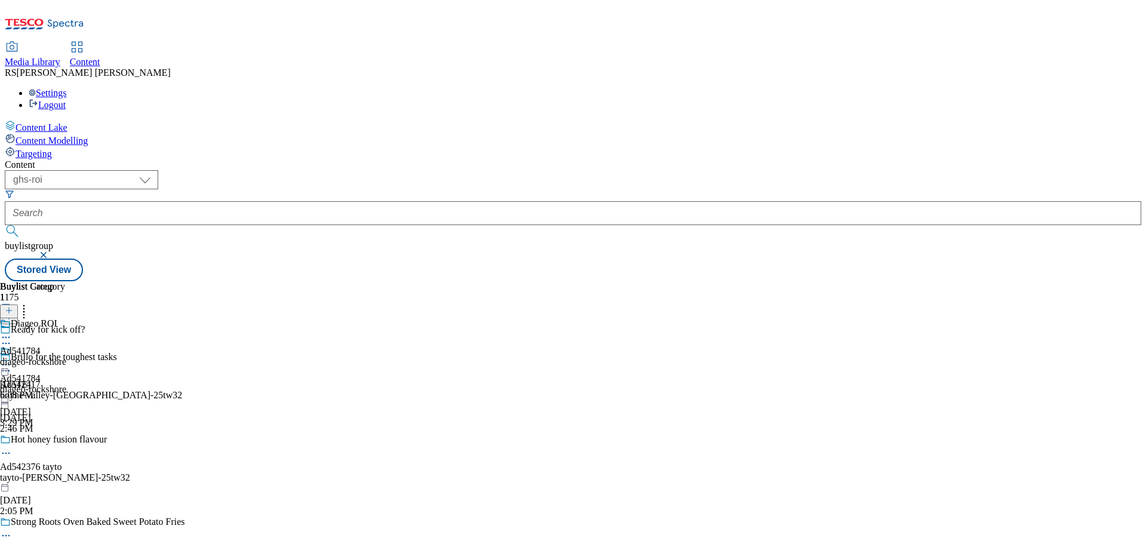
click at [12, 337] on icon at bounding box center [6, 343] width 12 height 12
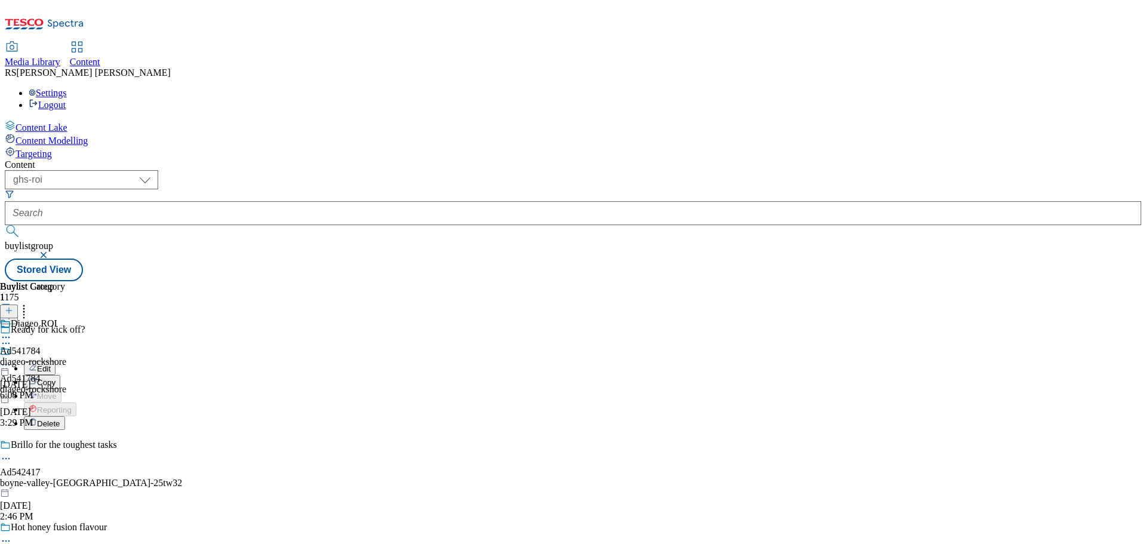
click at [56, 361] on button "Edit" at bounding box center [40, 368] width 32 height 14
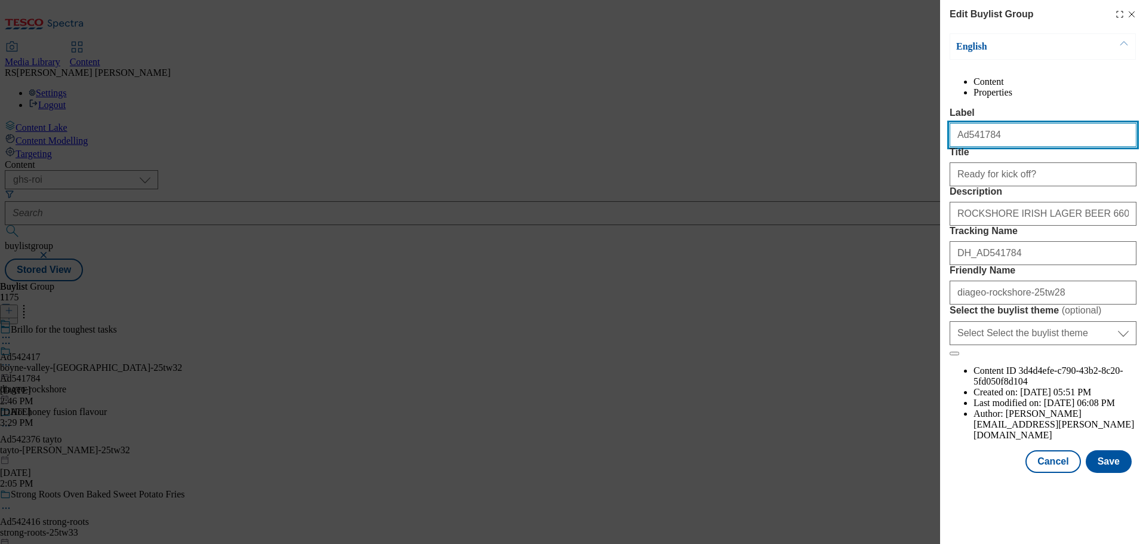
drag, startPoint x: 939, startPoint y: 155, endPoint x: 876, endPoint y: 149, distance: 63.5
click at [876, 149] on div "Edit Buylist Group English Content Properties Label Ad541784 Title Ready for ki…" at bounding box center [573, 272] width 1146 height 544
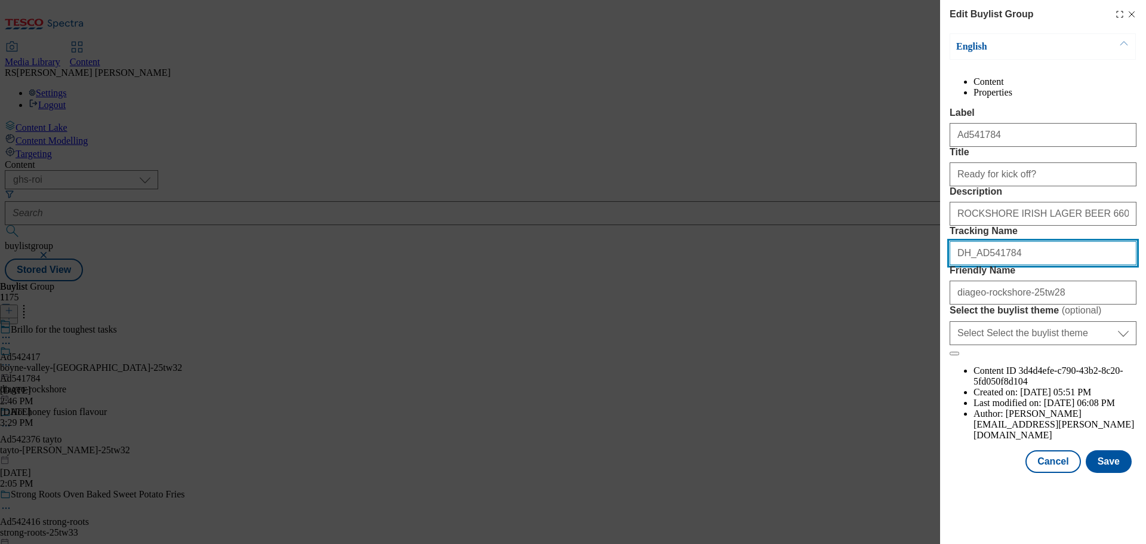
drag, startPoint x: 979, startPoint y: 341, endPoint x: 904, endPoint y: 337, distance: 75.3
click at [904, 337] on div "Edit Buylist Group English Content Properties Label Ad541784 Title Ready for ki…" at bounding box center [573, 272] width 1146 height 544
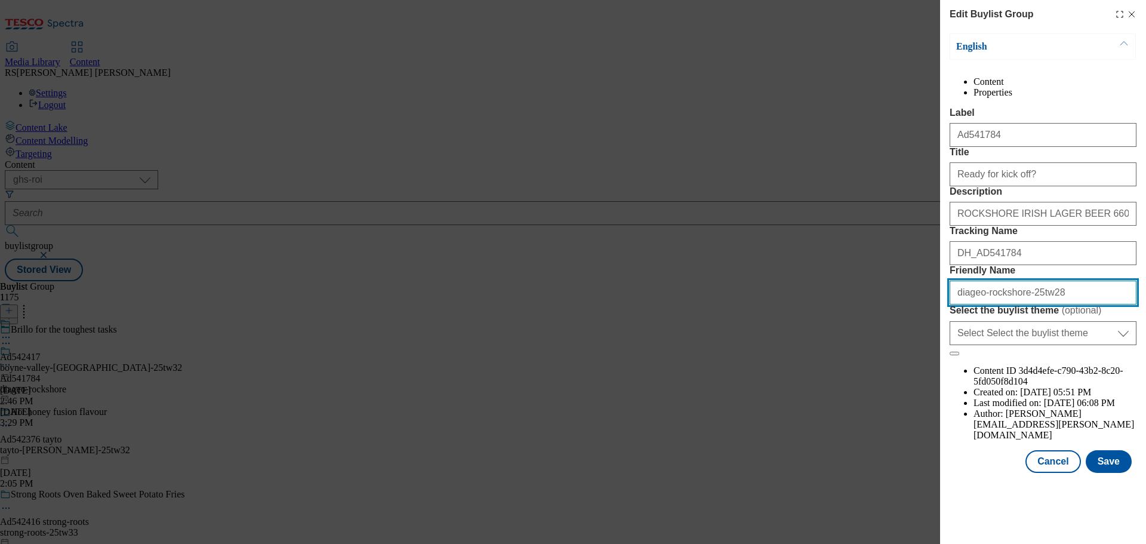
drag, startPoint x: 1077, startPoint y: 398, endPoint x: 931, endPoint y: 400, distance: 146.3
click at [931, 400] on div "Edit Buylist Group English Content Properties Label Ad541784 Title Ready for ki…" at bounding box center [573, 272] width 1146 height 544
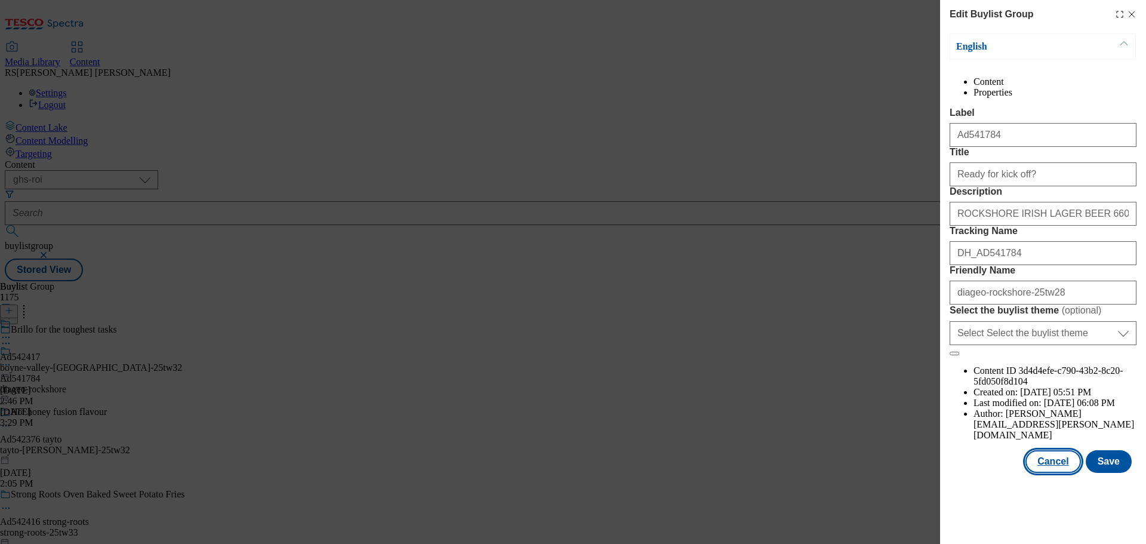
click at [1047, 473] on button "Cancel" at bounding box center [1052, 461] width 55 height 23
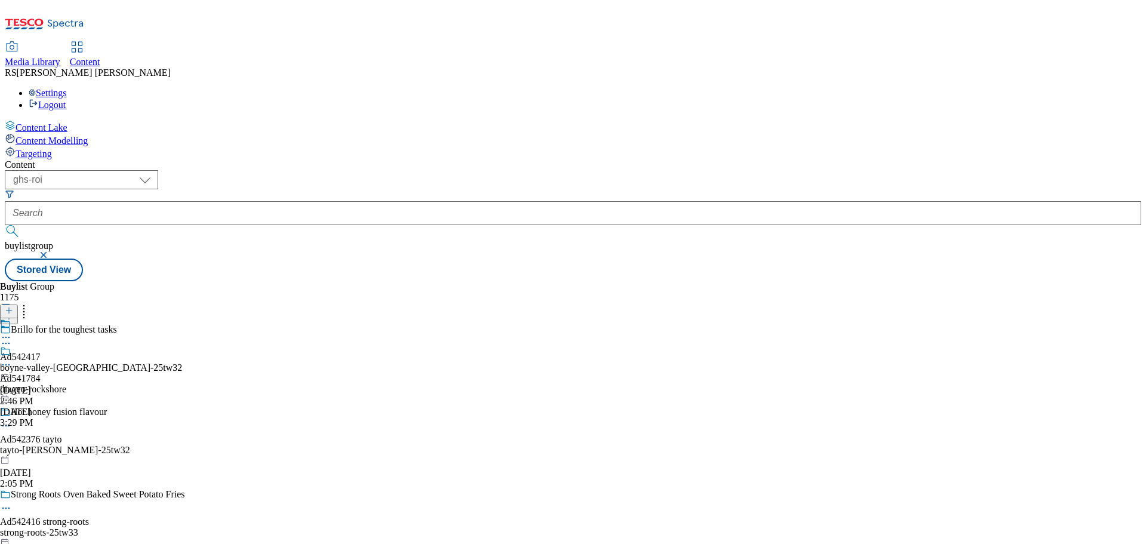
click at [12, 359] on icon at bounding box center [6, 365] width 12 height 12
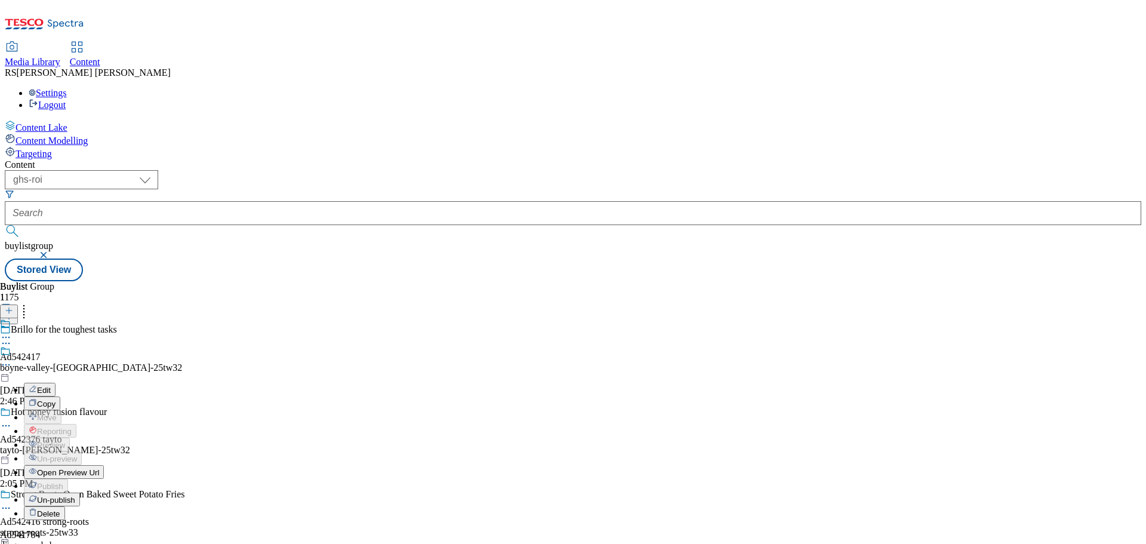
click at [56, 383] on button "Edit" at bounding box center [40, 390] width 32 height 14
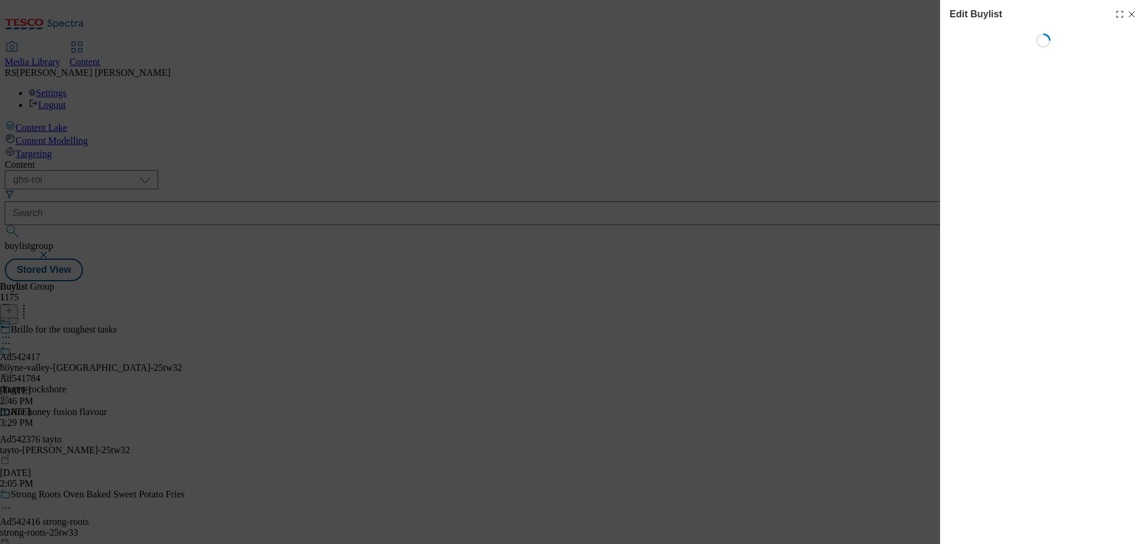
select select "tactical"
select select "supplier funded short term 1-3 weeks"
select select "dunnhumby"
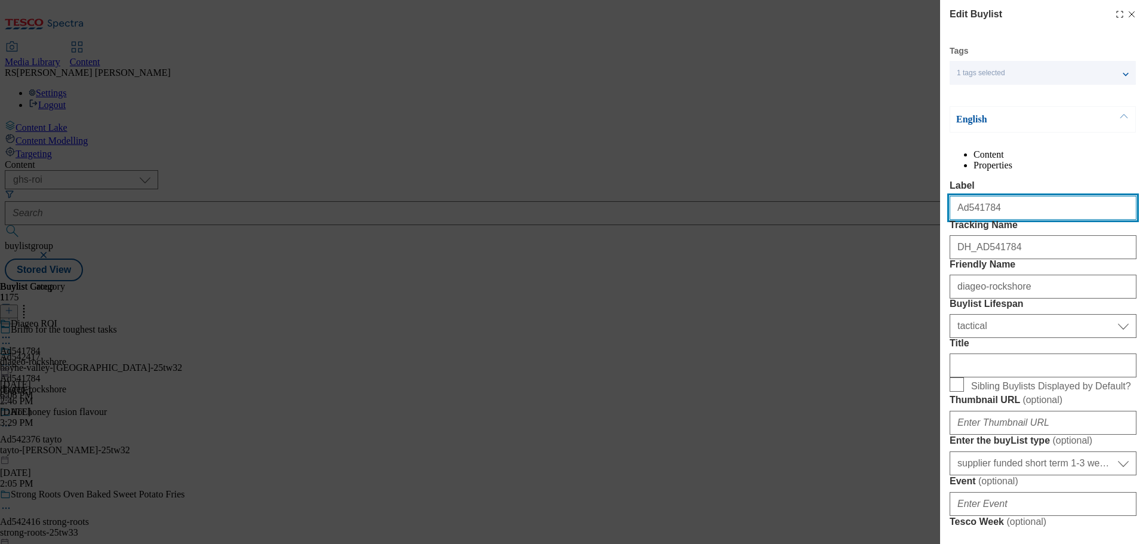
click at [872, 219] on div "Edit Buylist Tags 1 tags selected buylist English Content Properties Label Ad54…" at bounding box center [573, 272] width 1146 height 544
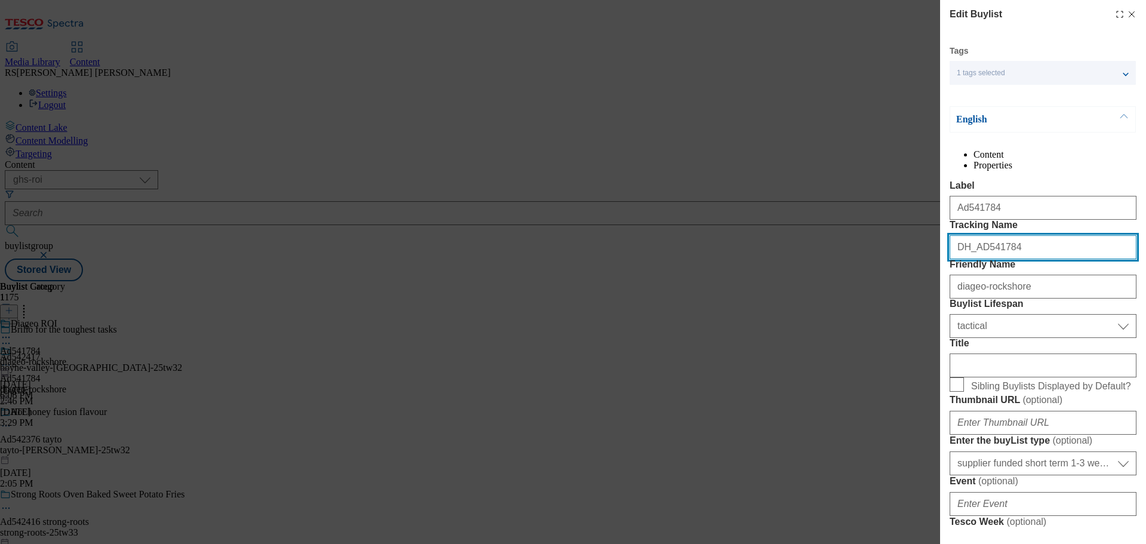
drag, startPoint x: 1024, startPoint y: 288, endPoint x: 896, endPoint y: 289, distance: 128.3
click at [896, 289] on div "Edit Buylist Tags 1 tags selected buylist English Content Properties Label Ad54…" at bounding box center [573, 272] width 1146 height 544
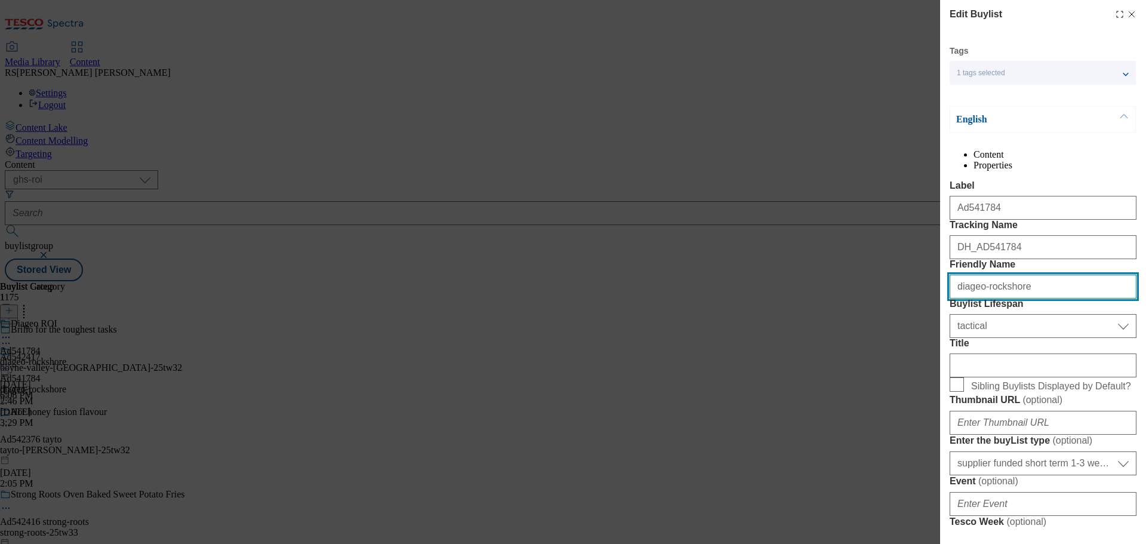
drag, startPoint x: 1047, startPoint y: 346, endPoint x: 876, endPoint y: 350, distance: 170.7
click at [876, 350] on div "Edit Buylist Tags 1 tags selected buylist English Content Properties Label Ad54…" at bounding box center [573, 272] width 1146 height 544
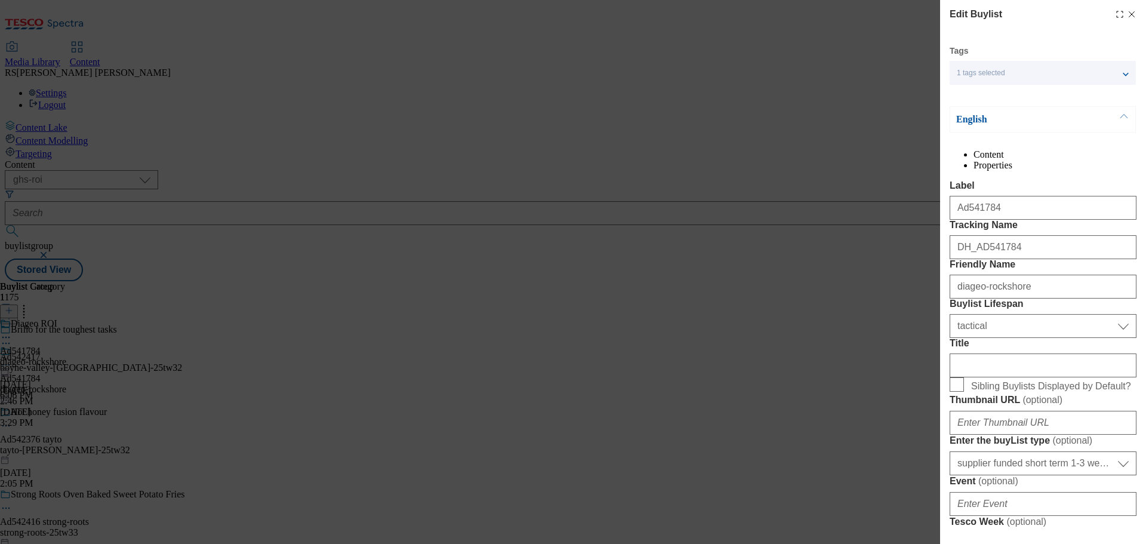
select select "Banner"
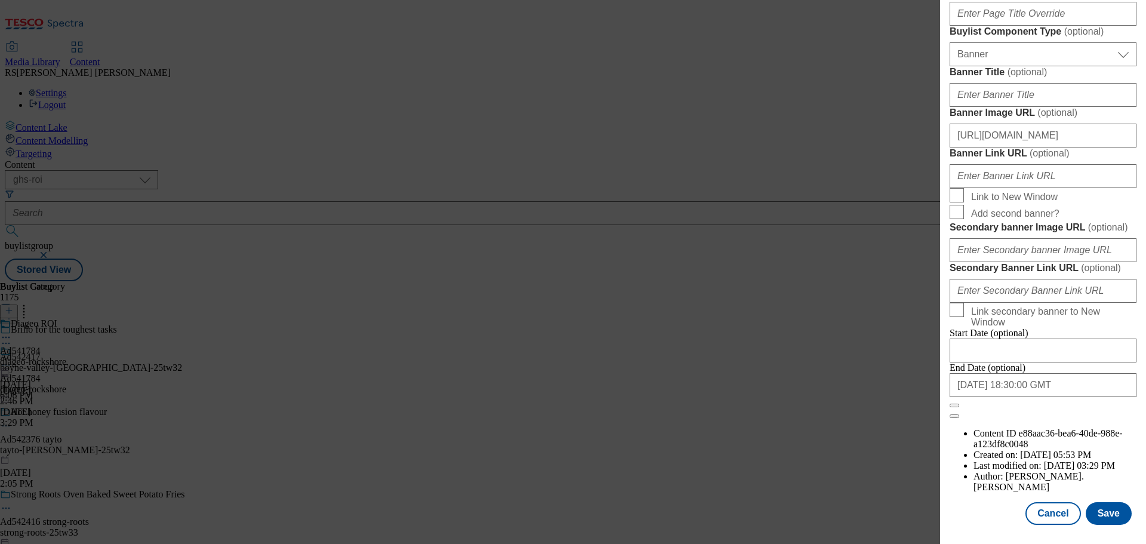
scroll to position [1193, 0]
click at [1036, 507] on button "Cancel" at bounding box center [1052, 513] width 55 height 23
select select "tactical"
select select "supplier funded short term 1-3 weeks"
select select "dunnhumby"
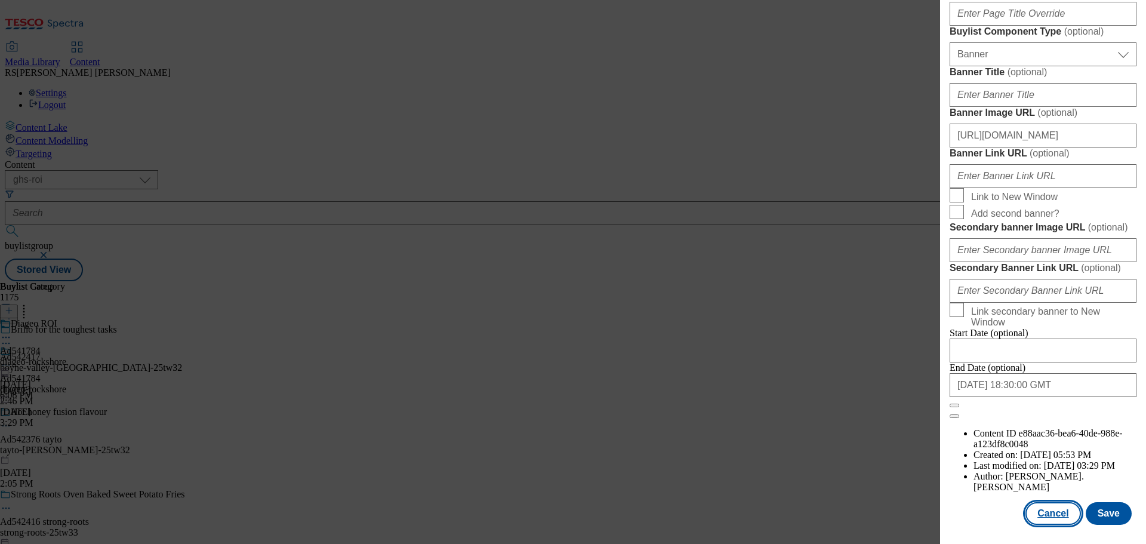
select select "Banner"
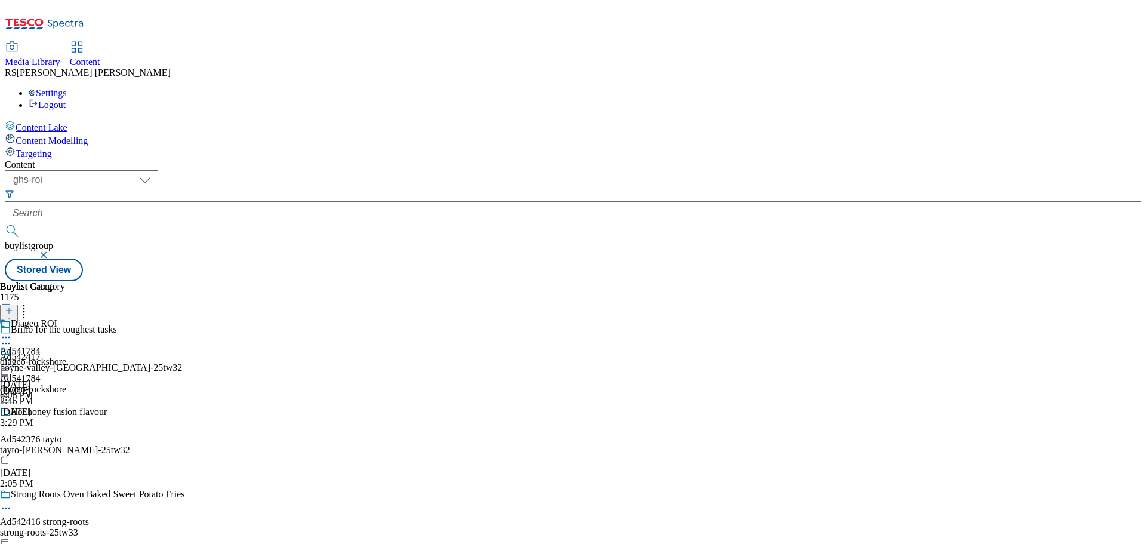
scroll to position [925, 0]
click at [12, 331] on icon at bounding box center [6, 337] width 12 height 12
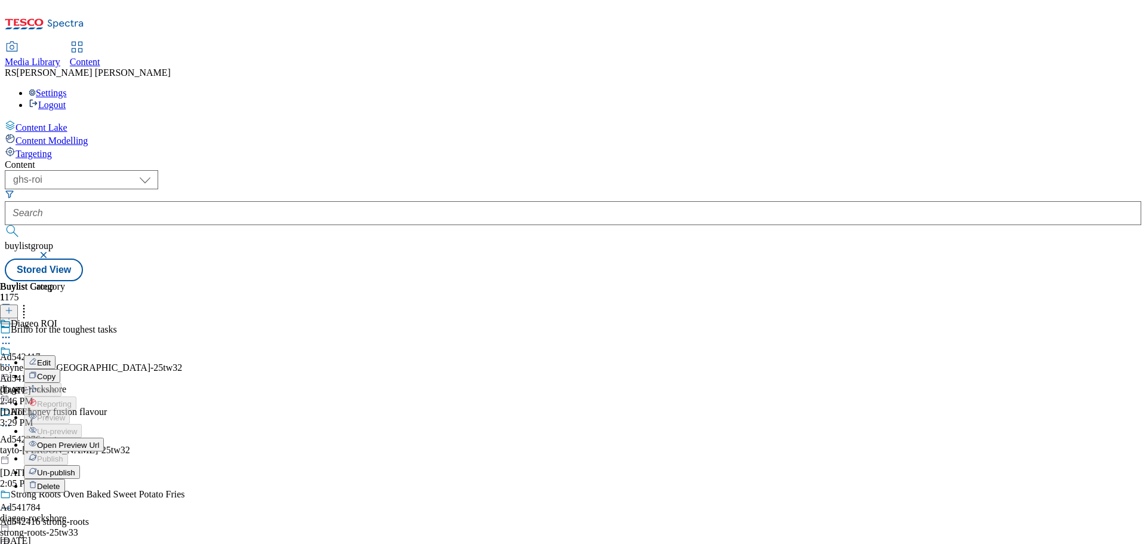
click at [56, 355] on button "Edit" at bounding box center [40, 362] width 32 height 14
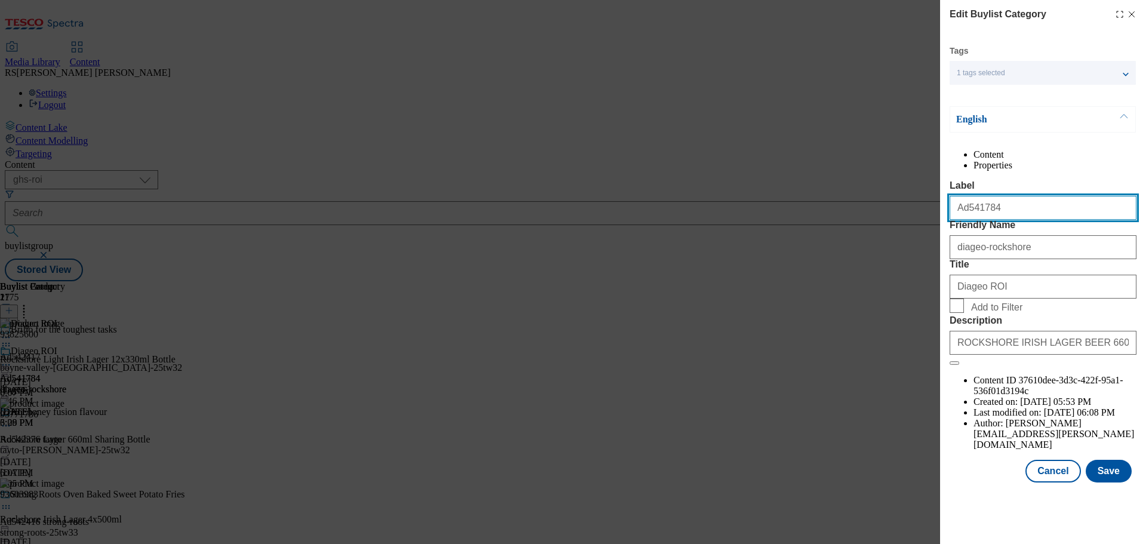
drag, startPoint x: 957, startPoint y: 237, endPoint x: 904, endPoint y: 235, distance: 53.8
click at [904, 235] on div "Edit Buylist Category Tags 1 tags selected buylist category English Content Pro…" at bounding box center [573, 272] width 1146 height 544
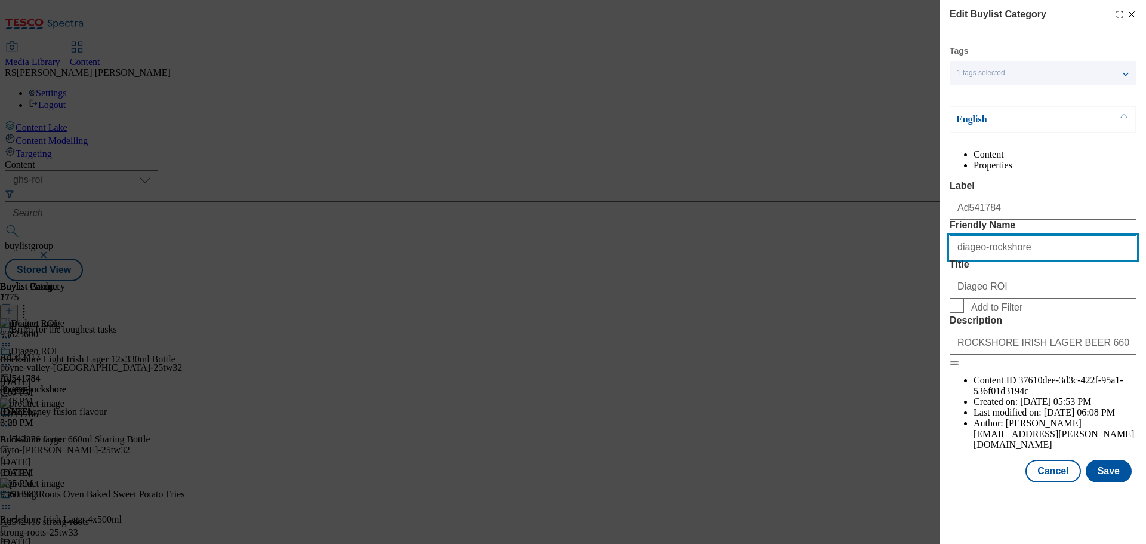
drag, startPoint x: 995, startPoint y: 295, endPoint x: 921, endPoint y: 288, distance: 74.3
click at [921, 288] on div "Edit Buylist Category Tags 1 tags selected buylist category English Content Pro…" at bounding box center [573, 272] width 1146 height 544
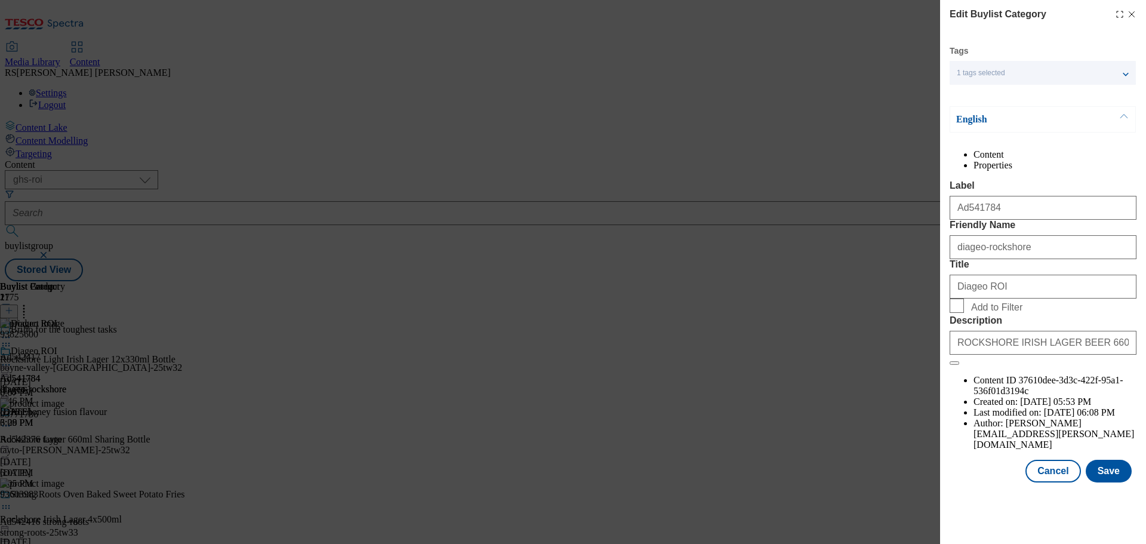
click at [990, 355] on div "ROCKSHORE IRISH LAGER BEER 660ML" at bounding box center [1043, 340] width 187 height 29
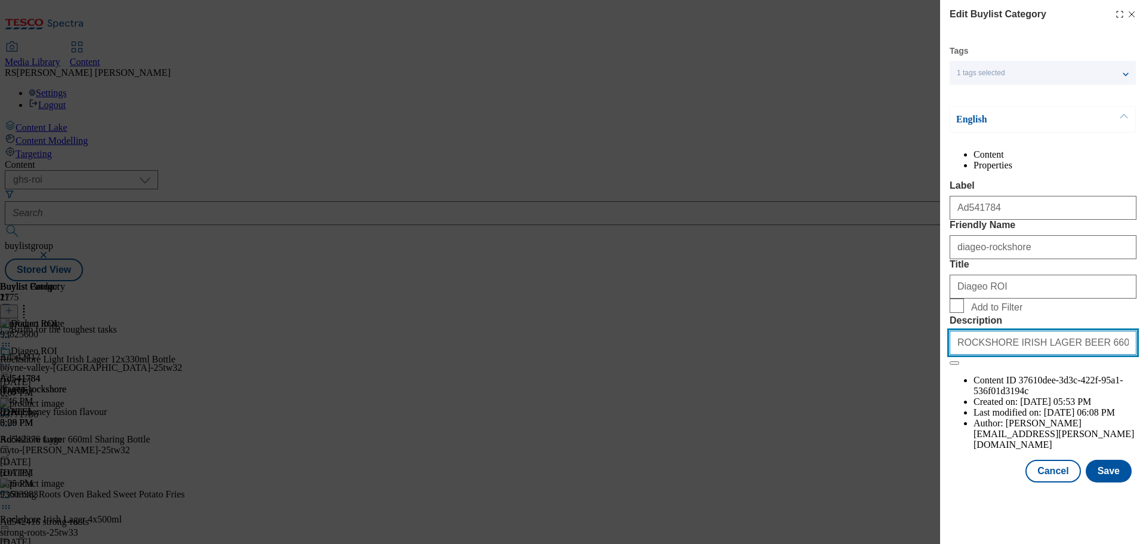
click at [987, 355] on input "ROCKSHORE IRISH LAGER BEER 660ML" at bounding box center [1043, 343] width 187 height 24
